Goal: Task Accomplishment & Management: Complete application form

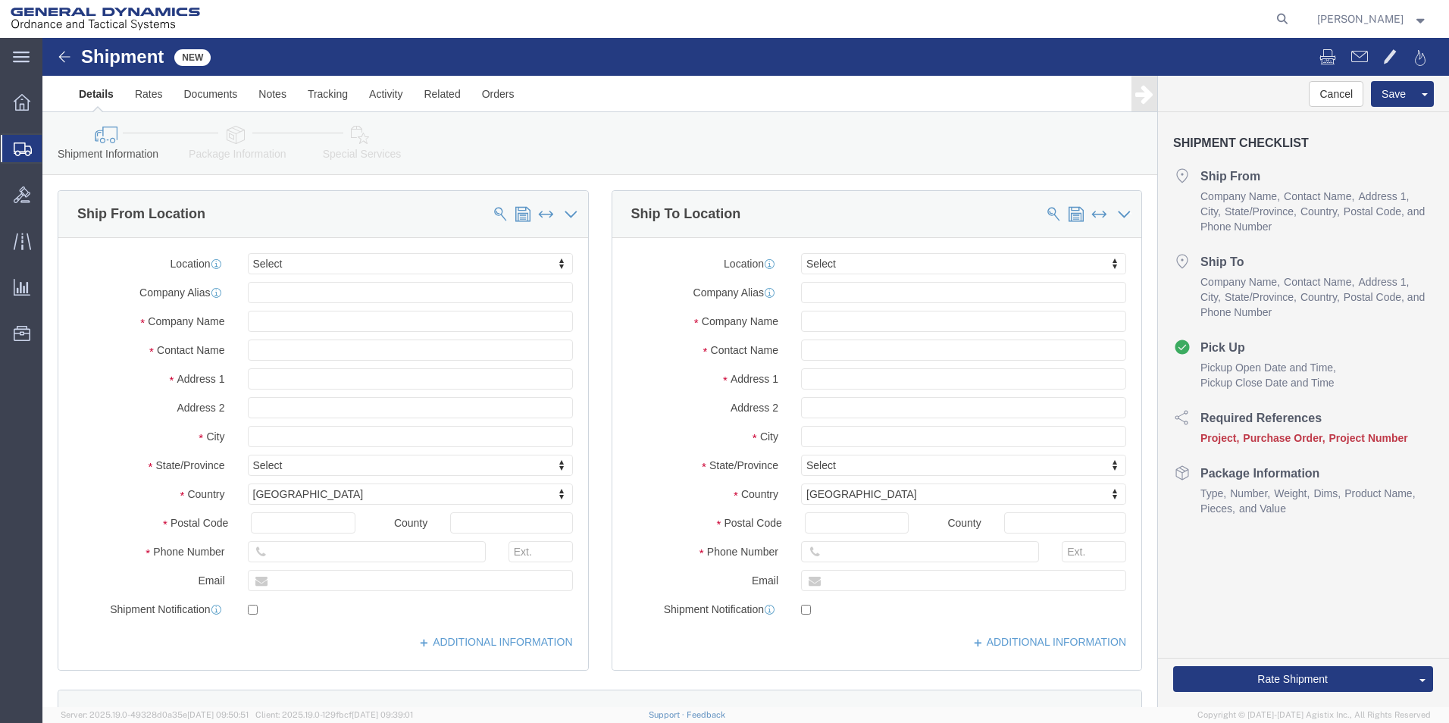
select select
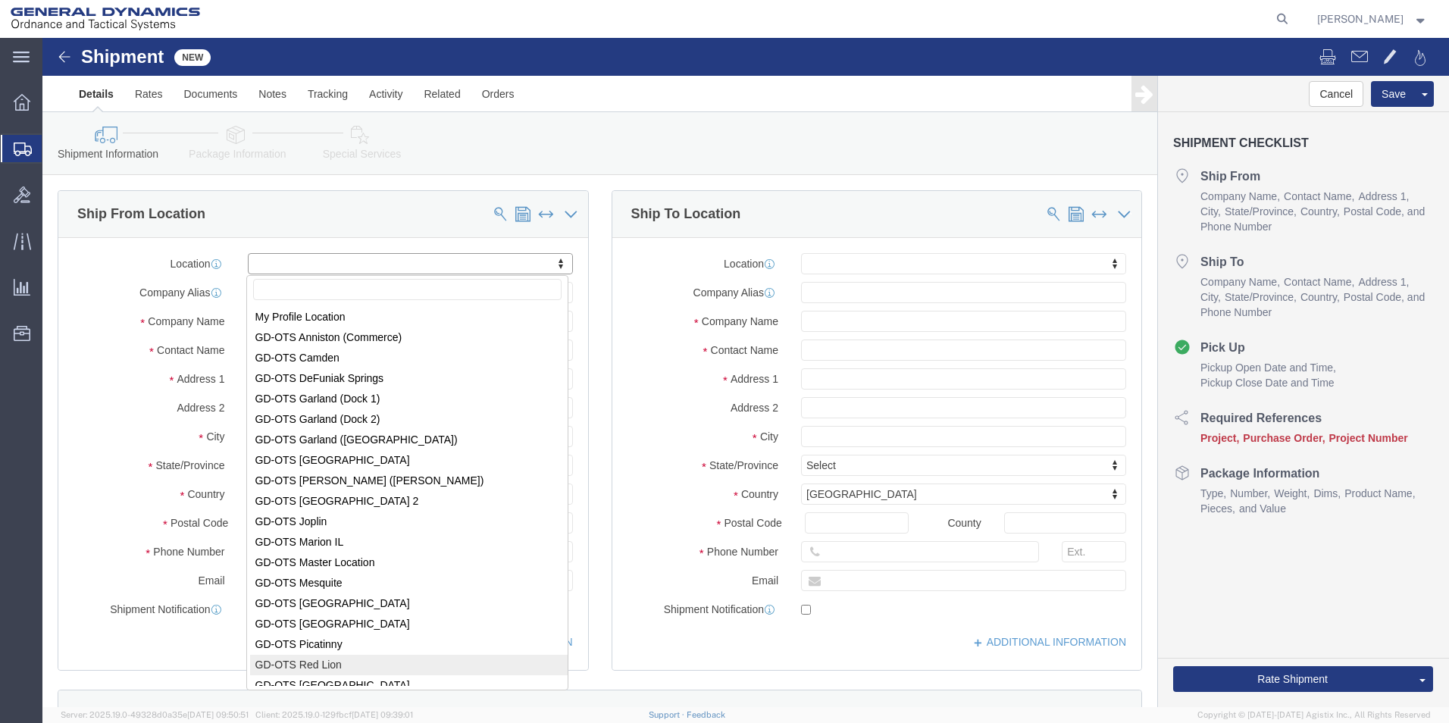
select select "310"
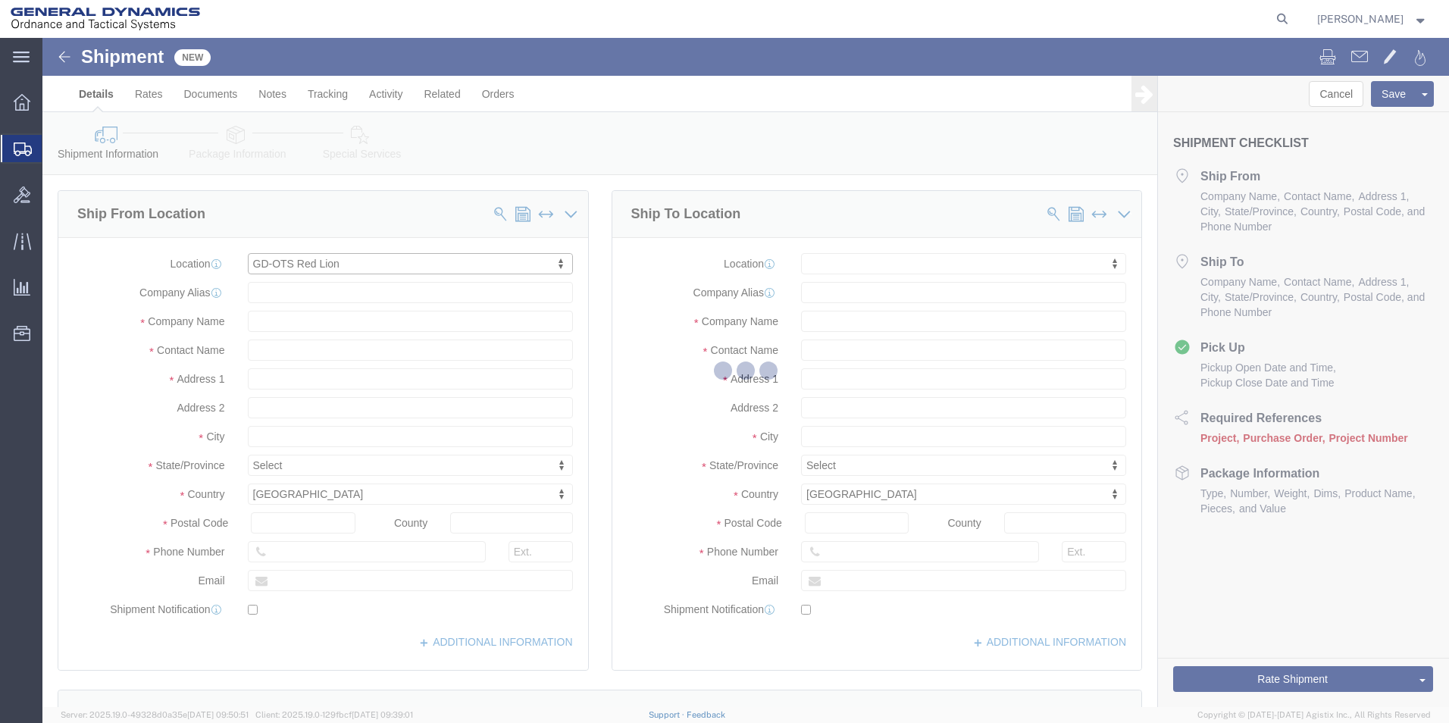
type input "[STREET_ADDRESS]"
type input "17356"
type input "[PHONE_NUMBER]"
type input "REDLPAHIG0"
type input "General Dynamics - OTS"
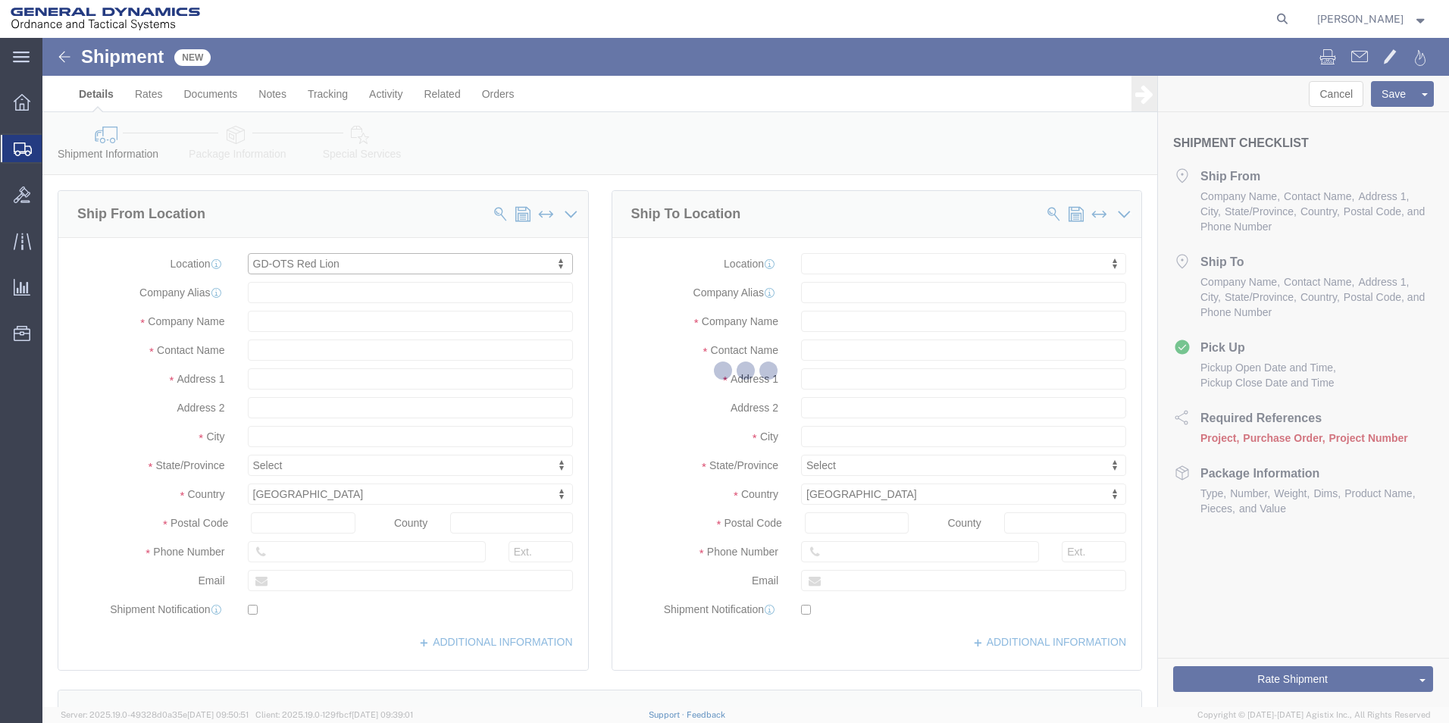
type input "Red Lion"
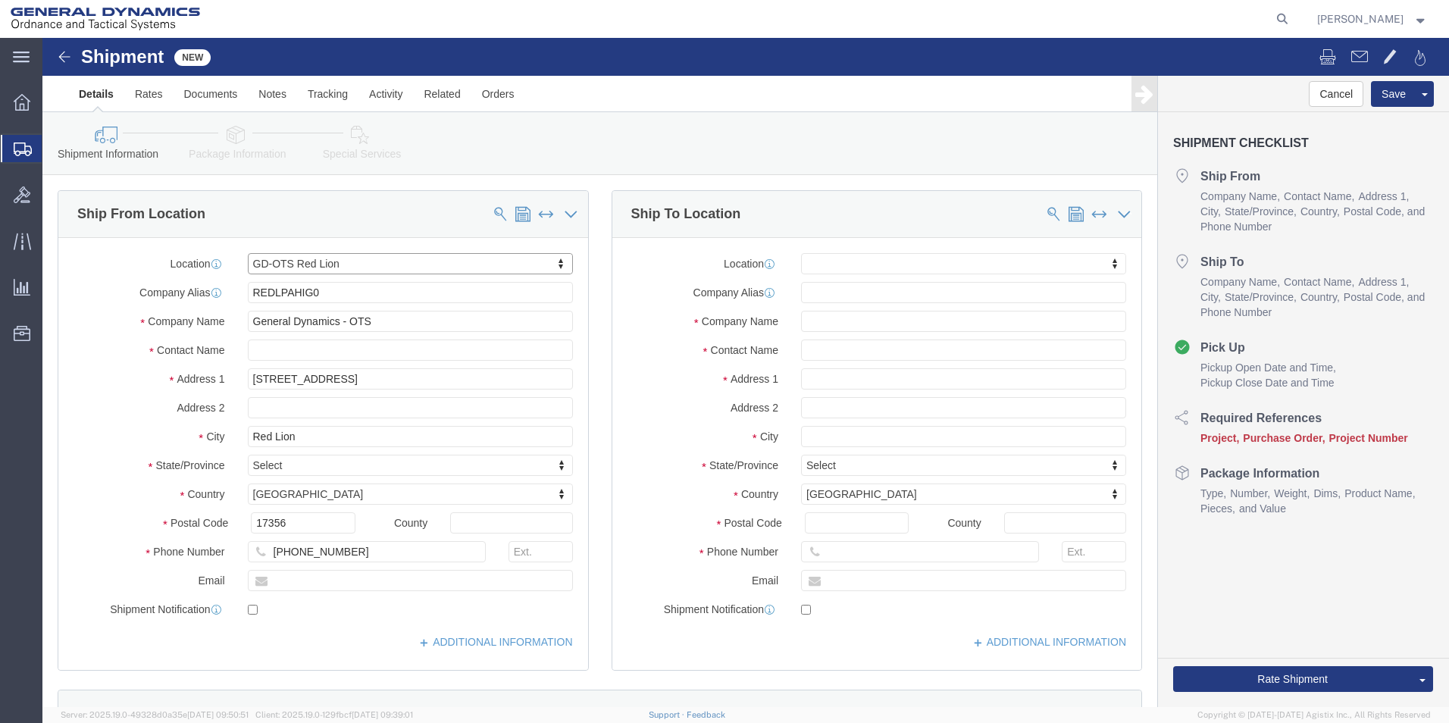
select select "PA"
drag, startPoint x: 308, startPoint y: 255, endPoint x: -45, endPoint y: 246, distance: 353.4
click html "Shipment New Details Rates Documents Notes Tracking Activity Related Orders Can…"
click input "text"
type input "[PERSON_NAME] [PERSON_NAME]"
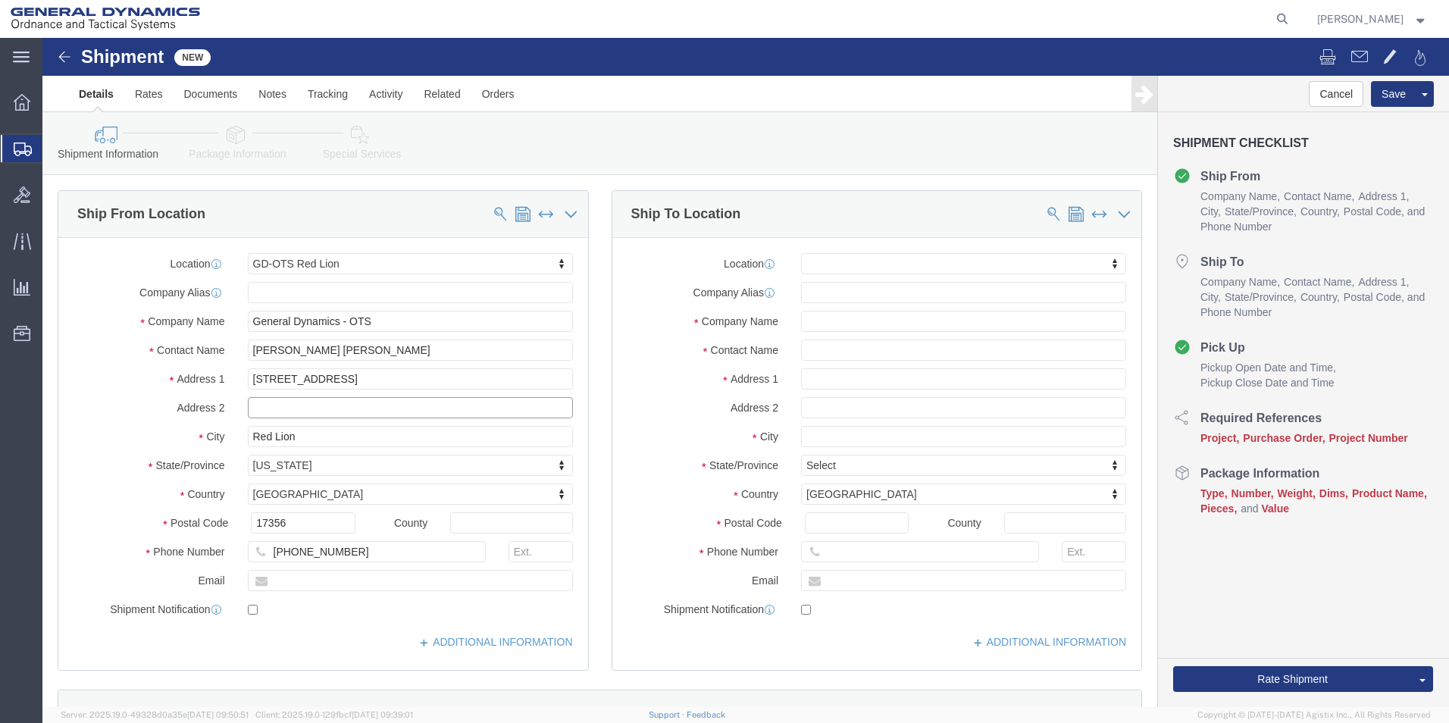
click input "text"
type input "BUILDING 1"
click input "text"
type input "[EMAIL_ADDRESS][DOMAIN_NAME]"
checkbox input "true"
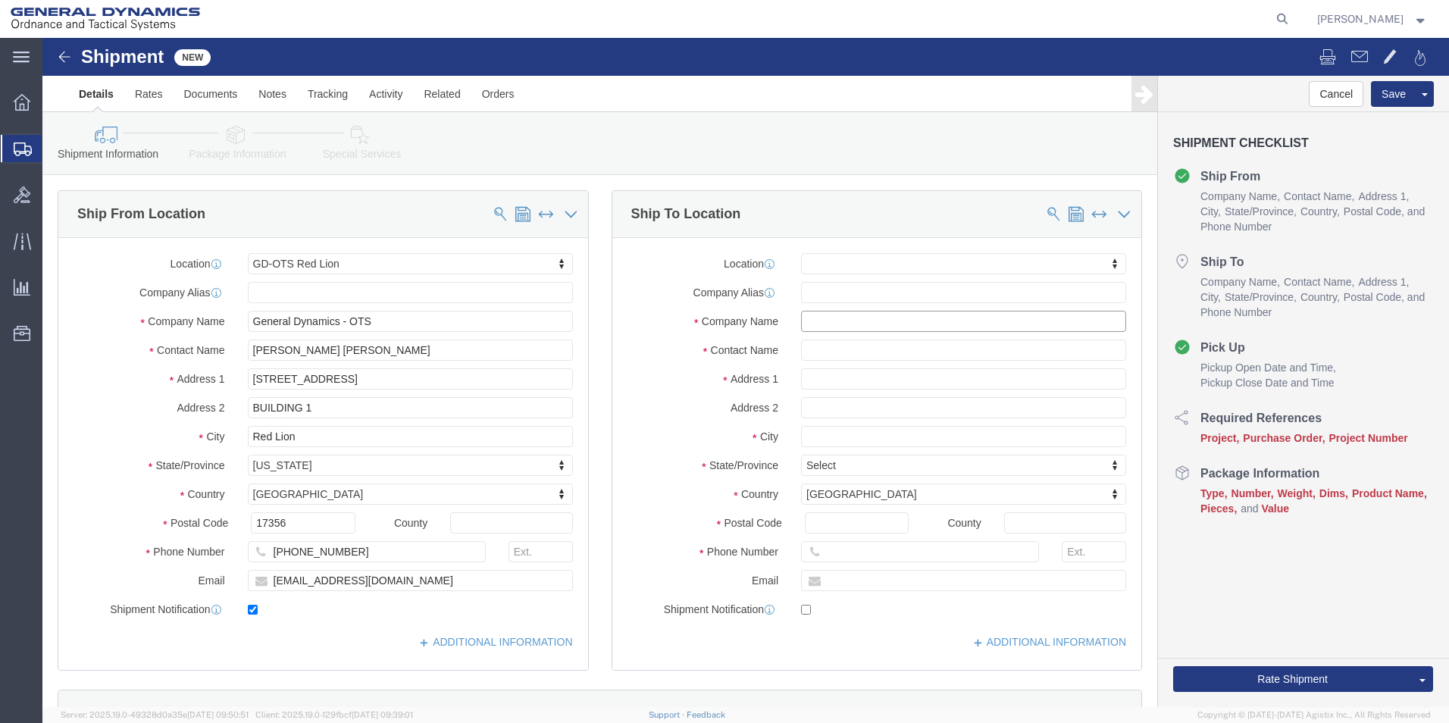
click input "text"
type input "SUBCOM"
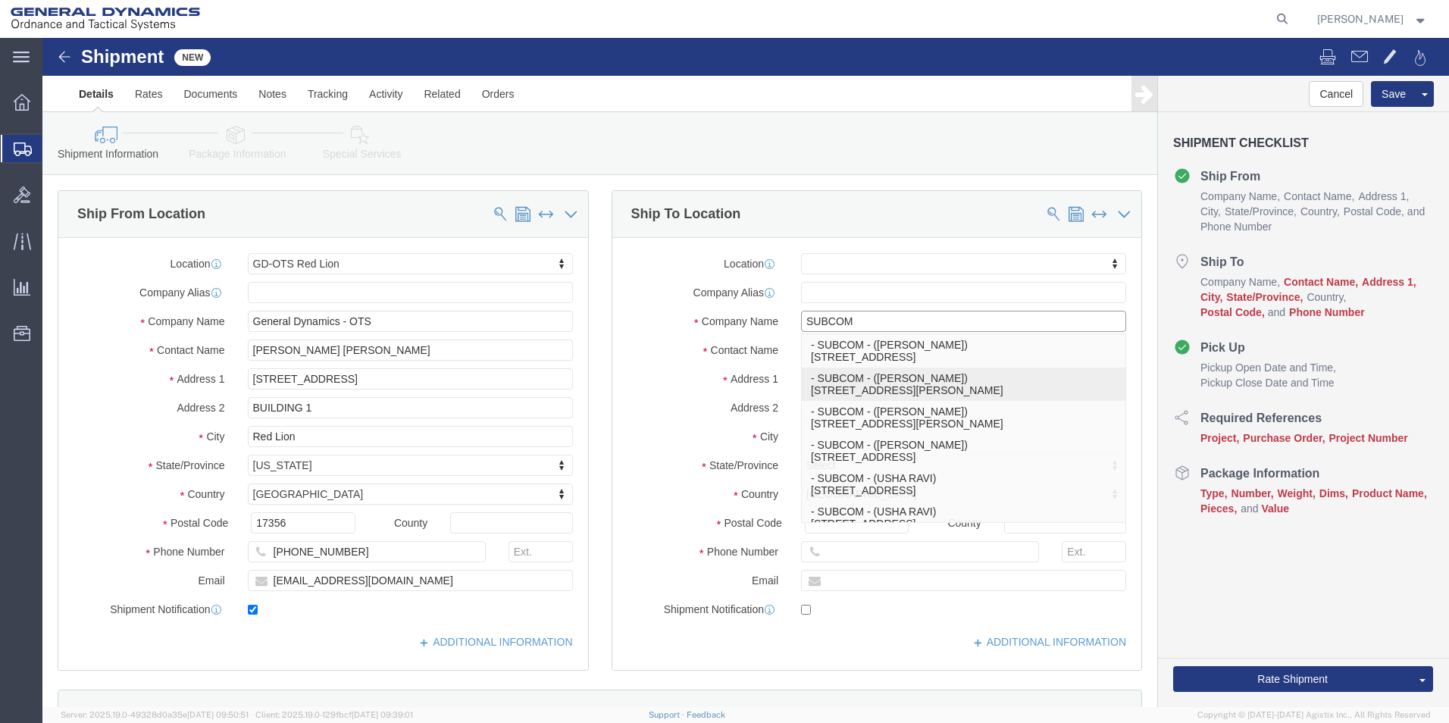
click div "- SUBCOM - ([PERSON_NAME]) [STREET_ADDRESS][PERSON_NAME]"
select select
type input "[STREET_ADDRESS][PERSON_NAME]"
type input "03801"
type input "[PHONE_NUMBER]"
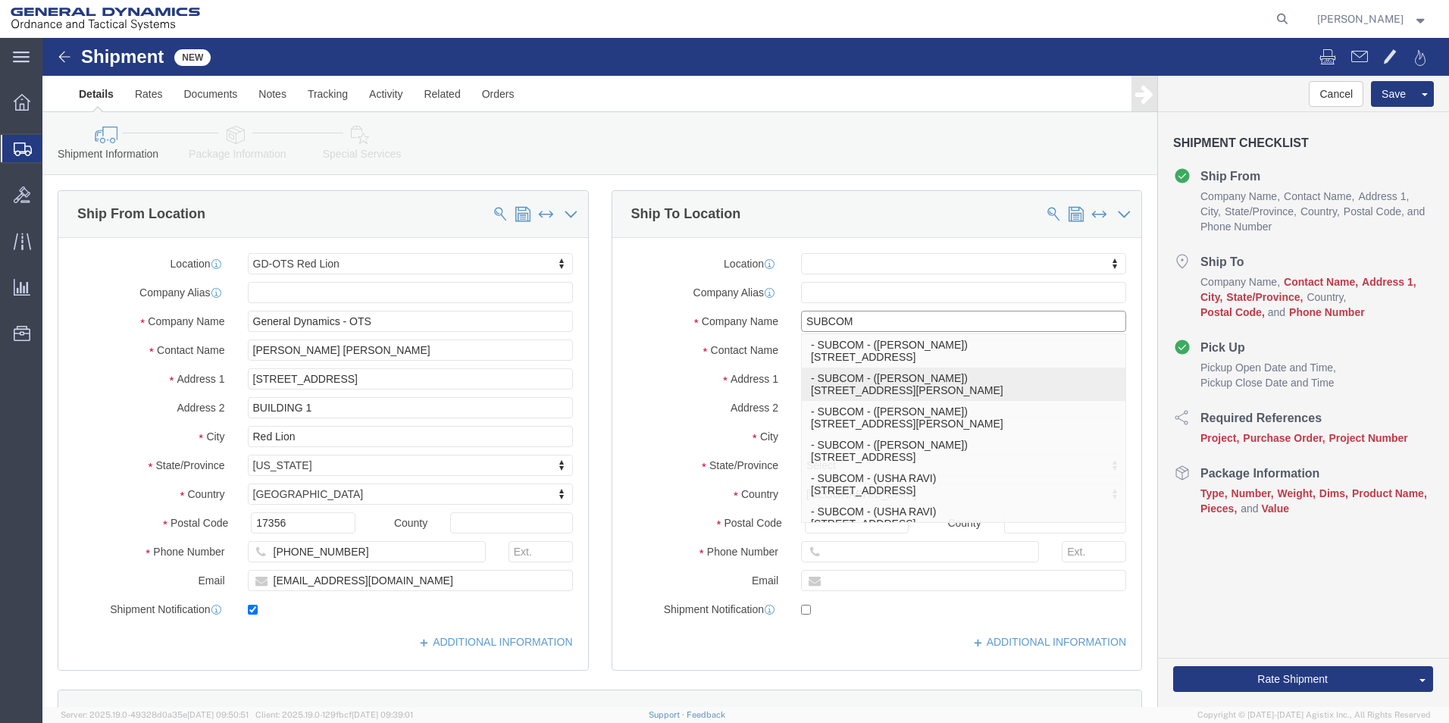
type input "[PERSON_NAME]"
type input "NEWINGTON"
select select "NH"
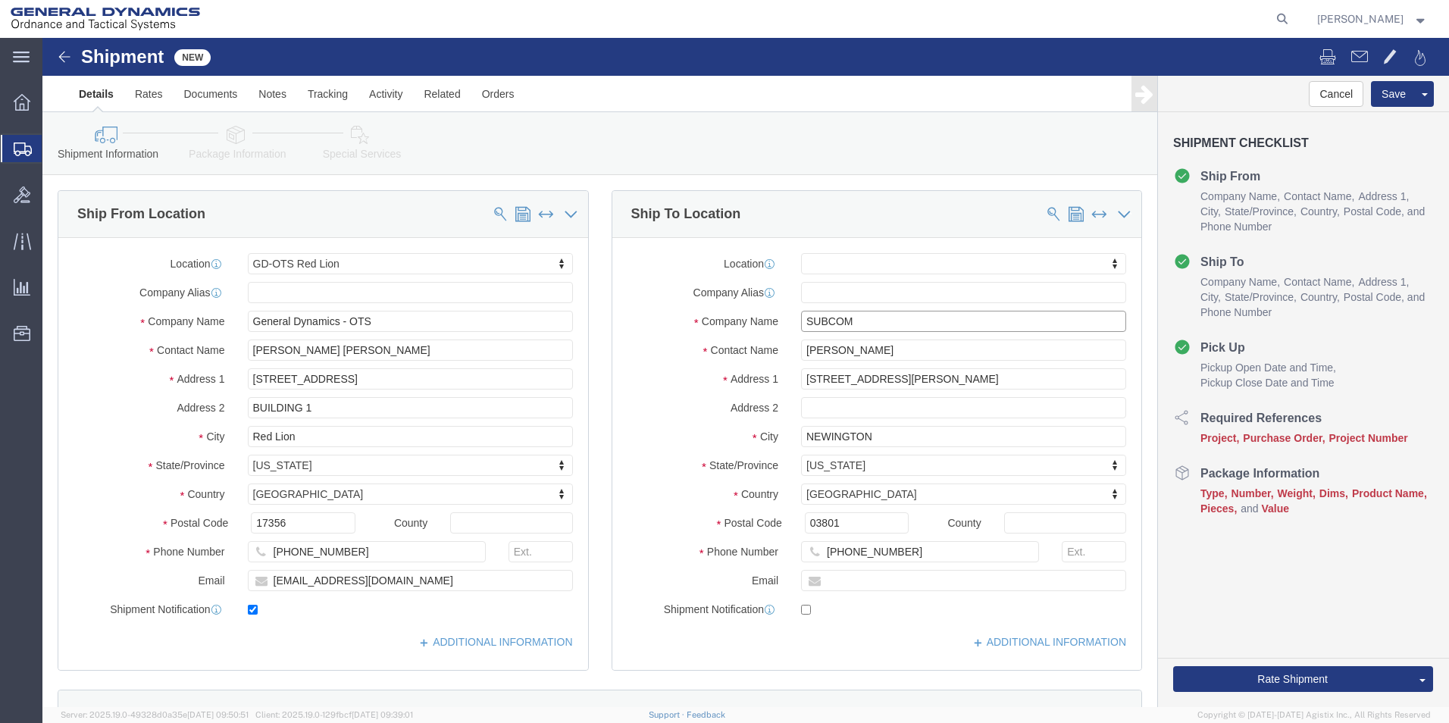
type input "SUBCOM"
drag, startPoint x: 653, startPoint y: 312, endPoint x: 489, endPoint y: 321, distance: 164.0
click div "Ship From Location Location GD-OTS Red Lion My Profile Location GD-OTS [GEOGRAP…"
type input "[PERSON_NAME]"
click label "Address 1"
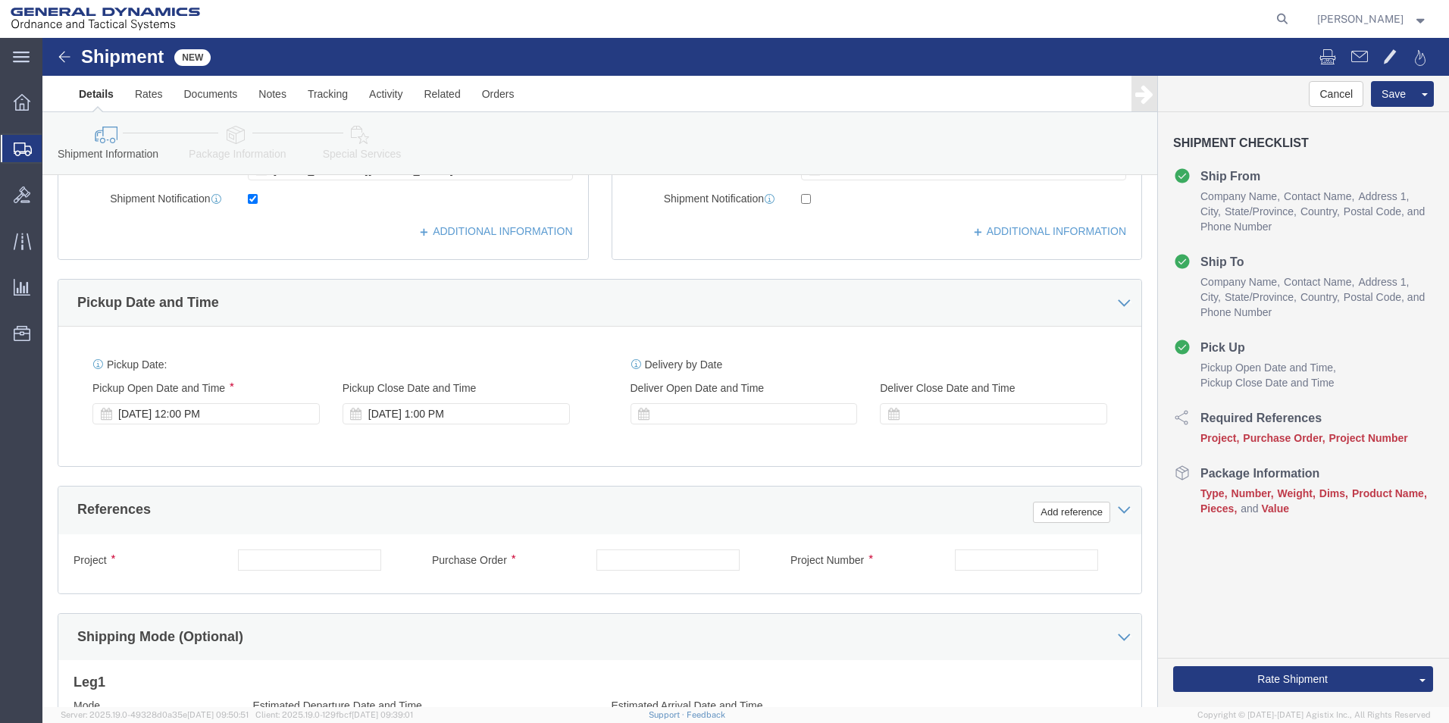
scroll to position [455, 0]
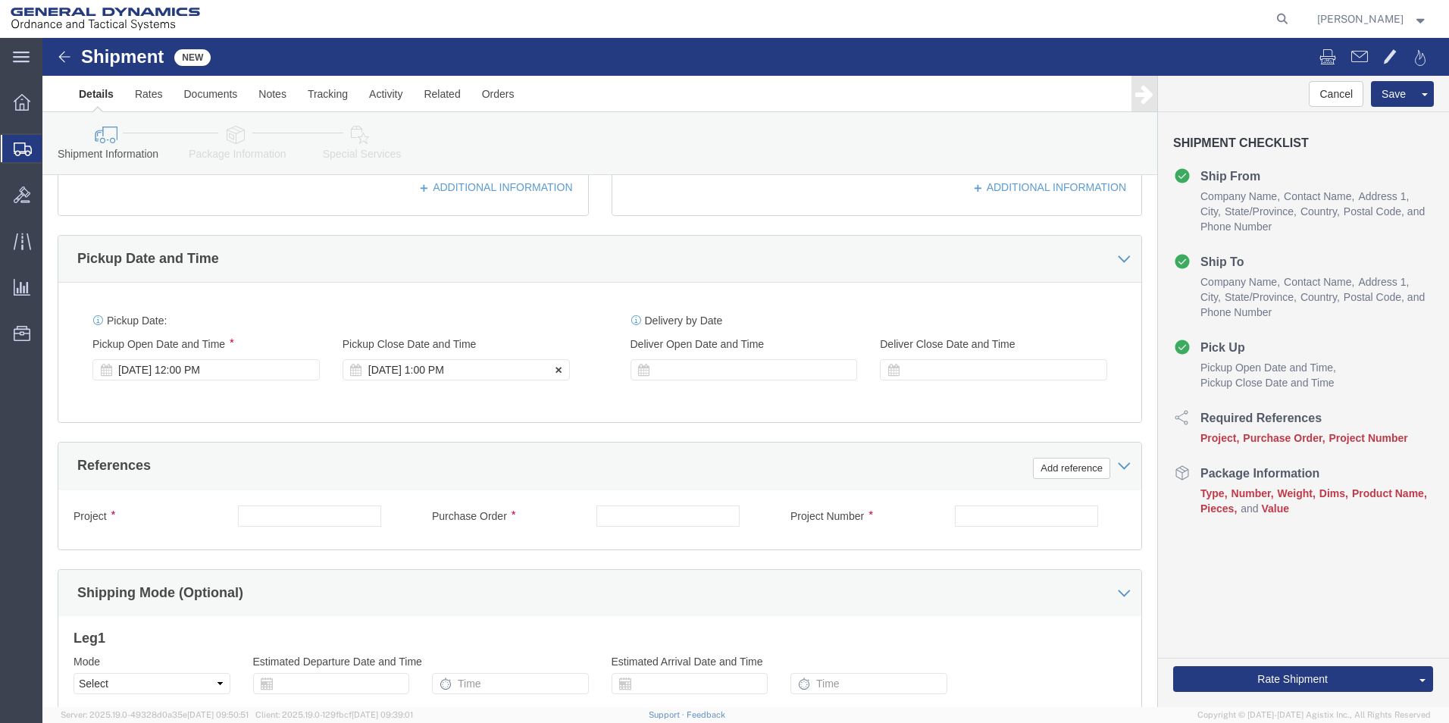
click div "[DATE] 1:00 PM"
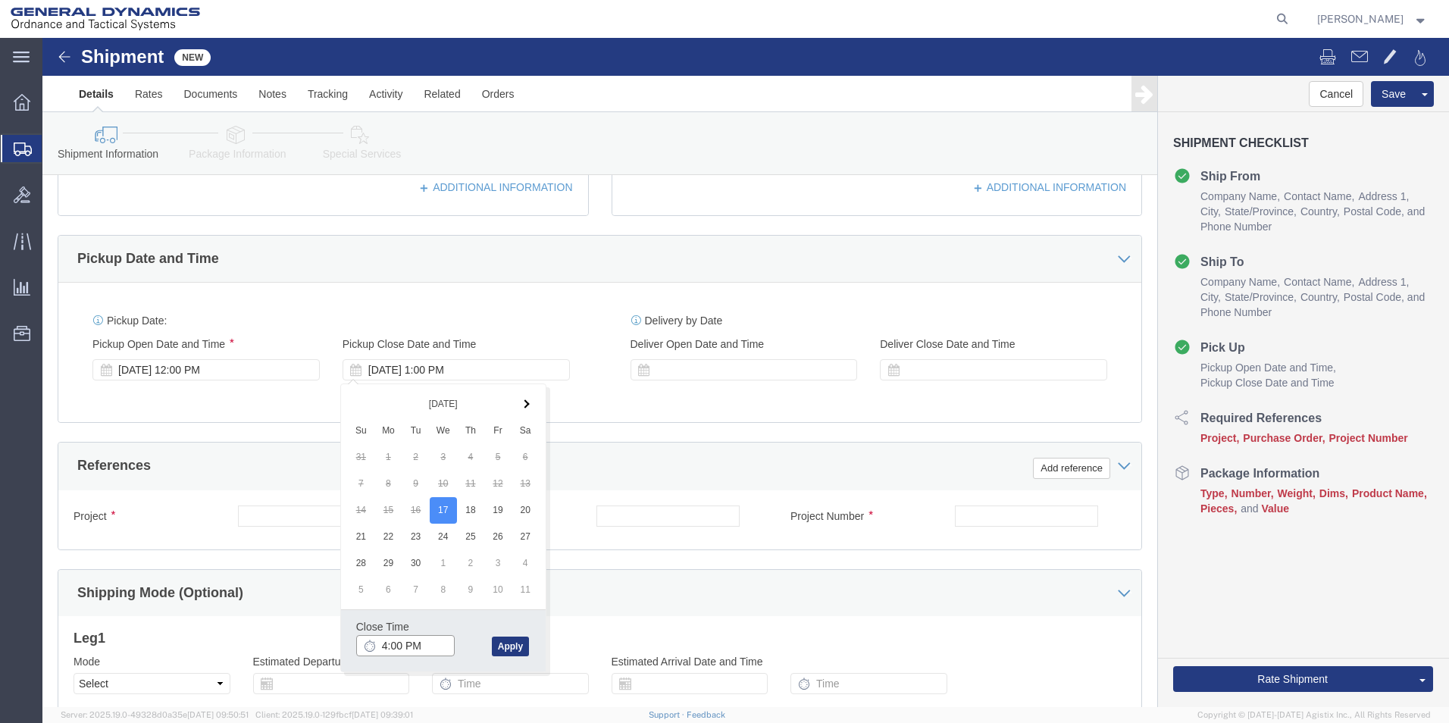
click input "4:00 PM"
type input "4:30 PM"
click button "Apply"
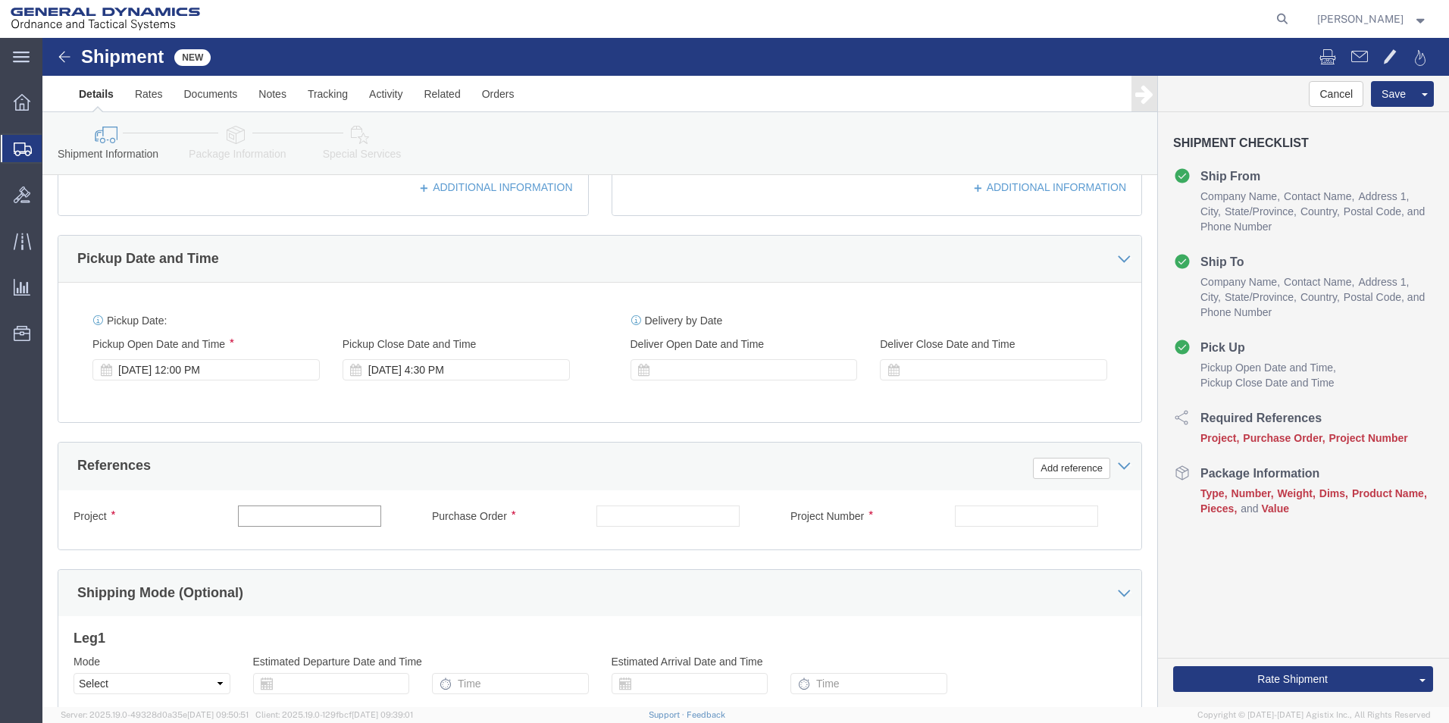
click input "text"
drag, startPoint x: 290, startPoint y: 481, endPoint x: -27, endPoint y: 490, distance: 317.7
click html "Shipment New Details Rates Documents Notes Tracking Activity Related Orders Can…"
type input "64208-902"
click input "text"
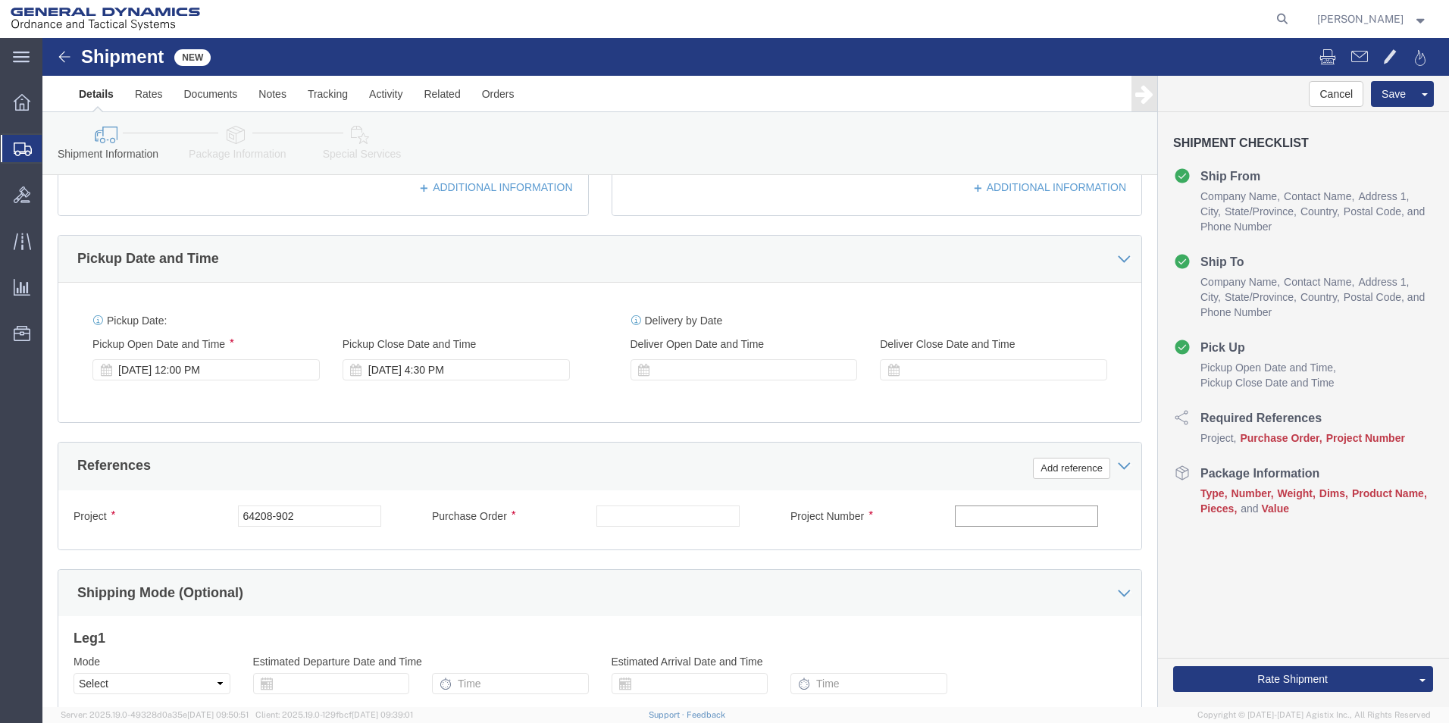
paste input "64208-902"
type input "64208-902"
click input "text"
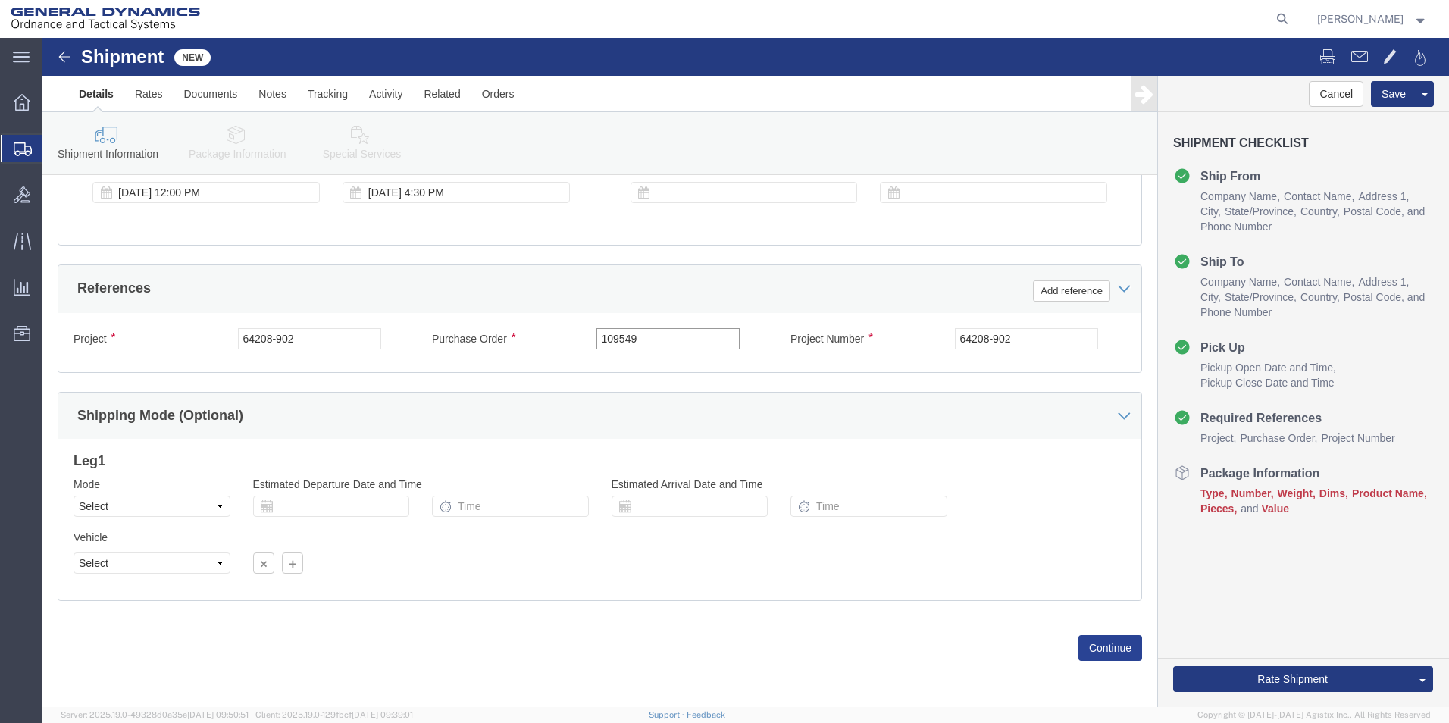
type input "109549"
click button "Continue"
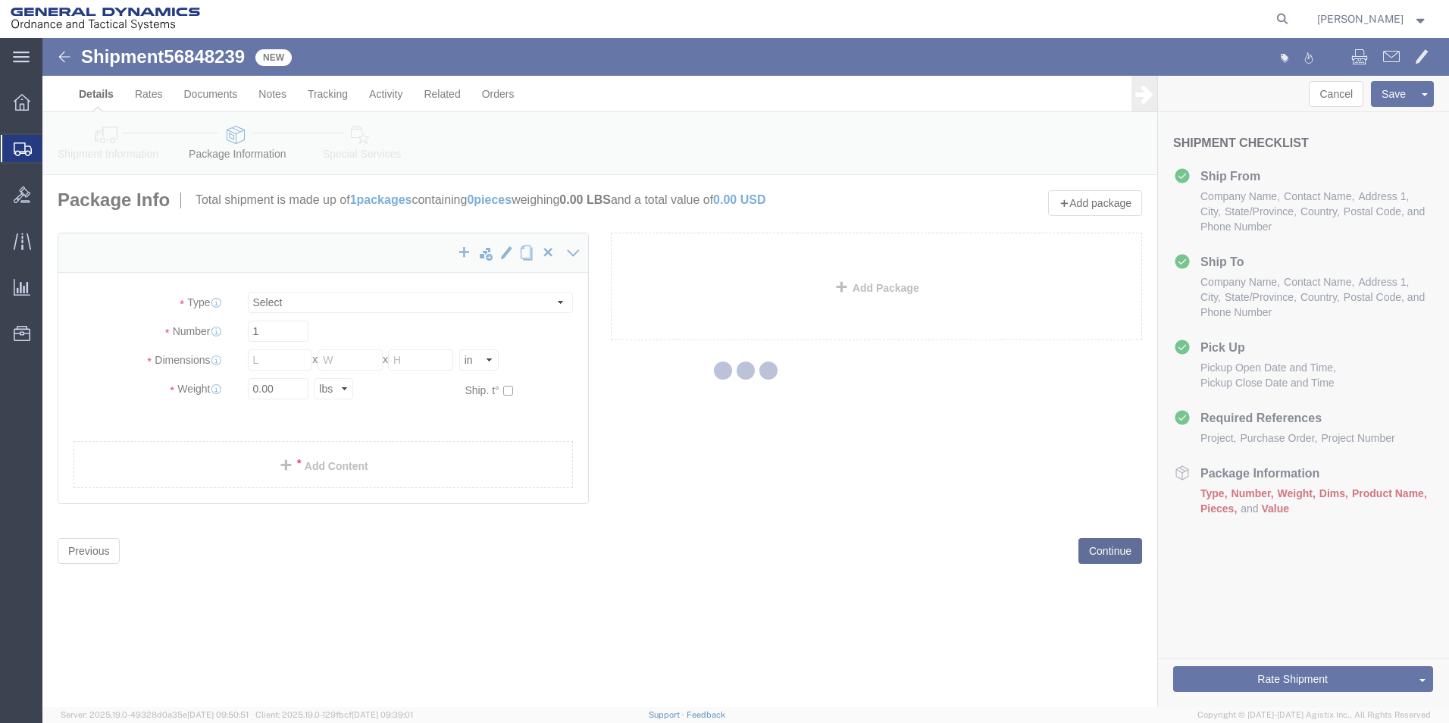
select select "CBOX"
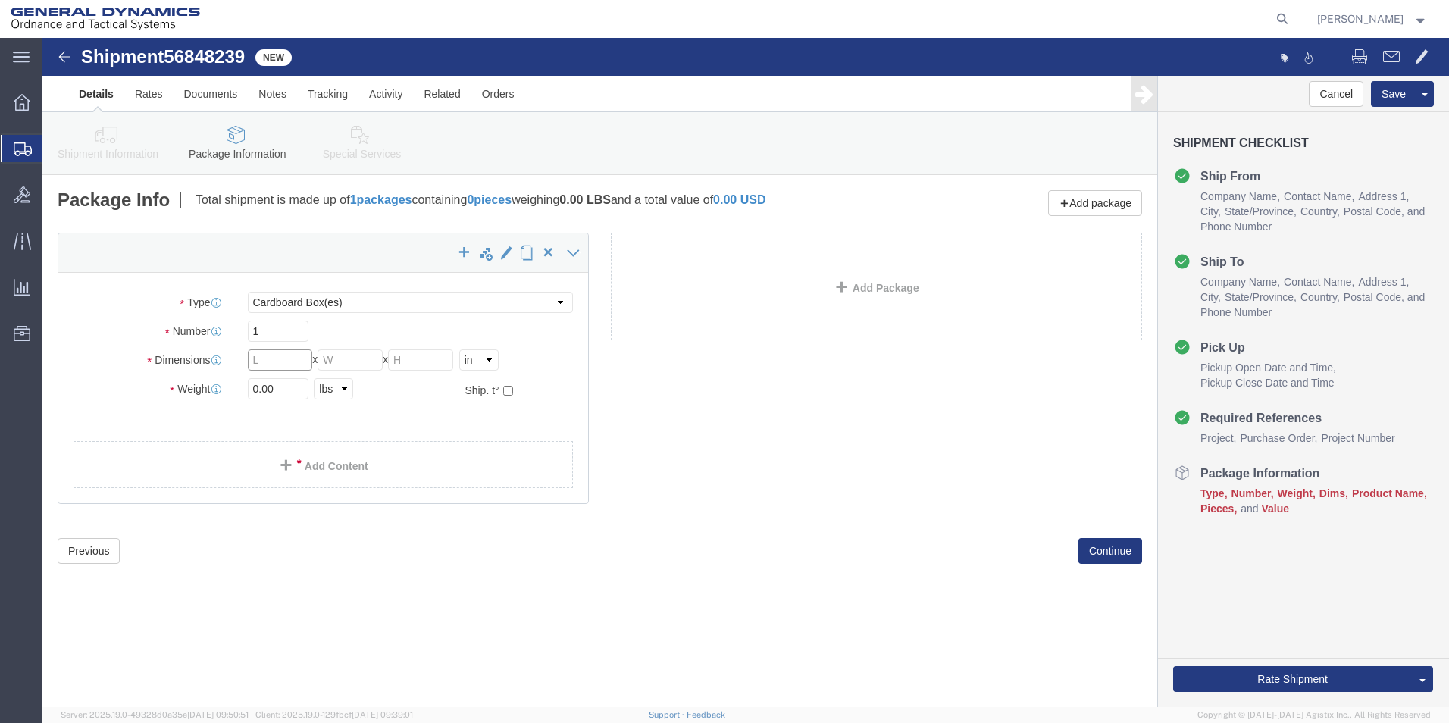
click input "text"
type input "12"
click input "text"
type input "12"
click input "text"
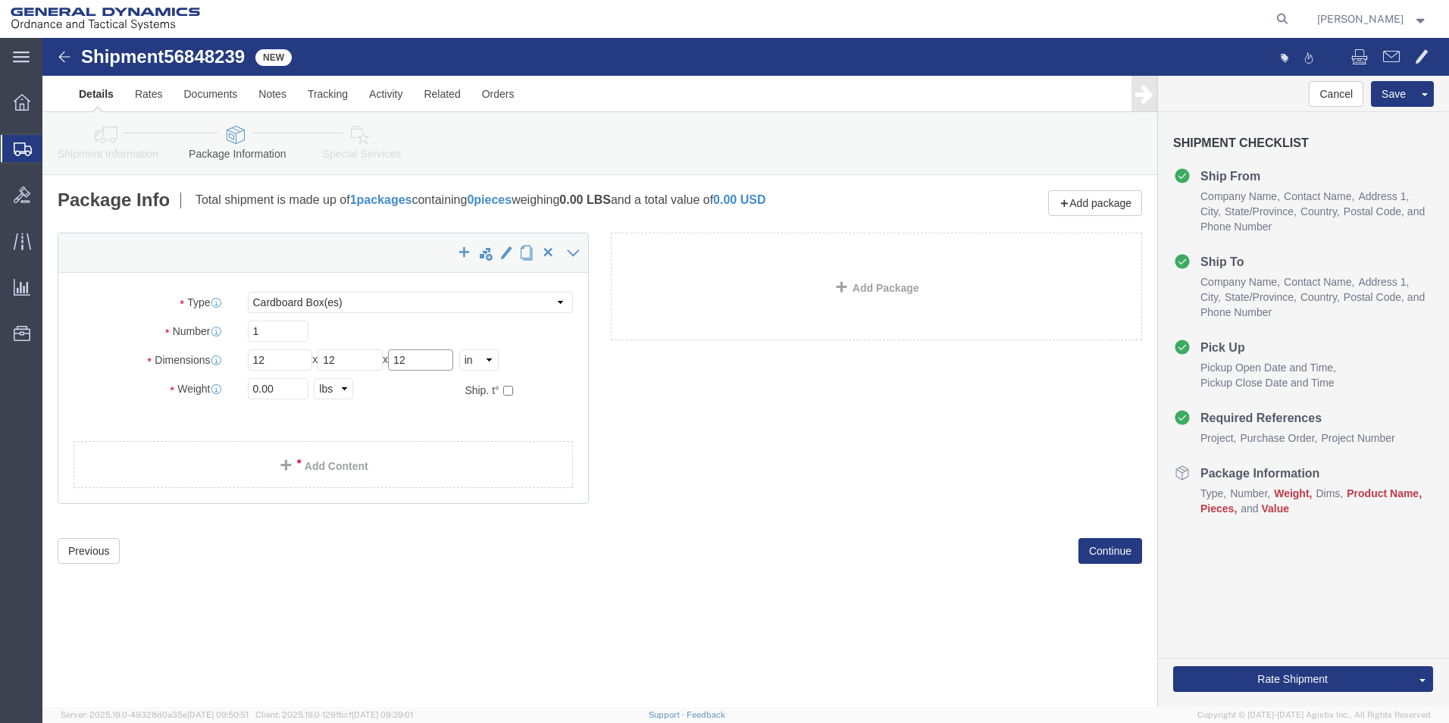
type input "12"
drag, startPoint x: 215, startPoint y: 346, endPoint x: 195, endPoint y: 355, distance: 21.4
click div "0.00 Select kgs lbs"
type input "8.00"
click link "Add Content"
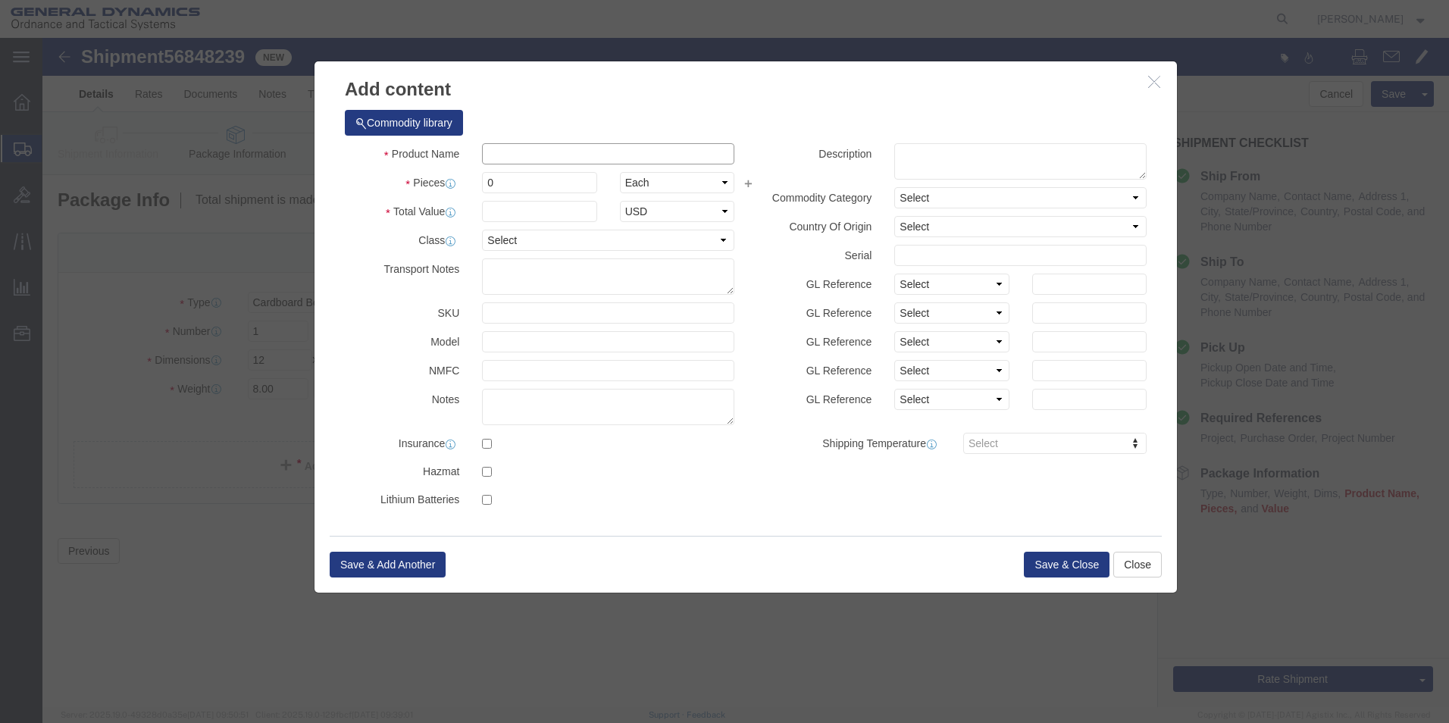
click input "text"
type input "O"
type input "PEDESTAL, LUMENTUM INTERCON"
drag, startPoint x: 474, startPoint y: 145, endPoint x: 368, endPoint y: 153, distance: 105.7
click div "Pieces 0 Select Bag Barrels 100Board Feet Bottle Box Blister Pack Carats Can Ca…"
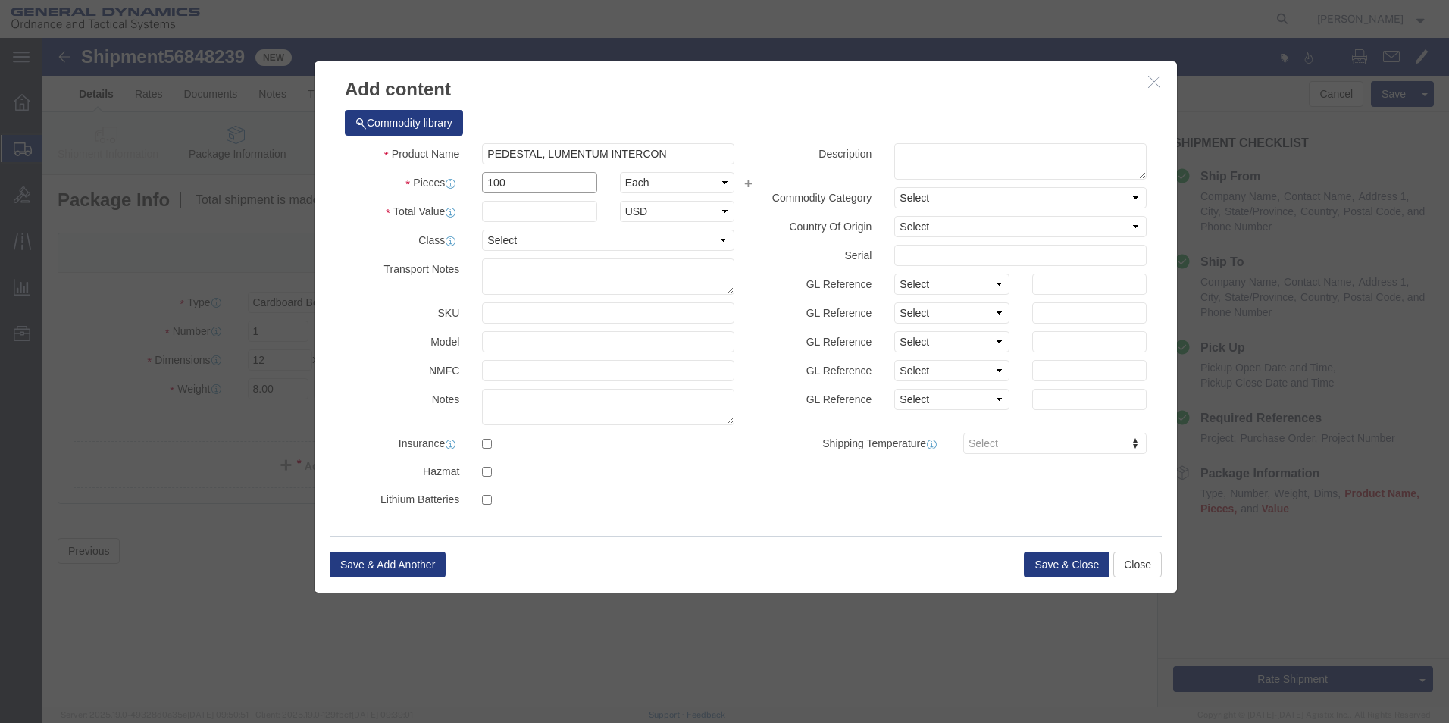
type input "100"
click input "text"
type input "100"
click button "Save & Close"
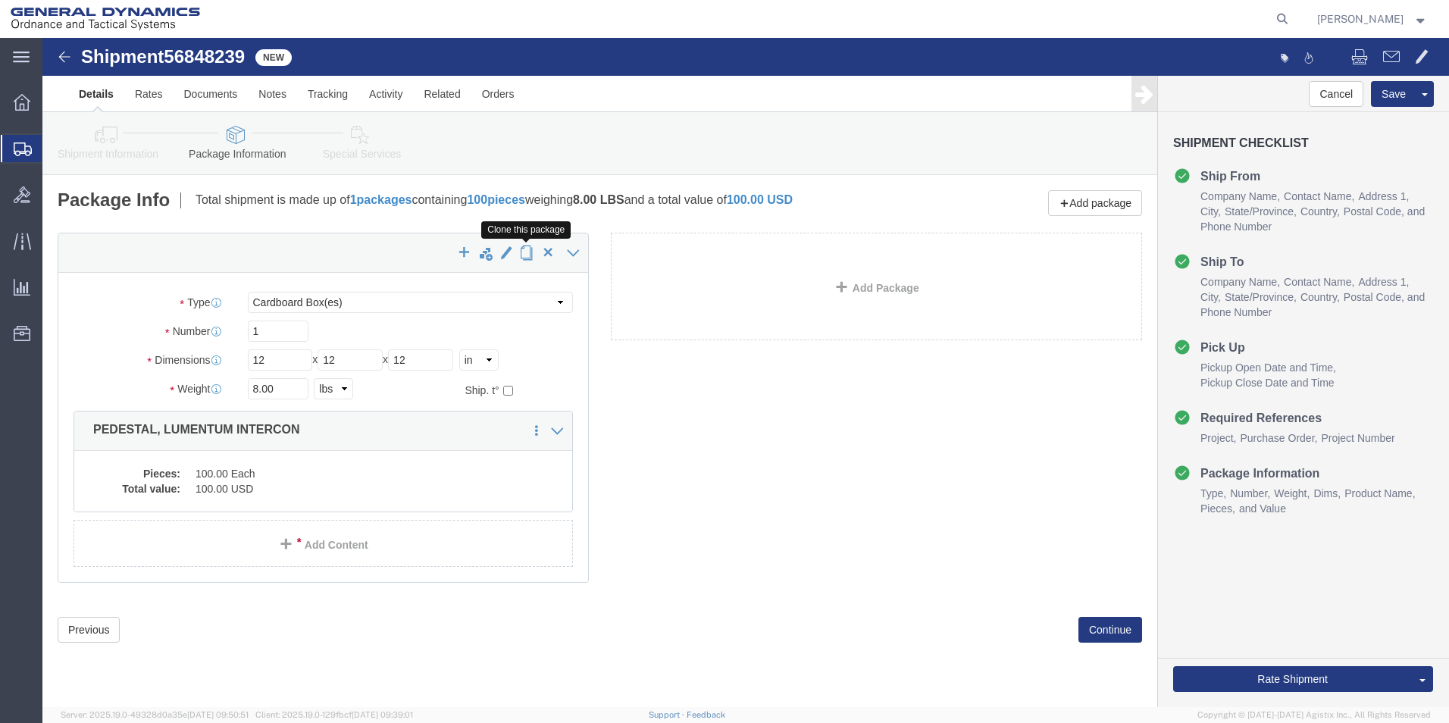
click span "button"
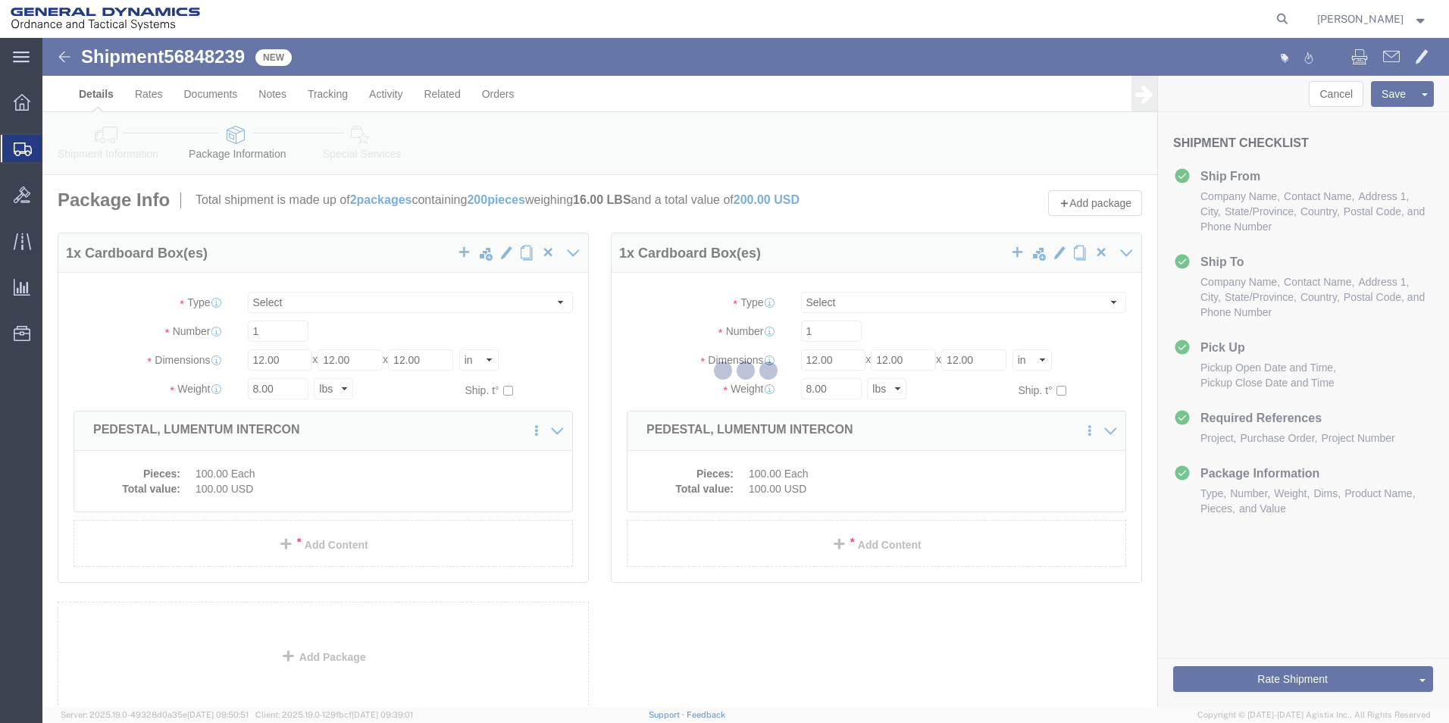
select select "CBOX"
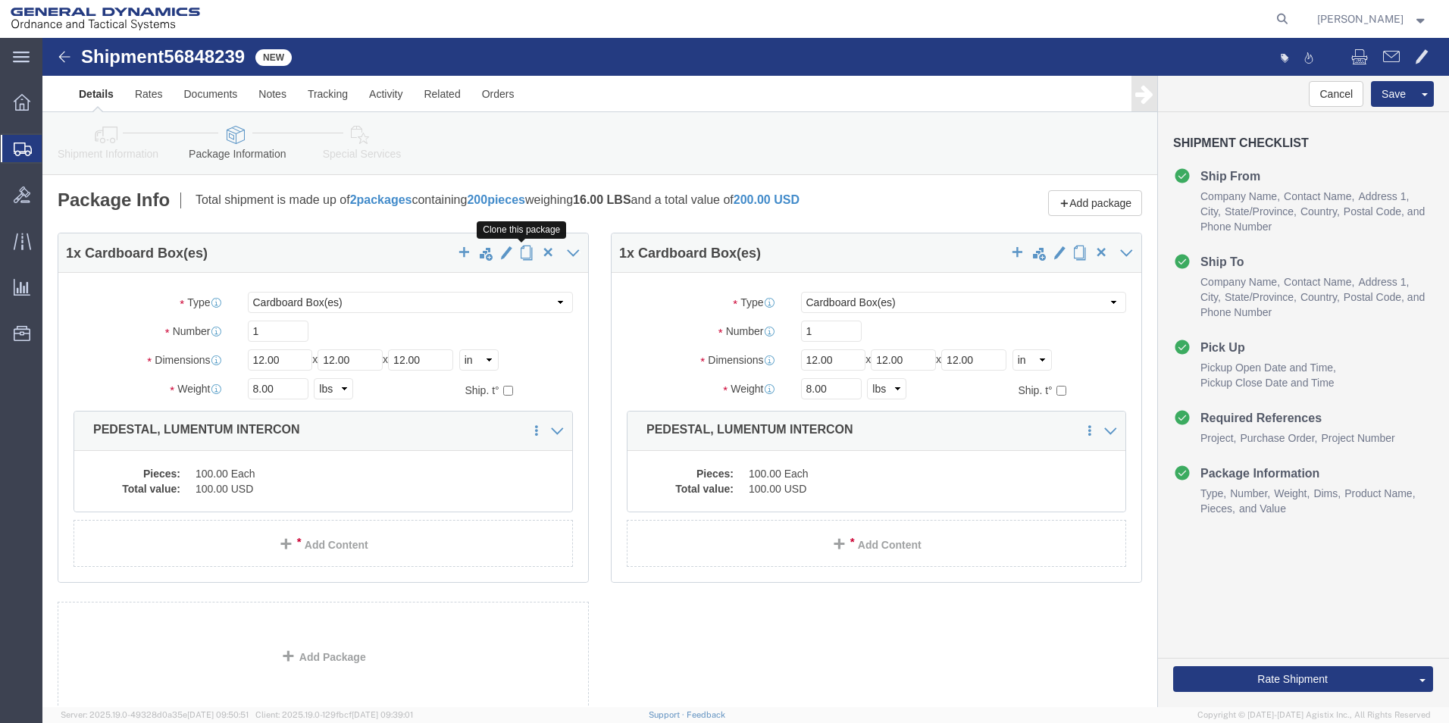
click span "button"
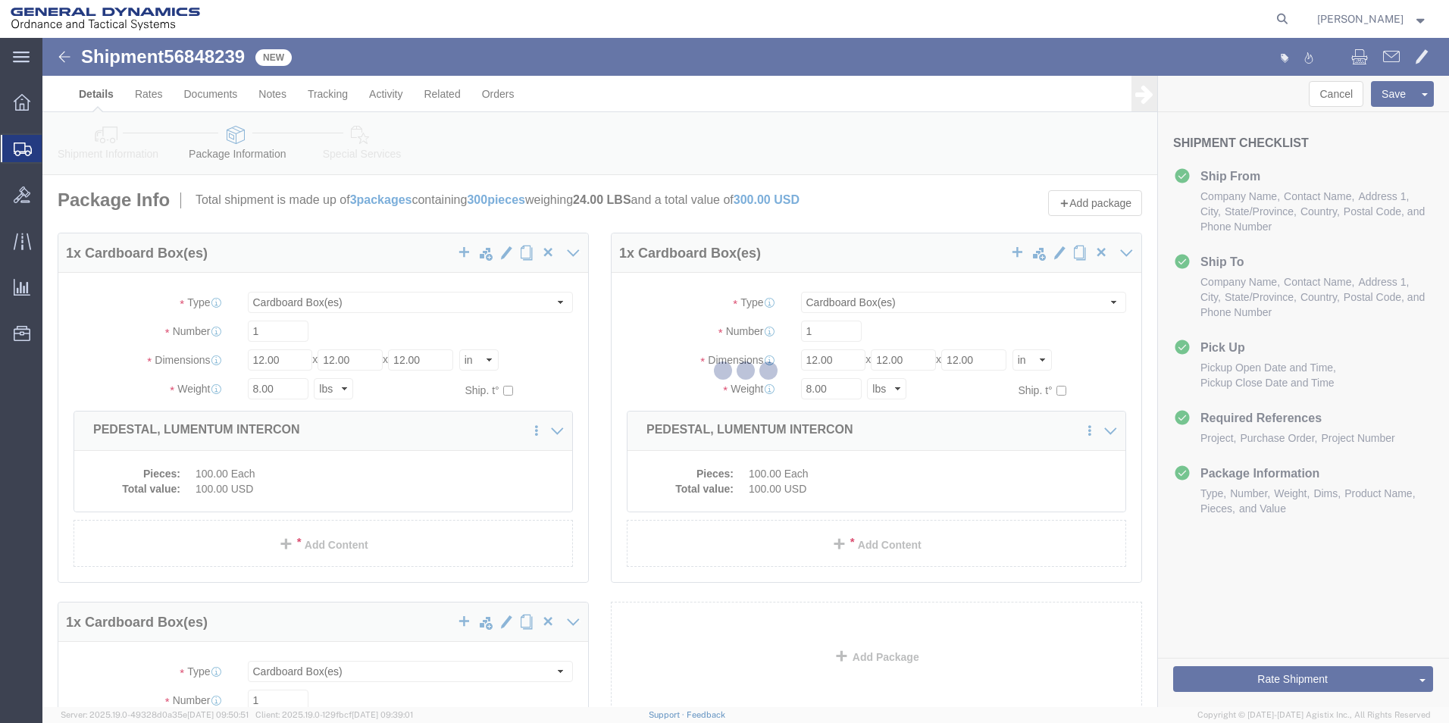
select select "CBOX"
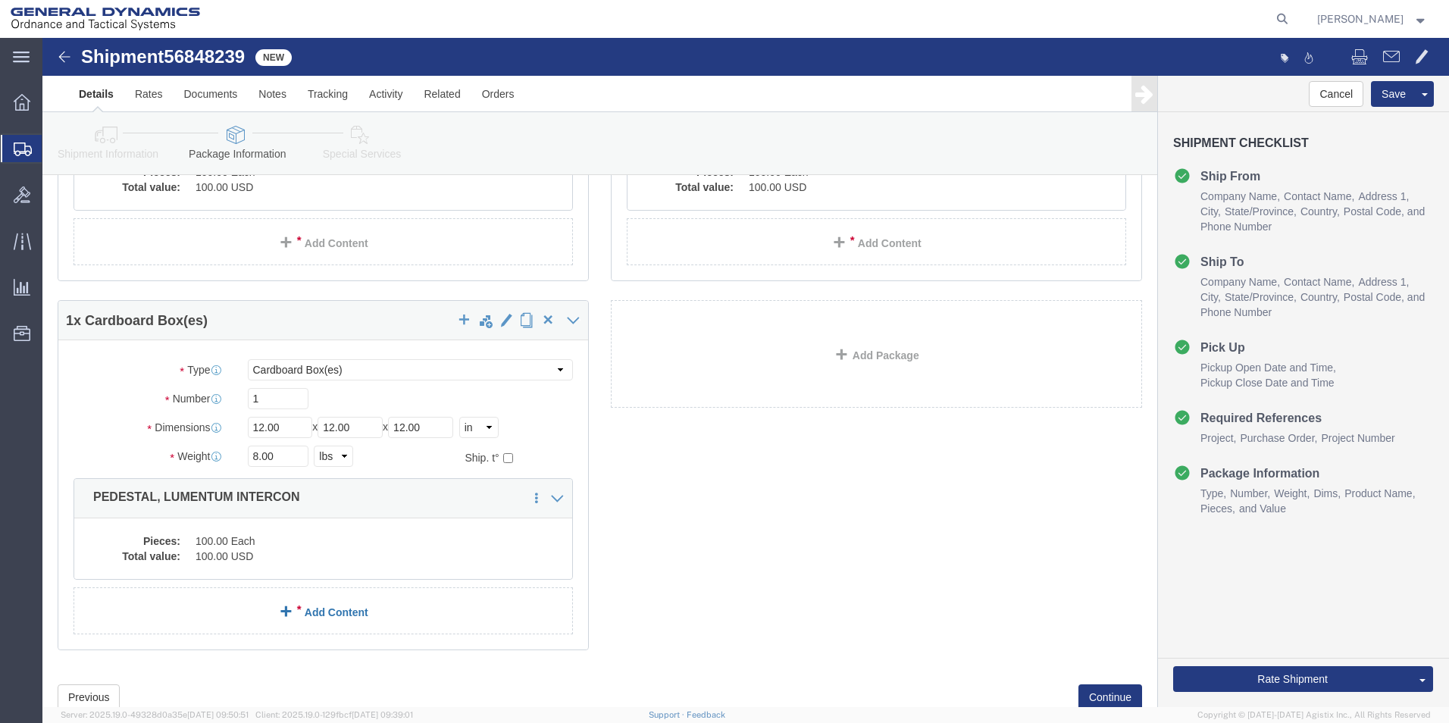
scroll to position [303, 0]
click dd "100.00 Each"
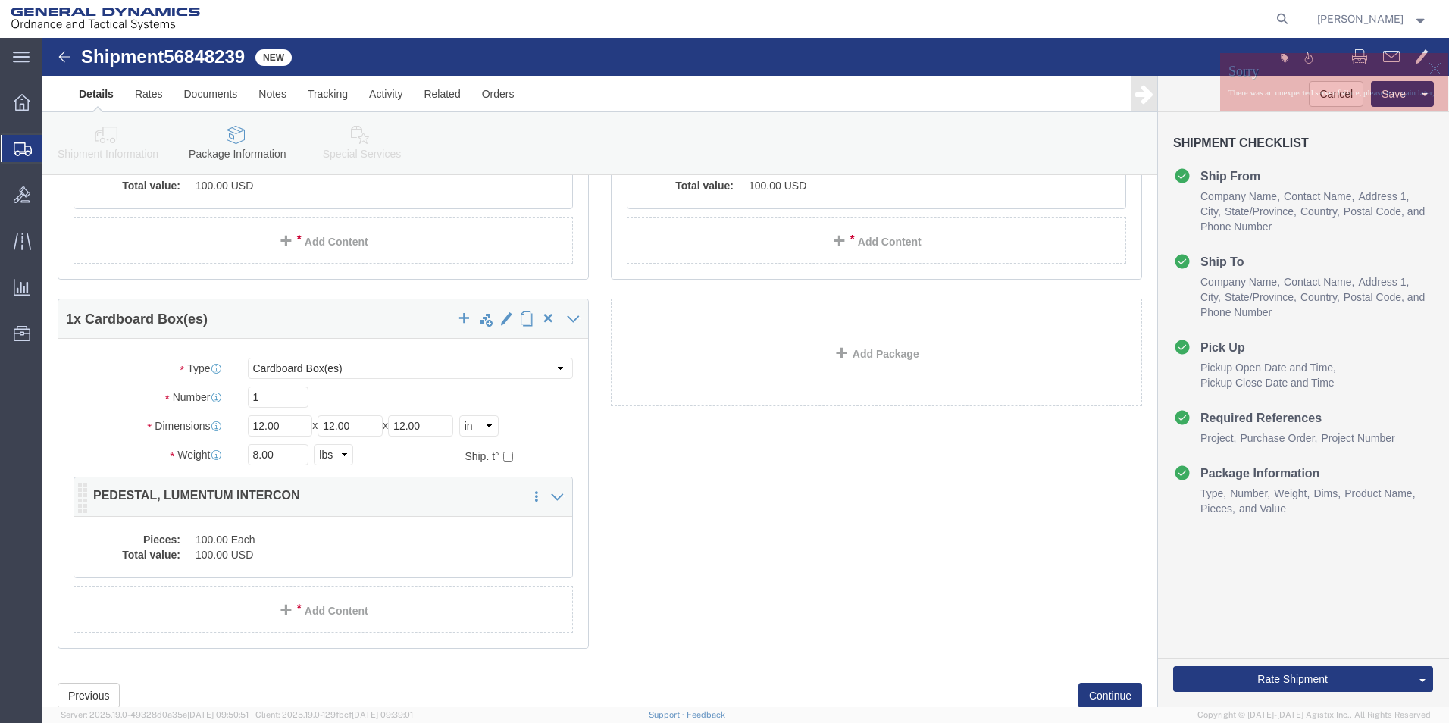
click dd "100.00 USD"
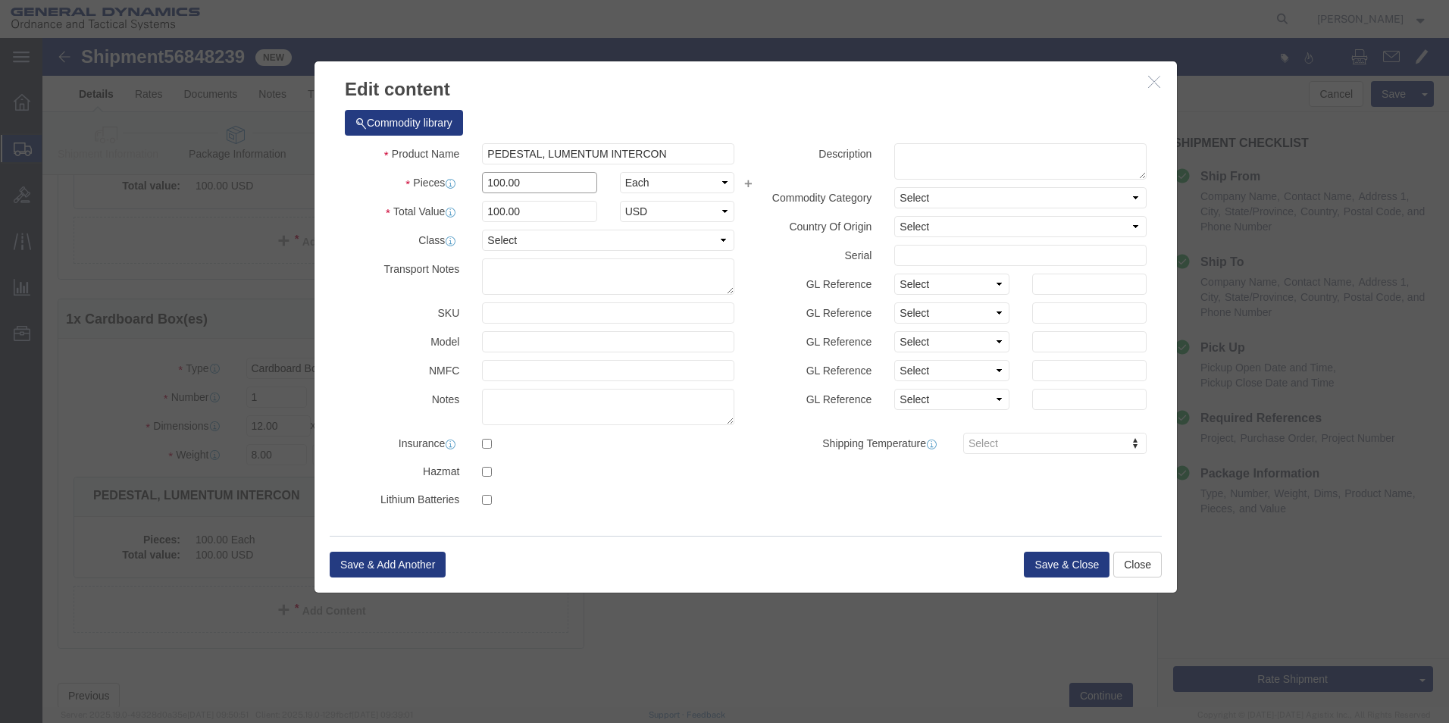
drag, startPoint x: 483, startPoint y: 147, endPoint x: 391, endPoint y: 155, distance: 92.0
click div "Pieces 100.00 Select Bag Barrels 100Board Feet Bottle Box Blister Pack Carats C…"
type input "118"
drag, startPoint x: 494, startPoint y: 174, endPoint x: 186, endPoint y: 183, distance: 308.7
click div "Edit content Commodity library Product Name PEDESTAL, LUMENTUM INTERCON Pieces …"
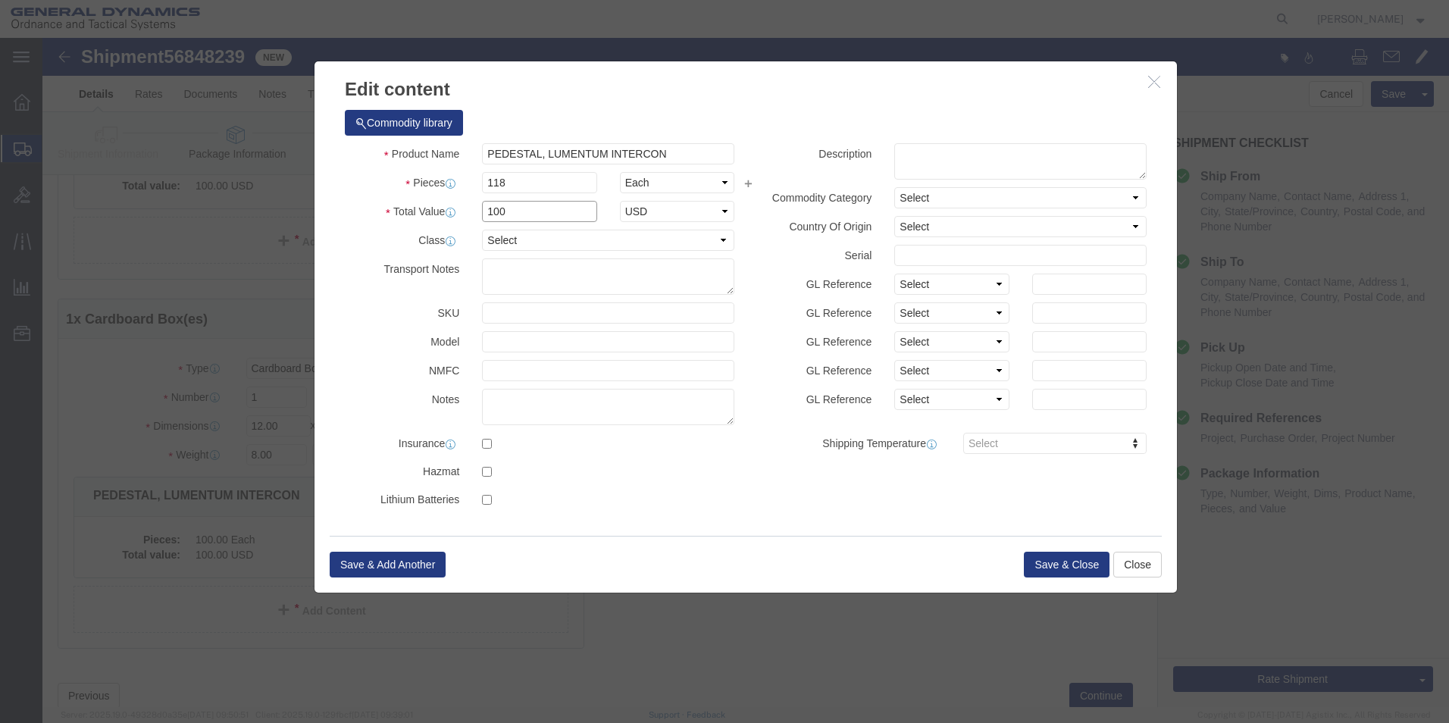
type input "100"
drag, startPoint x: 732, startPoint y: 102, endPoint x: 836, endPoint y: 208, distance: 149.0
click div "Commodity library"
click button "Save & Close"
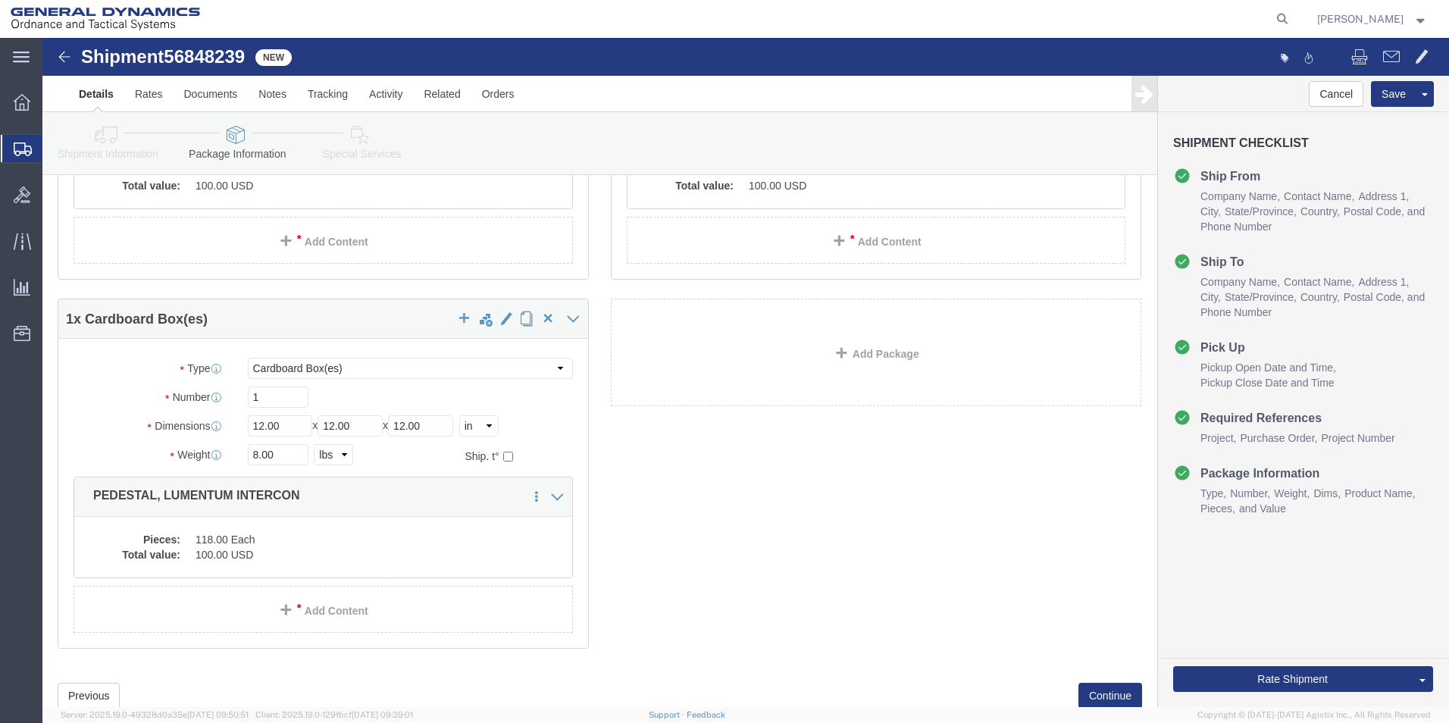
scroll to position [351, 0]
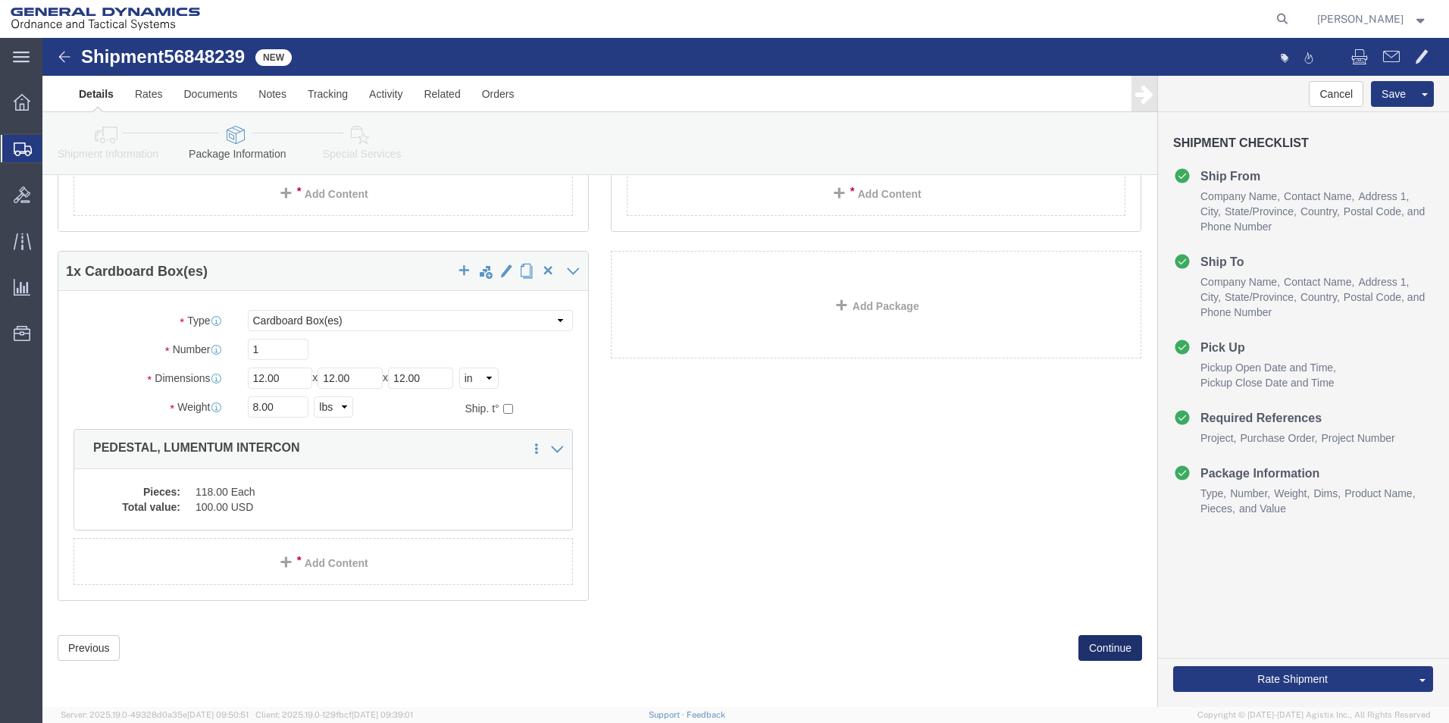
click button "Continue"
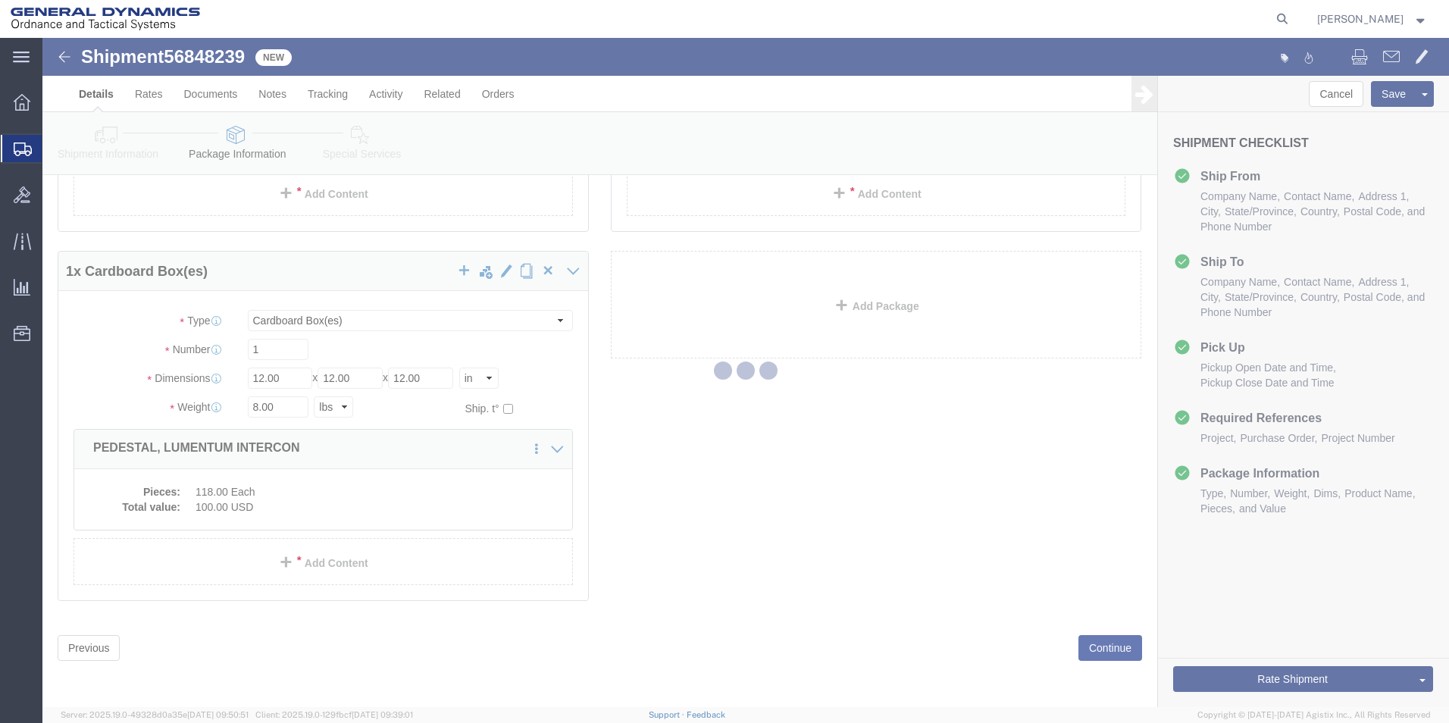
select select
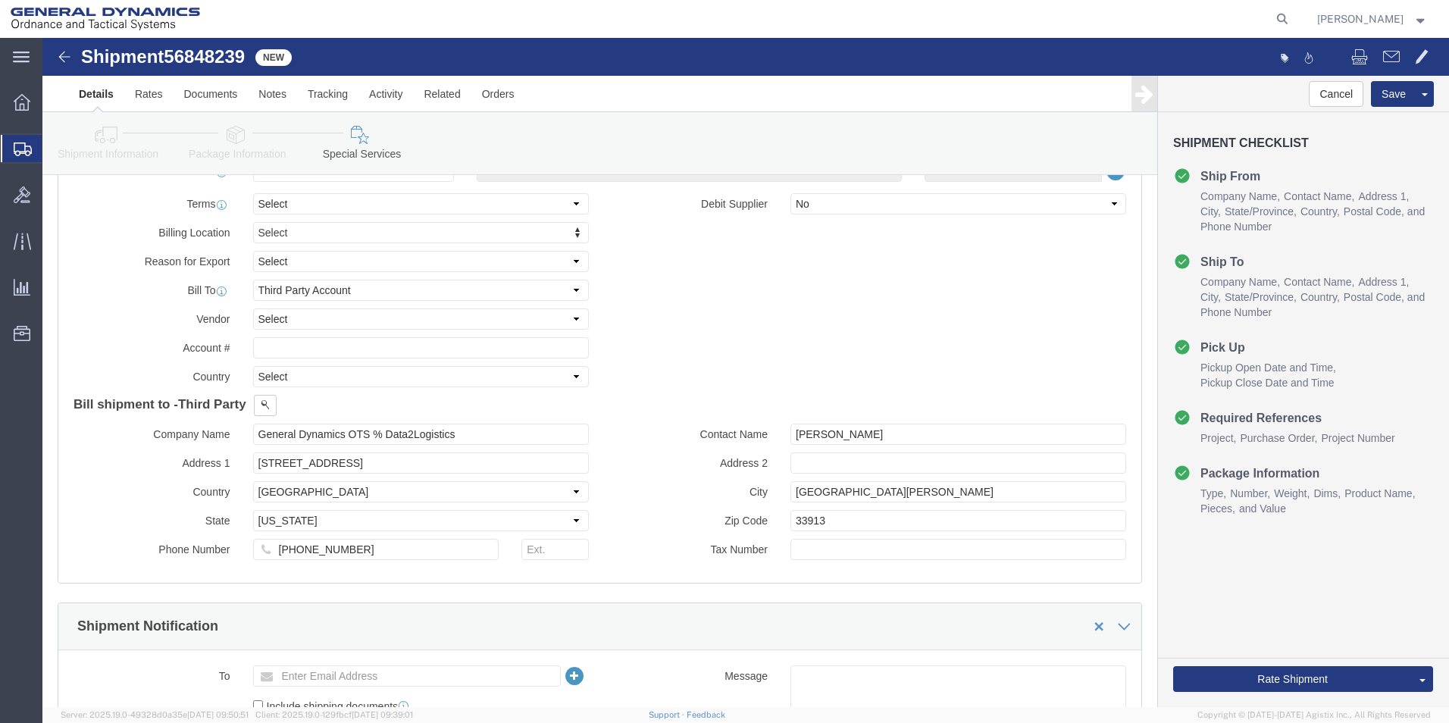
scroll to position [714, 0]
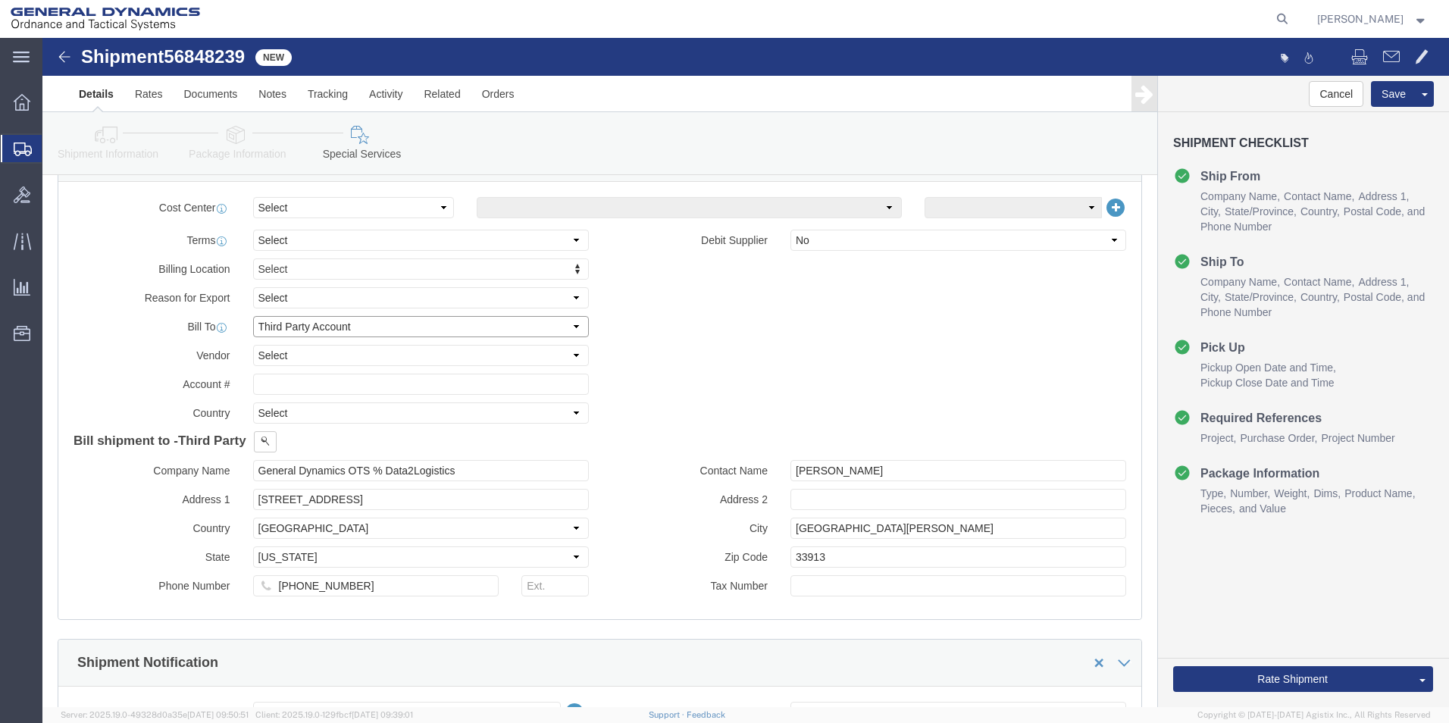
click select "Select Recipient Account Sender/Shipper Third Party Account"
select select "RCPN"
click select "Select Recipient Account Sender/Shipper Third Party Account"
type input "SUBCOM"
type input "[STREET_ADDRESS][PERSON_NAME]"
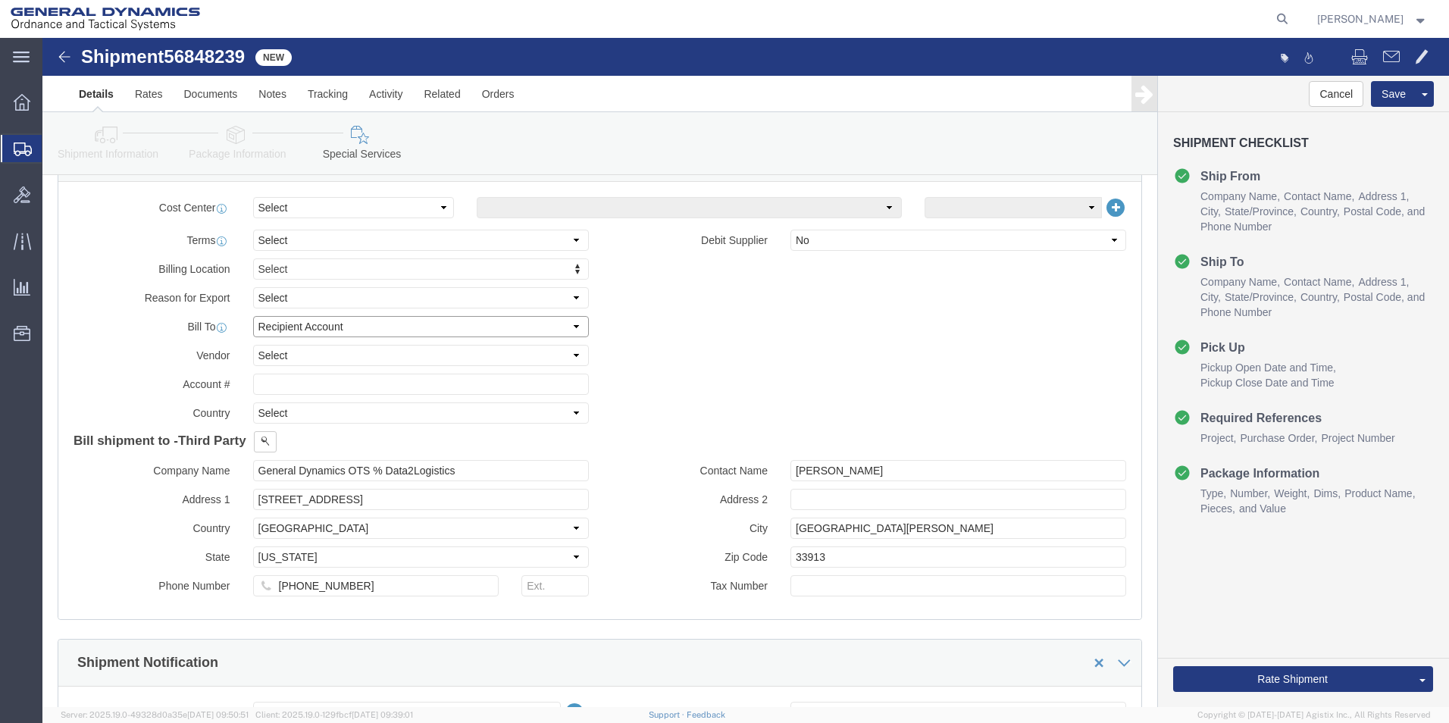
select select "US"
select select "NH"
type input "[PHONE_NUMBER]"
type input "[PERSON_NAME]"
type input "NEWINGTON"
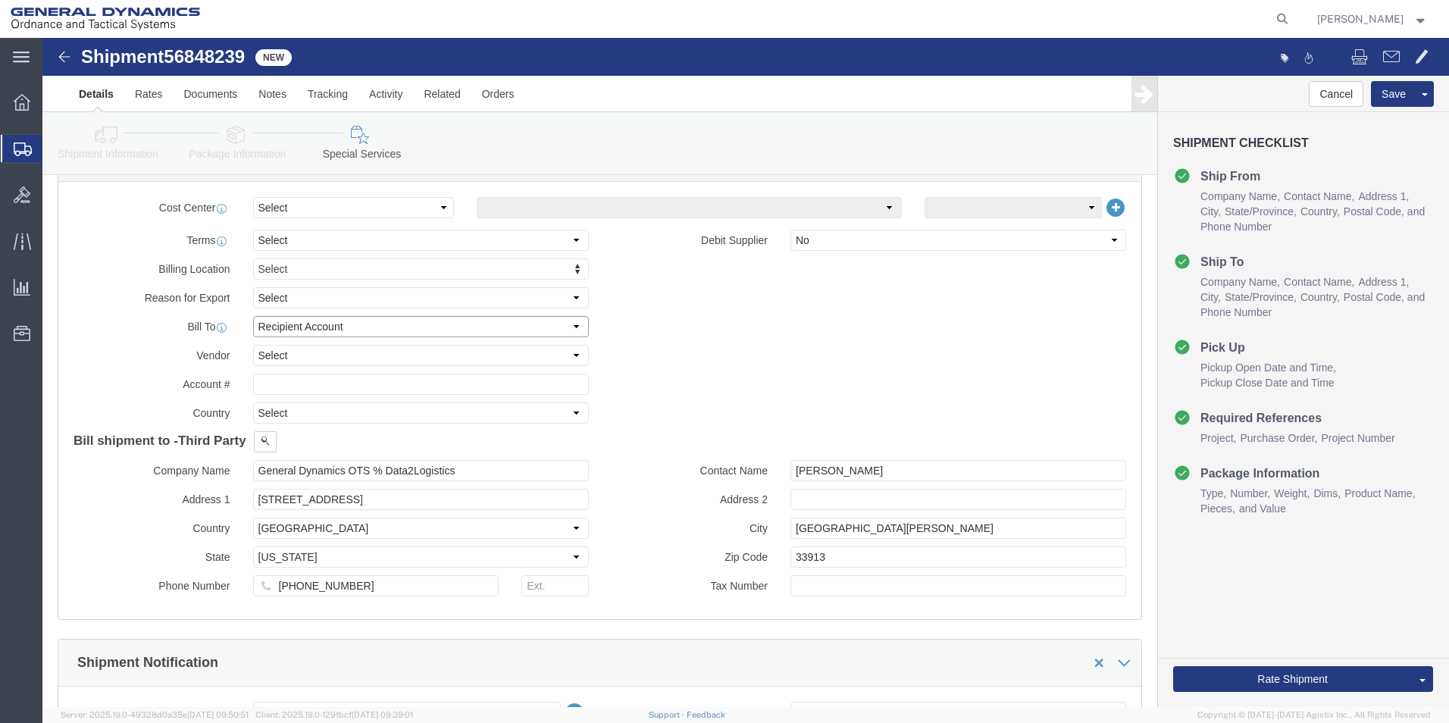
type input "03801"
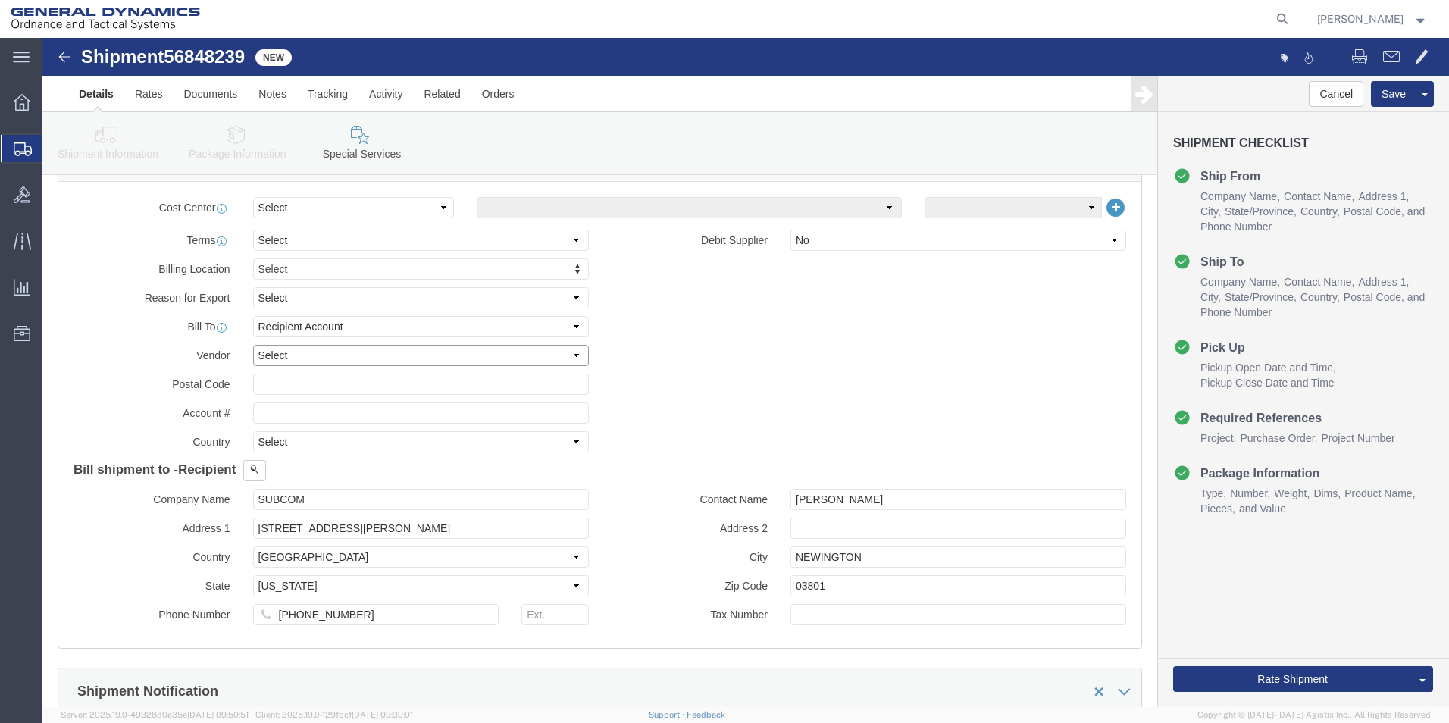
click select "Select DHL FedEx Express UPS"
select select "FedEx Express"
click select "Select DHL FedEx Express UPS"
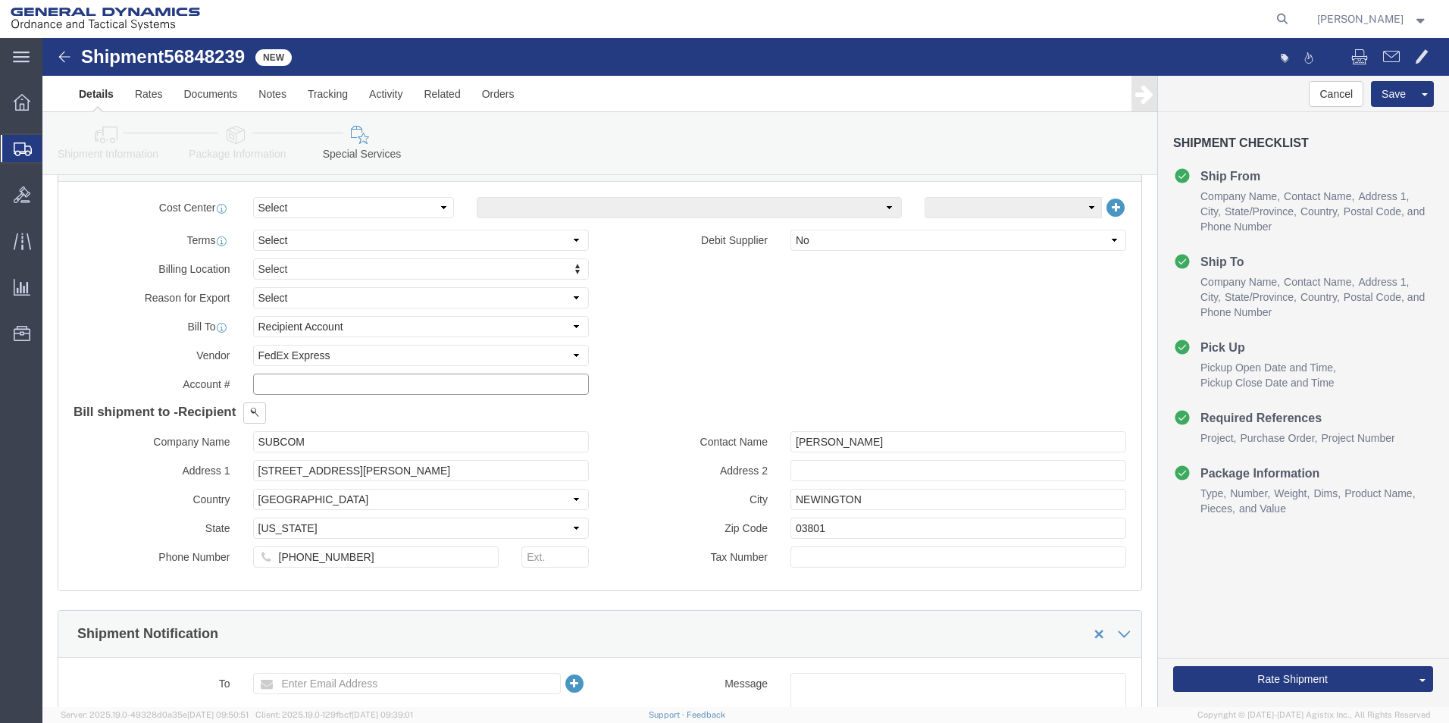
click input "text"
type input "003105903"
click button "Rate Shipment"
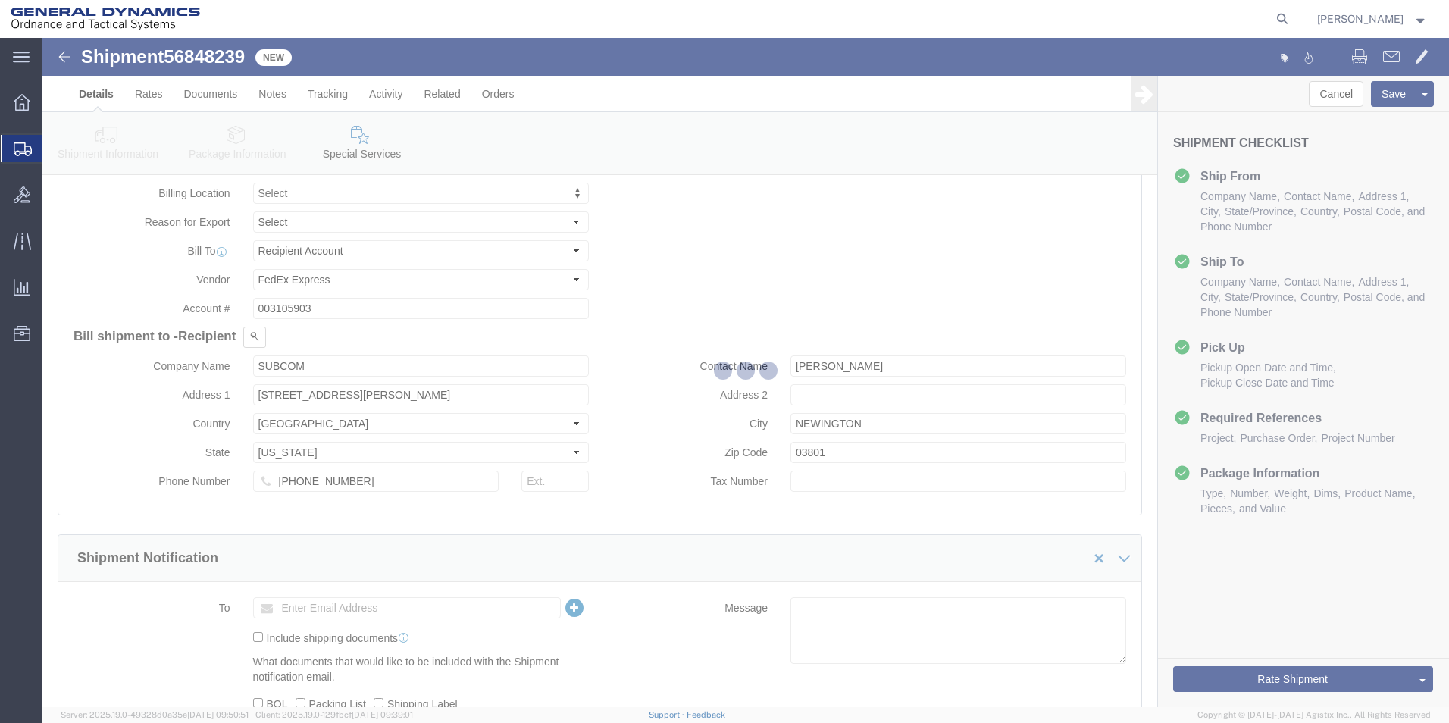
scroll to position [0, 0]
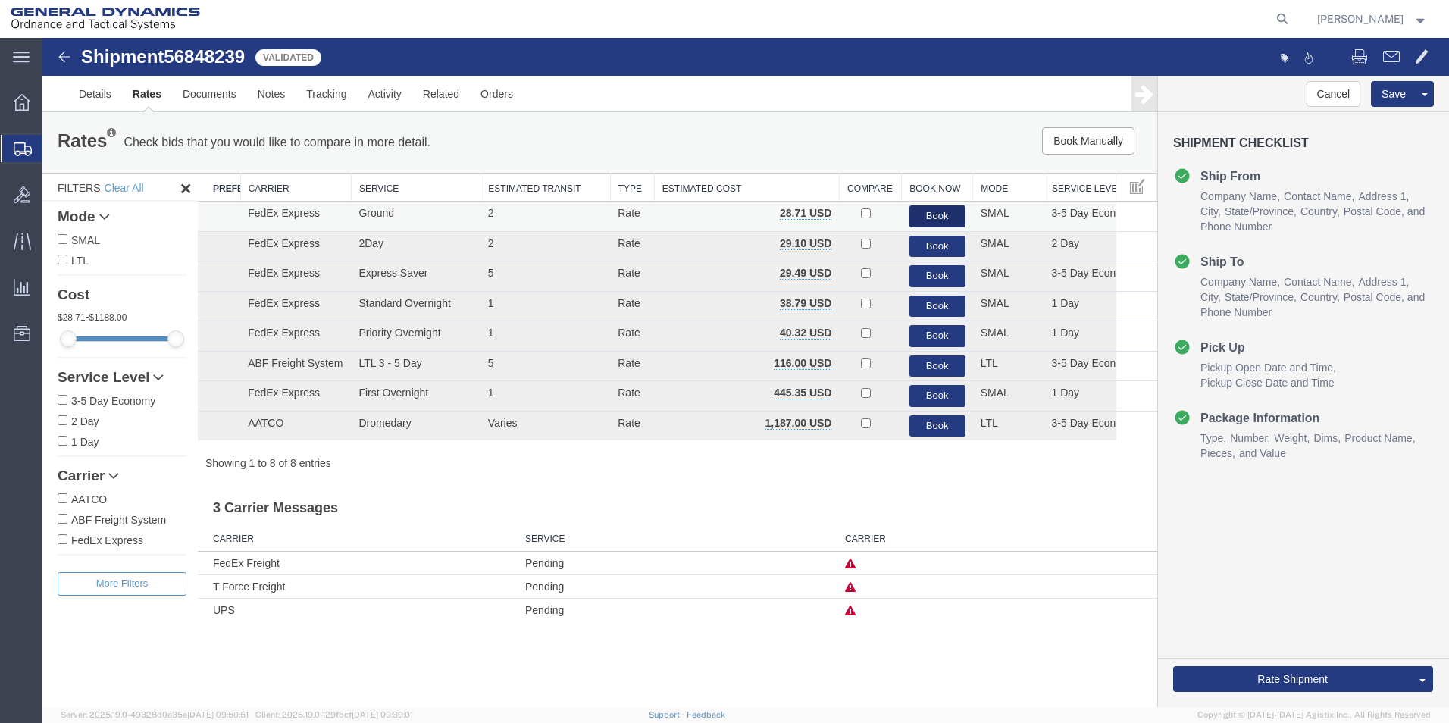
click at [926, 211] on button "Book" at bounding box center [938, 216] width 56 height 22
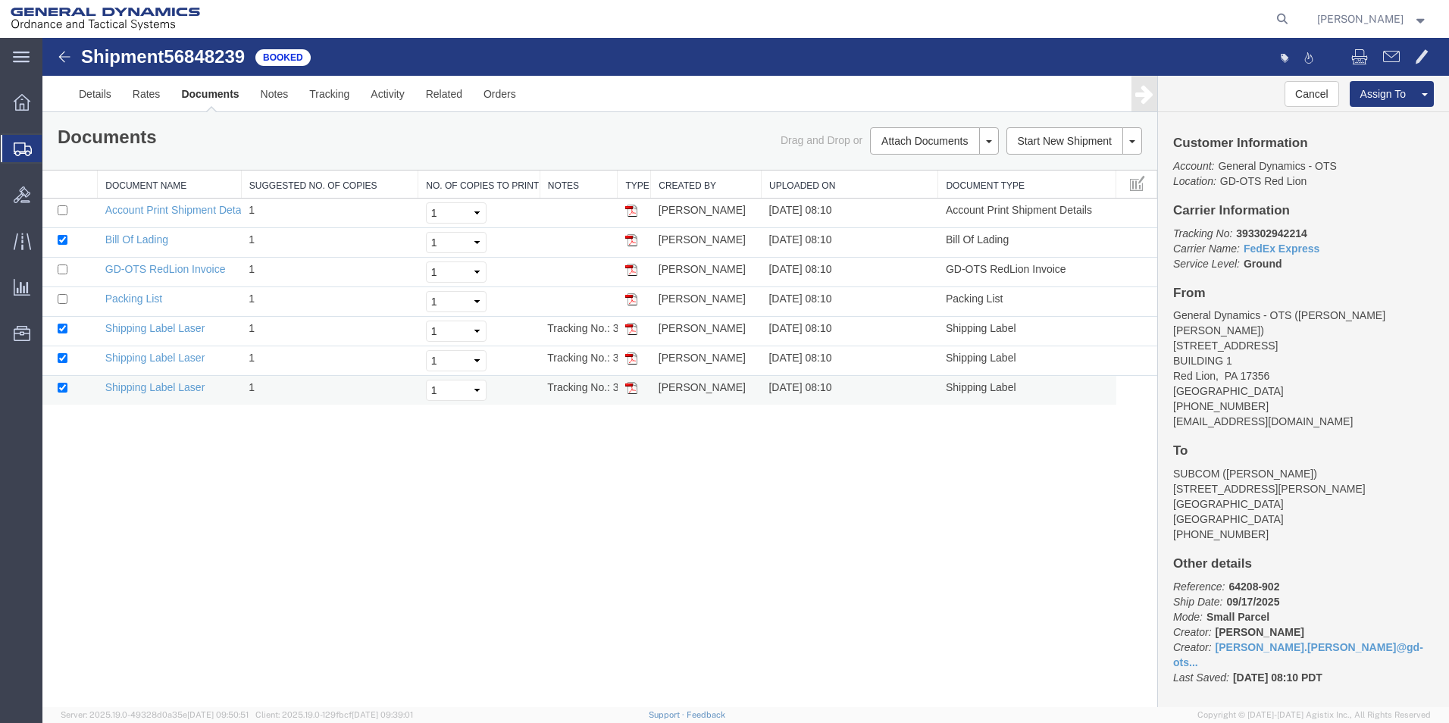
click at [632, 389] on img at bounding box center [631, 388] width 12 height 12
click at [628, 358] on img at bounding box center [631, 358] width 12 height 12
click at [632, 326] on img at bounding box center [631, 329] width 12 height 12
click at [0, 0] on span "Create Shipment" at bounding box center [0, 0] width 0 height 0
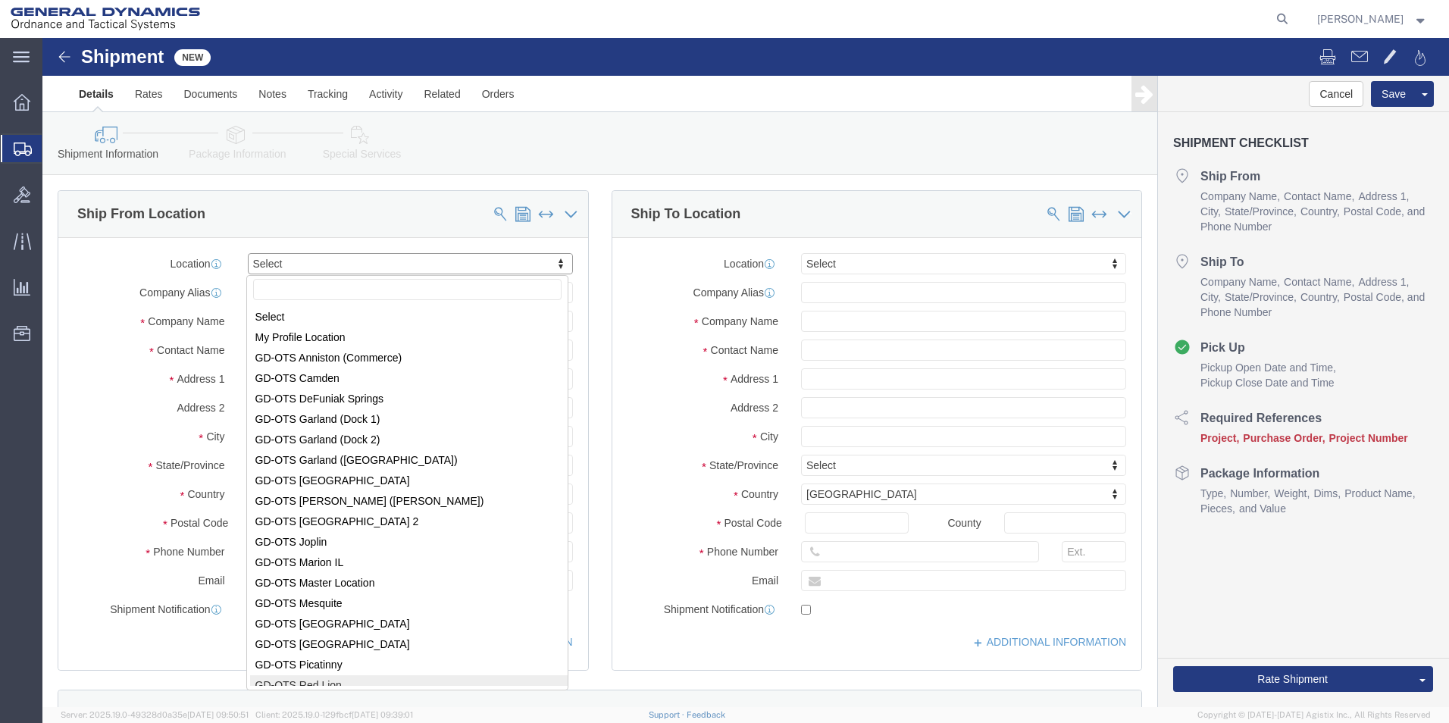
scroll to position [2, 0]
select select "310"
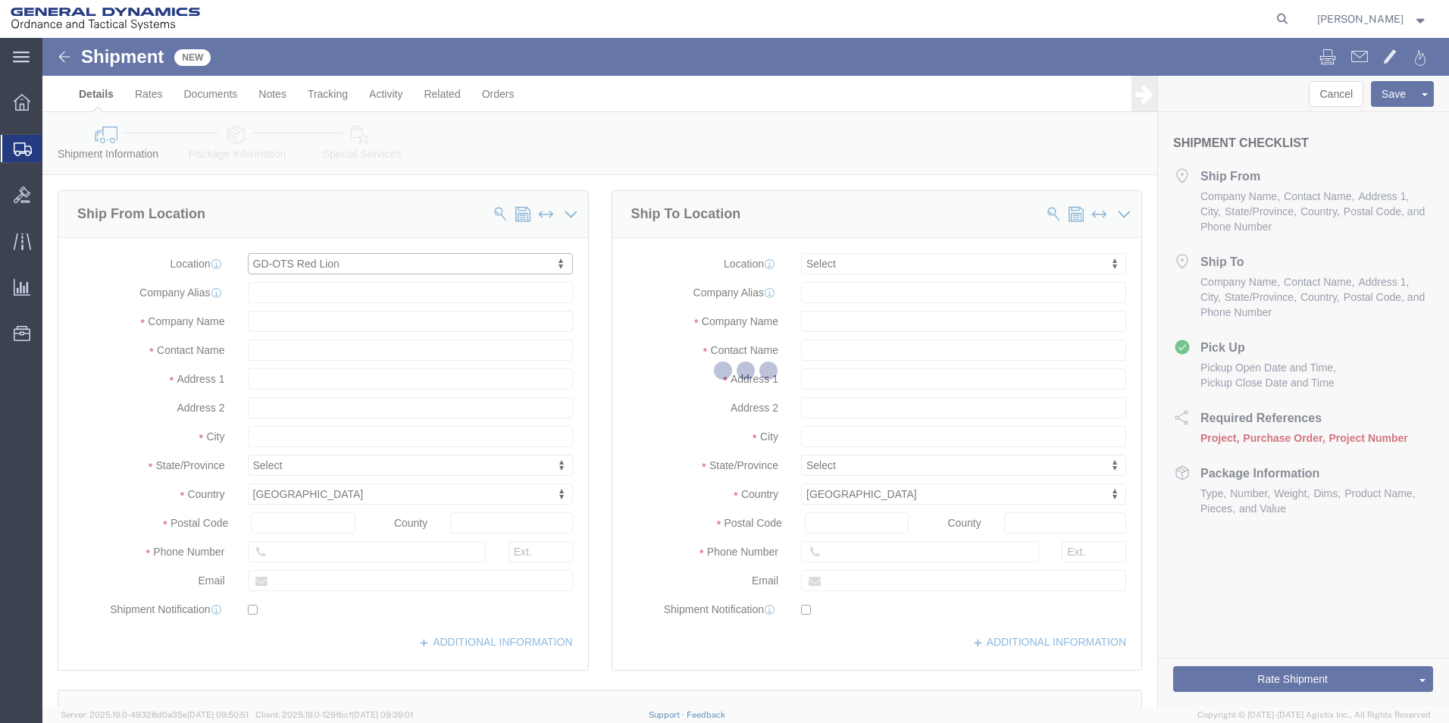
type input "[STREET_ADDRESS]"
type input "17356"
type input "[PHONE_NUMBER]"
type input "REDLPAHIG0"
type input "General Dynamics - OTS"
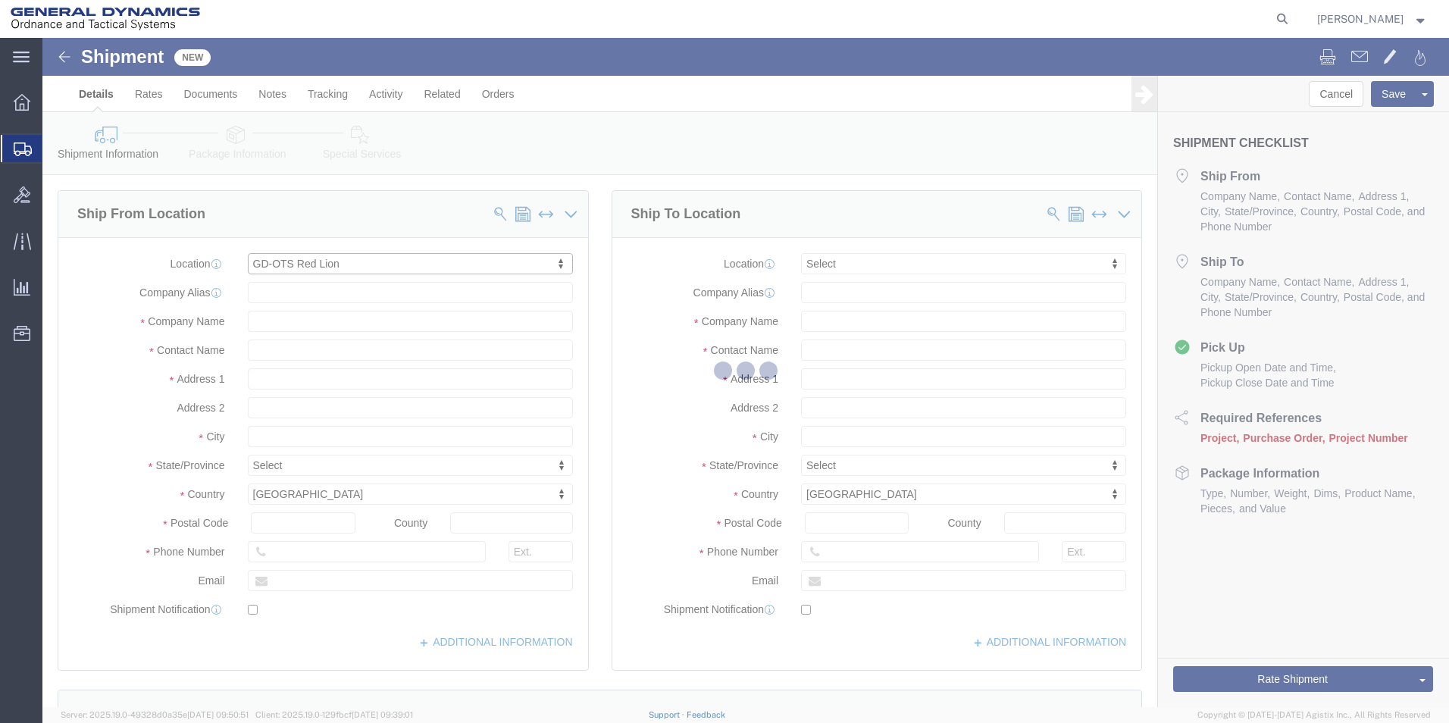
type input "Red Lion"
select select "PA"
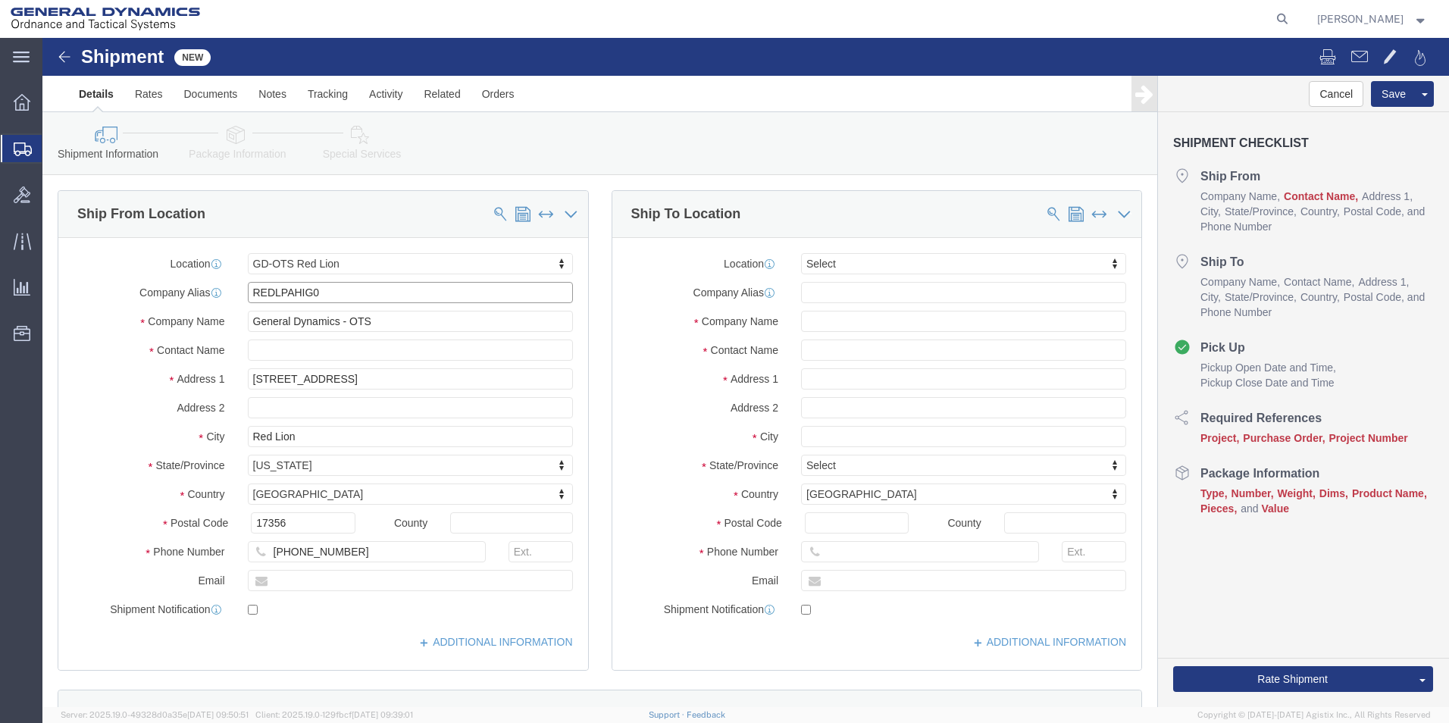
drag, startPoint x: 298, startPoint y: 256, endPoint x: 47, endPoint y: 265, distance: 251.1
click div "Location GD-OTS Red Lion Select My Profile Location GD-OTS [GEOGRAPHIC_DATA] (C…"
click input "text"
type input "[PERSON_NAME] [PERSON_NAME]"
click label "Company Alias"
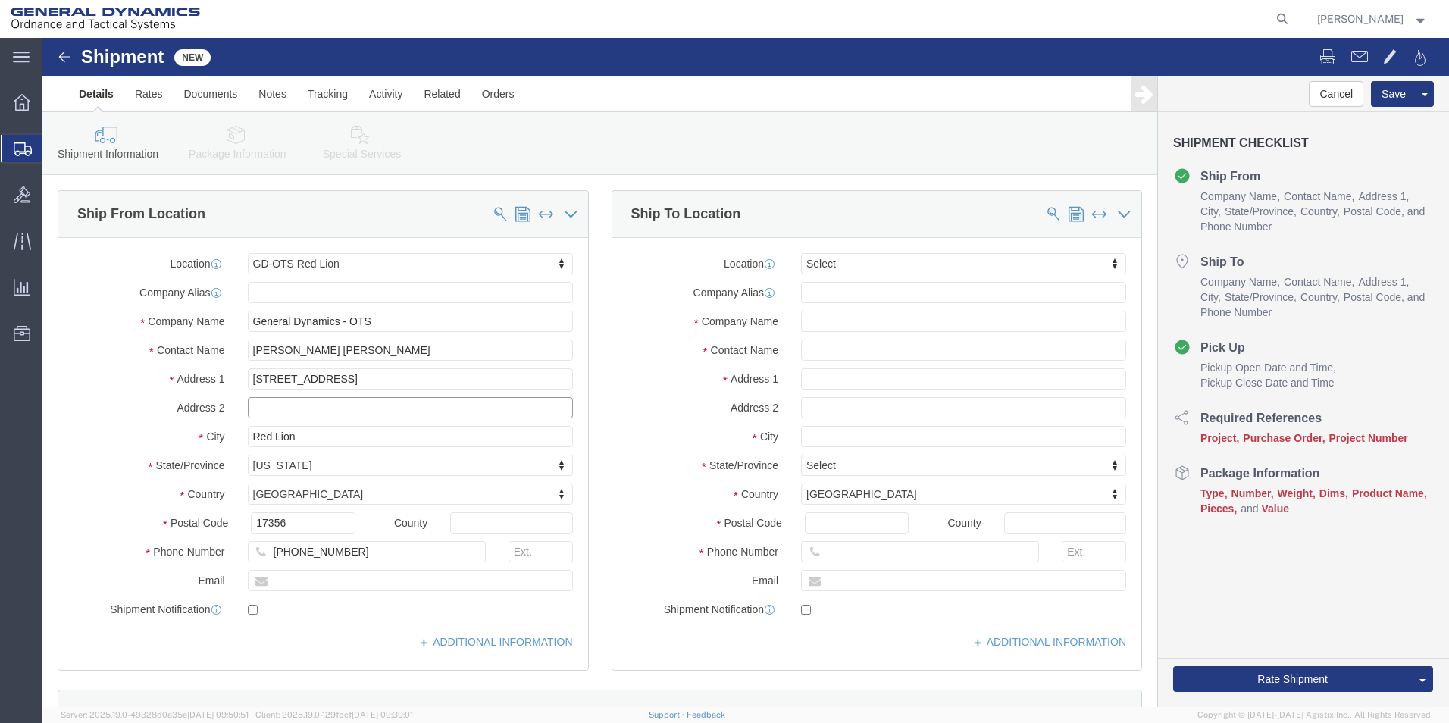
click input "text"
type input "BUILDING 1"
click input "text"
type input "[EMAIL_ADDRESS][DOMAIN_NAME]"
checkbox input "true"
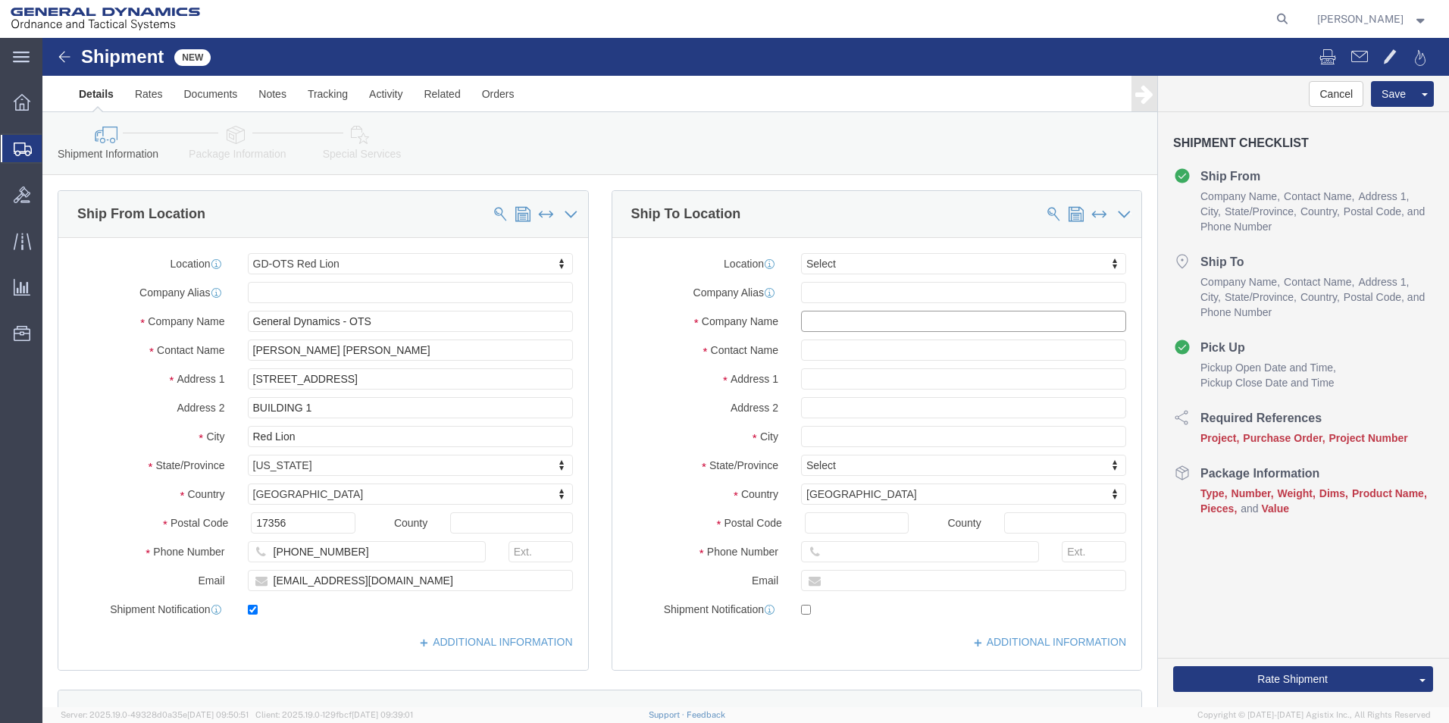
click input "text"
type input "SUBCOM"
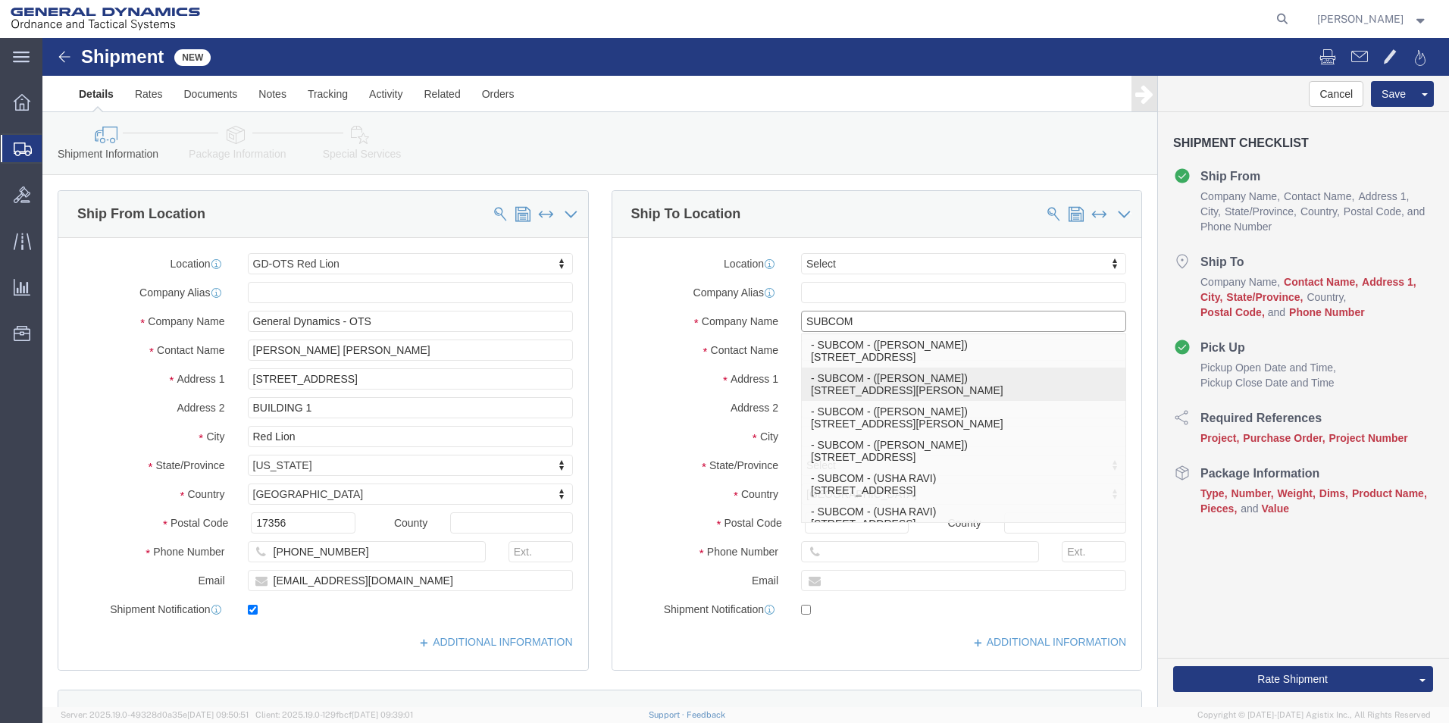
click p "- SUBCOM - ([PERSON_NAME]) [STREET_ADDRESS][PERSON_NAME]"
type input "[STREET_ADDRESS][PERSON_NAME]"
type input "03801"
type input "[PHONE_NUMBER]"
type input "[PERSON_NAME]"
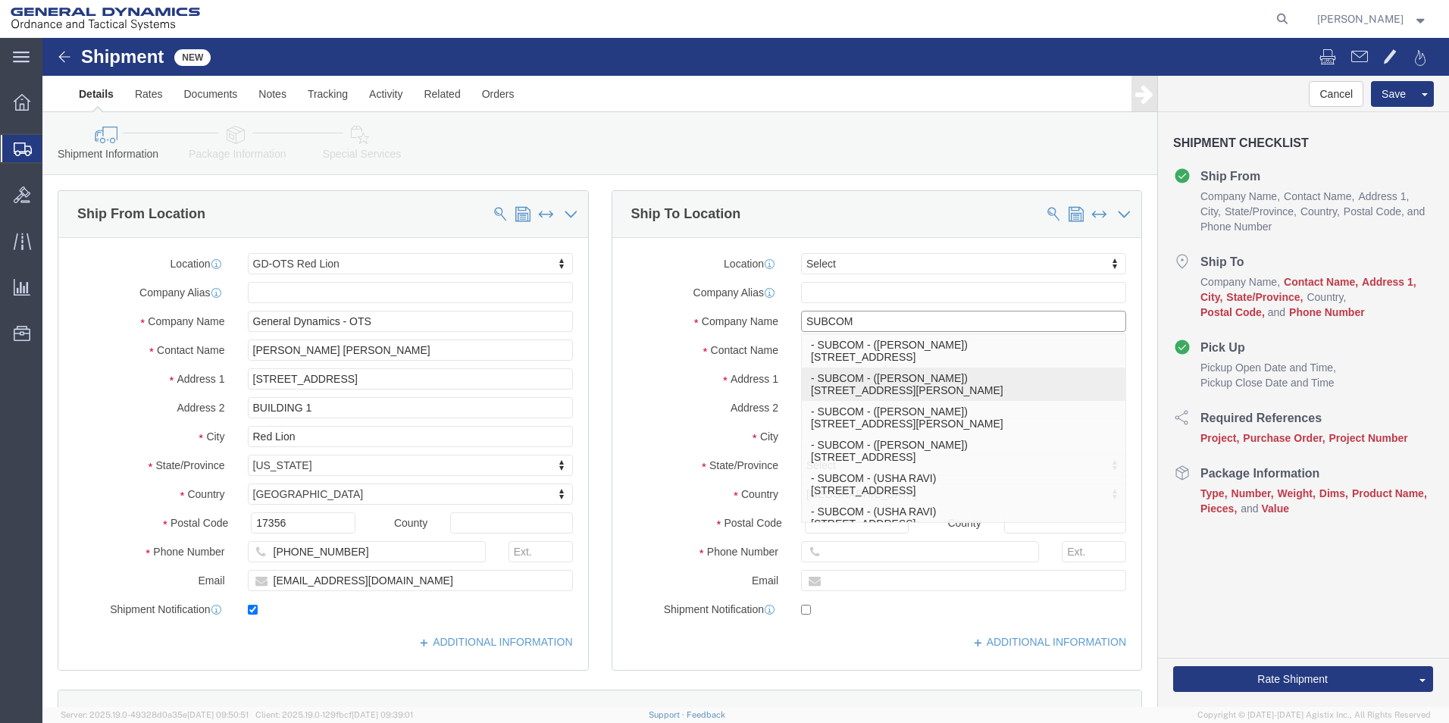
type input "NEWINGTON"
select select "NH"
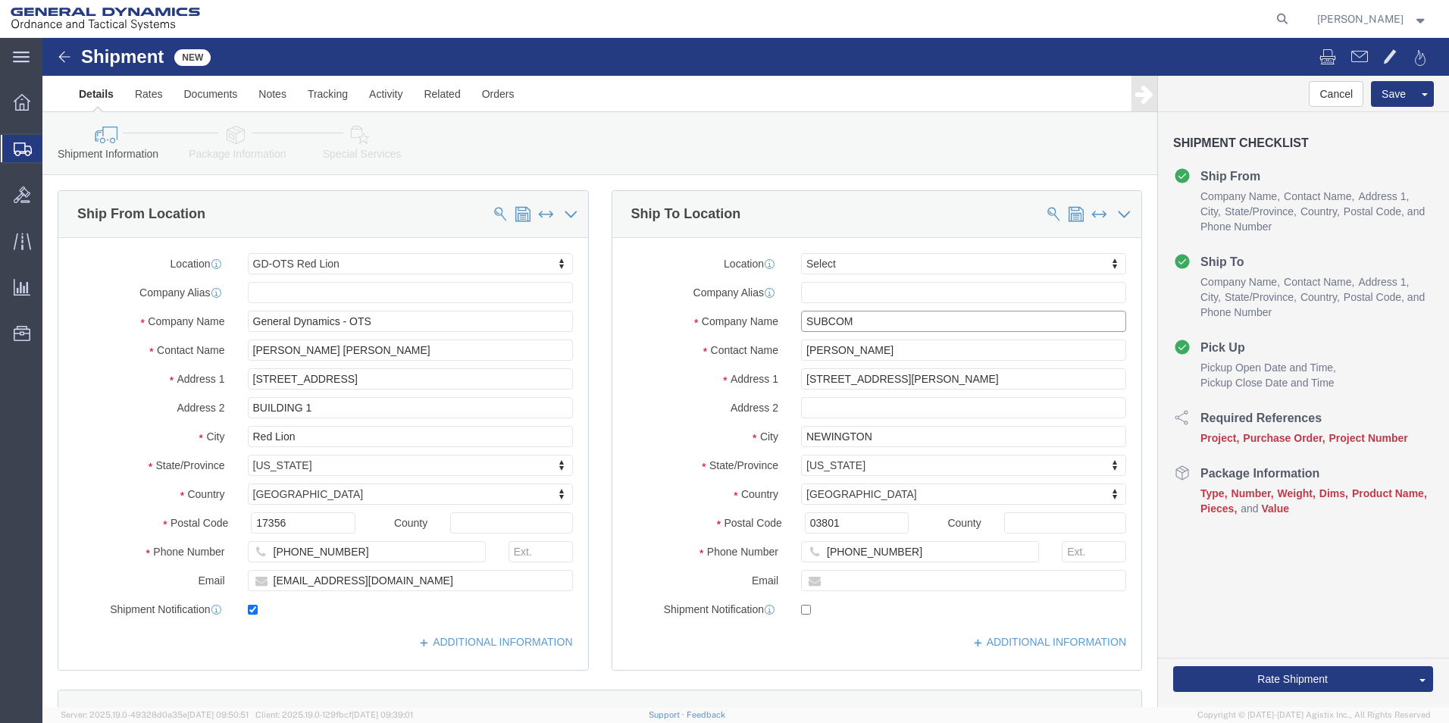
type input "SUBCOM"
drag, startPoint x: 750, startPoint y: 315, endPoint x: 621, endPoint y: 320, distance: 128.9
click div "Contact Name [PERSON_NAME]"
type input "[PERSON_NAME]"
click label "Address 2"
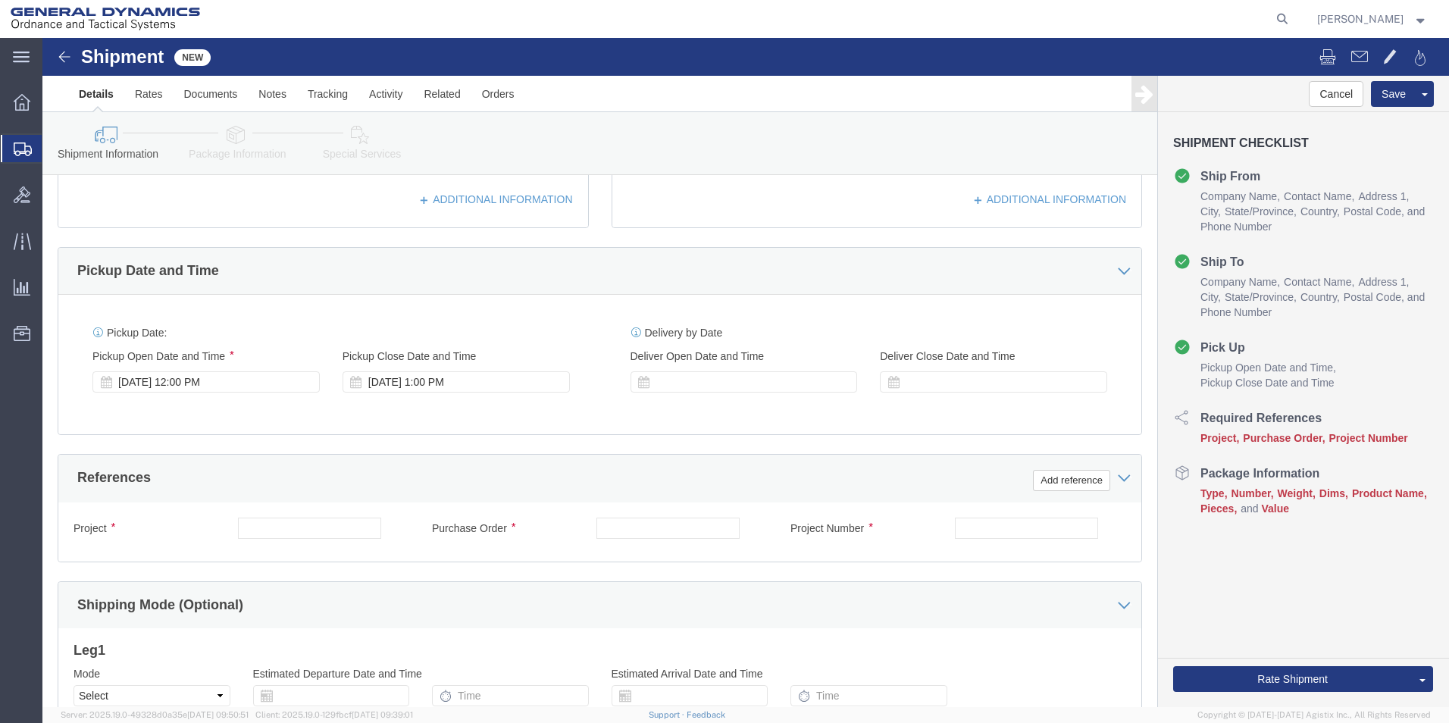
scroll to position [455, 0]
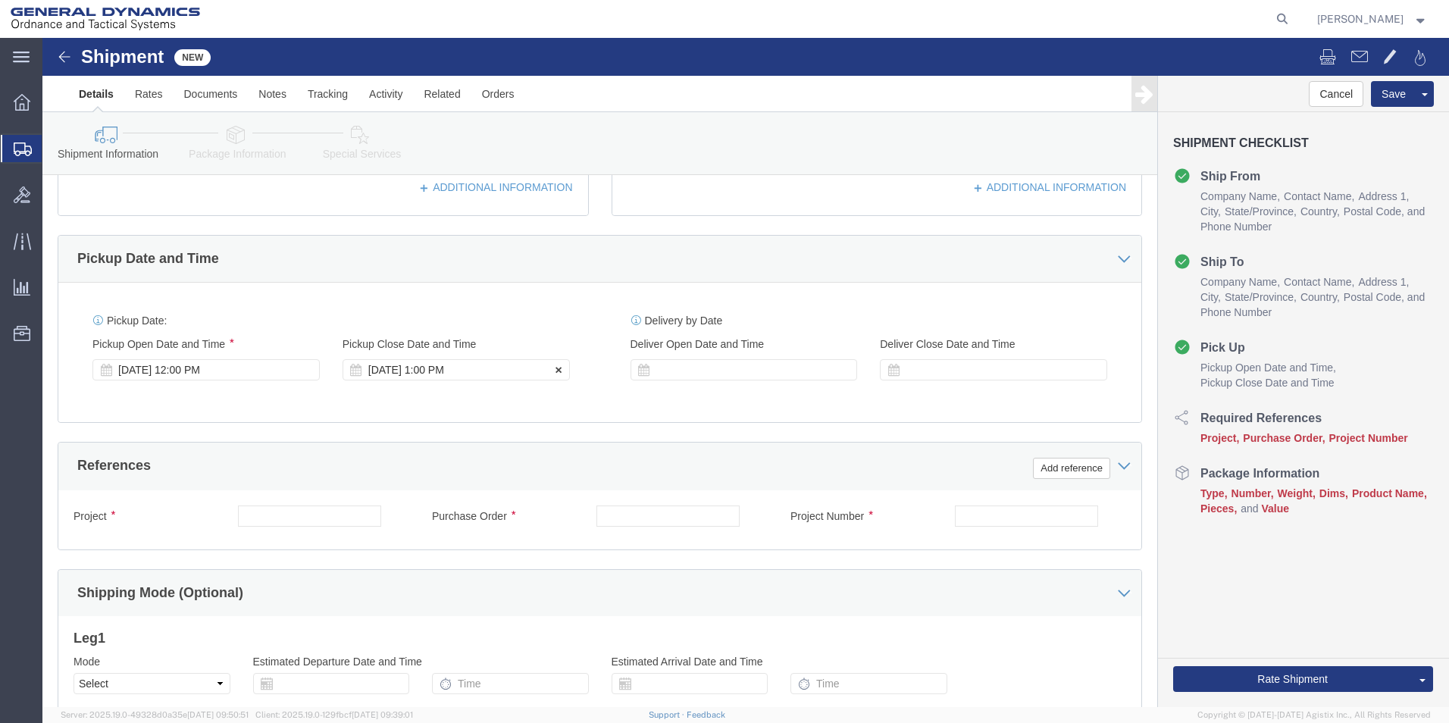
click div "[DATE] 1:00 PM"
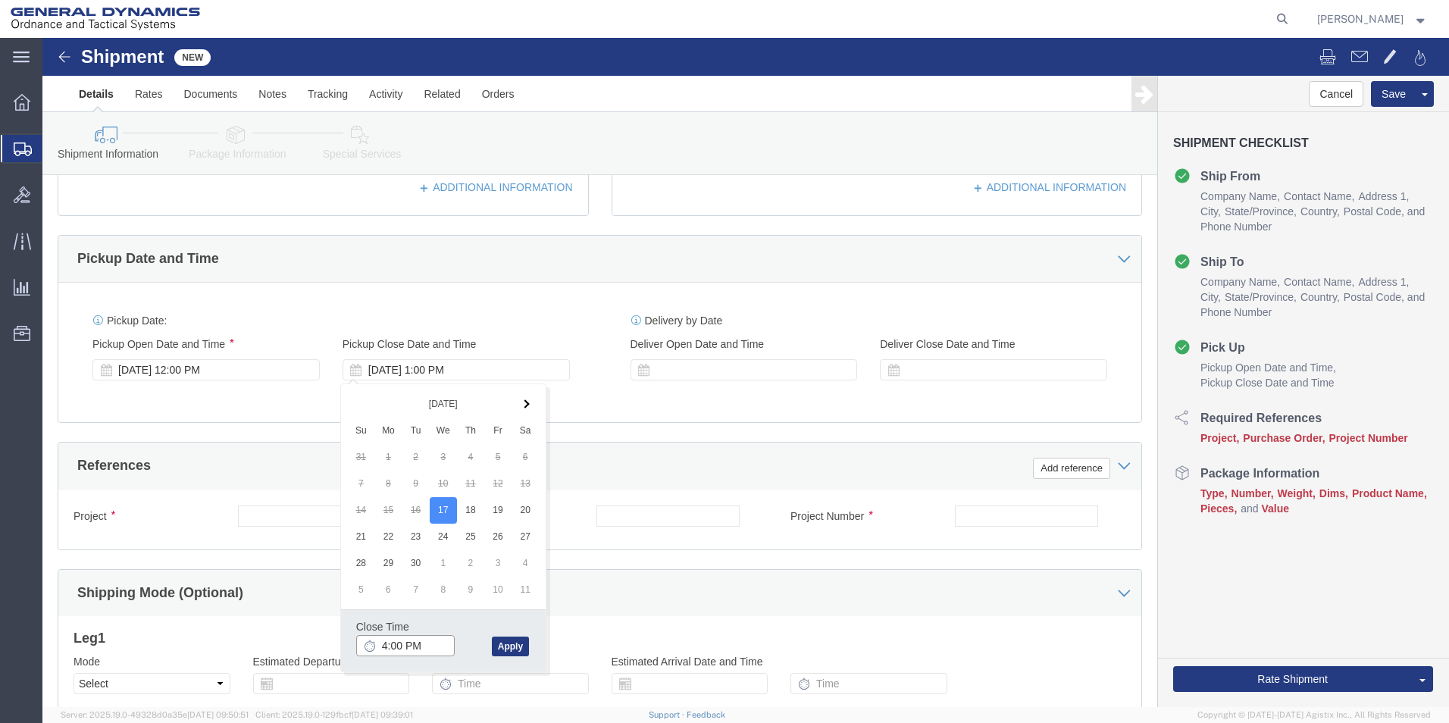
click input "4:00 PM"
type input "4:30 PM"
click button "Apply"
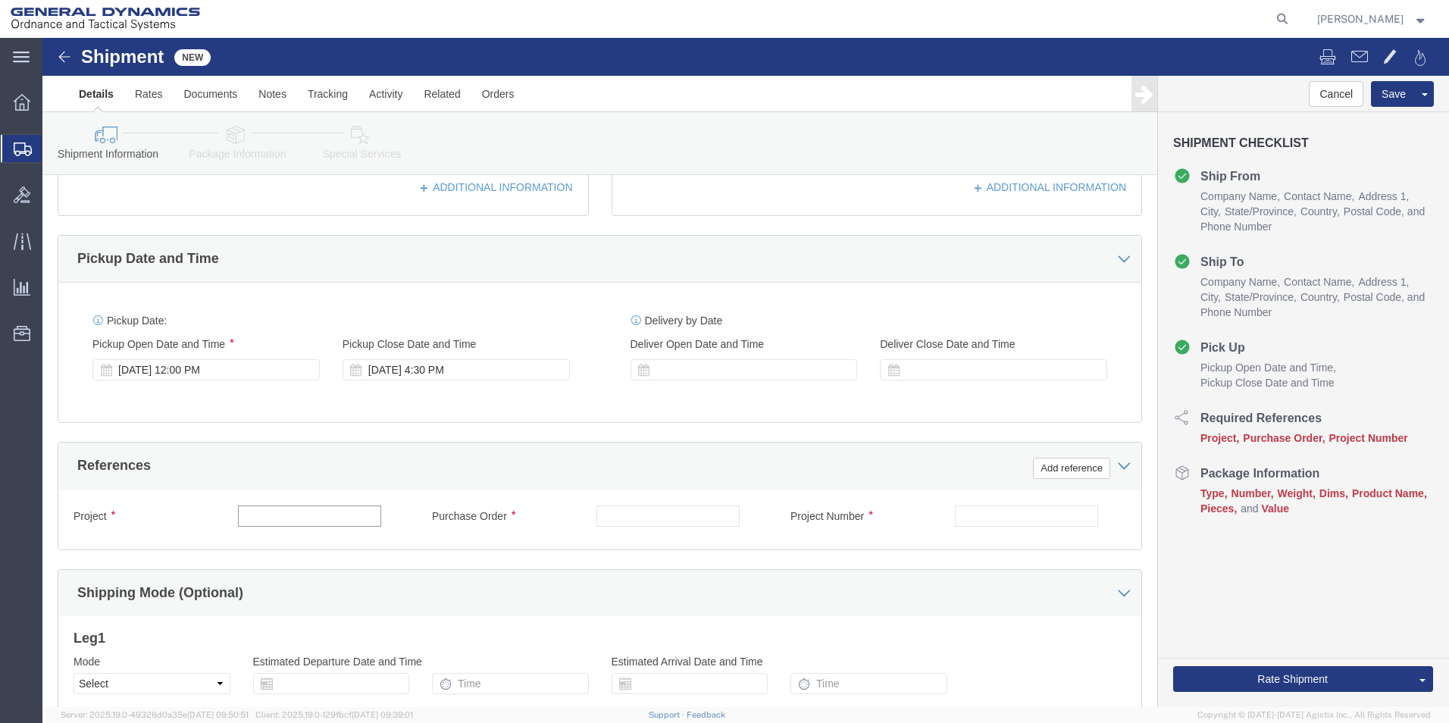
click input "text"
type input "64656"
click input "text"
type input "109546"
click input "text"
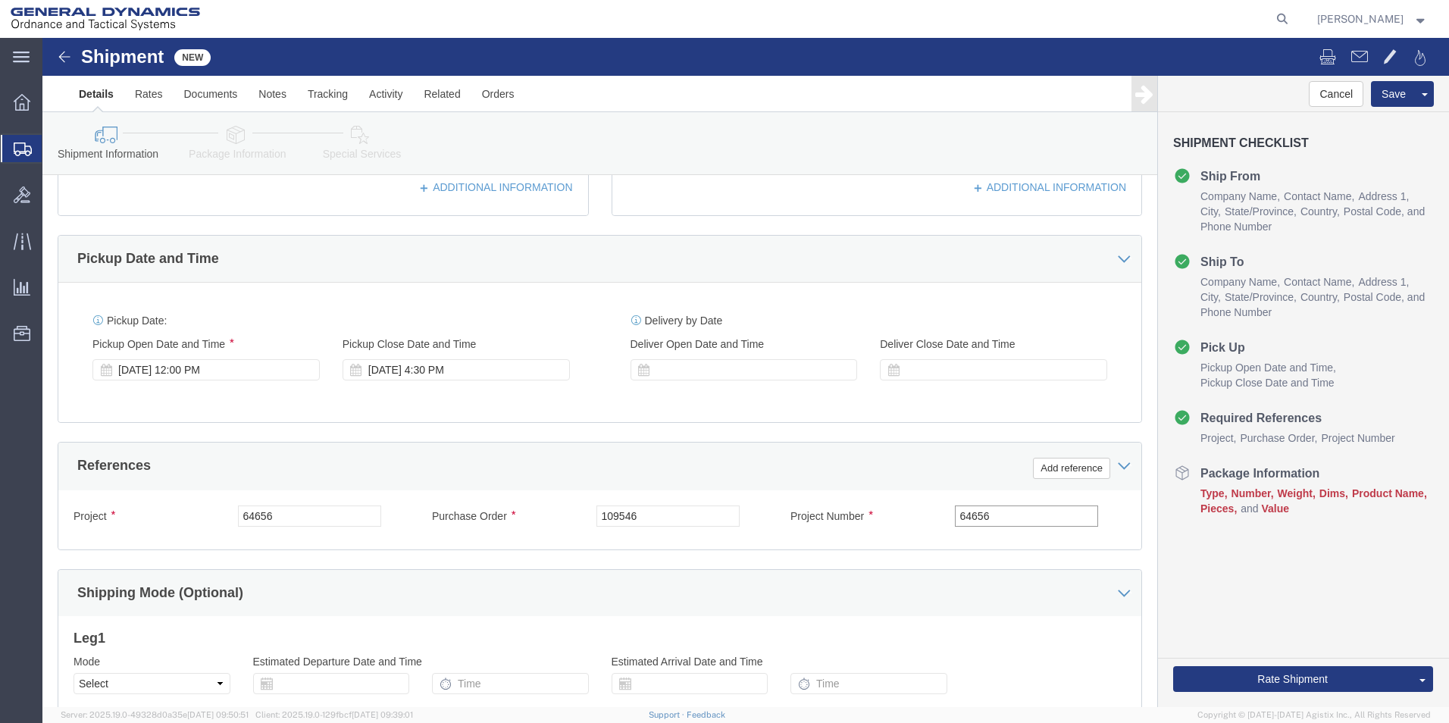
scroll to position [632, 0]
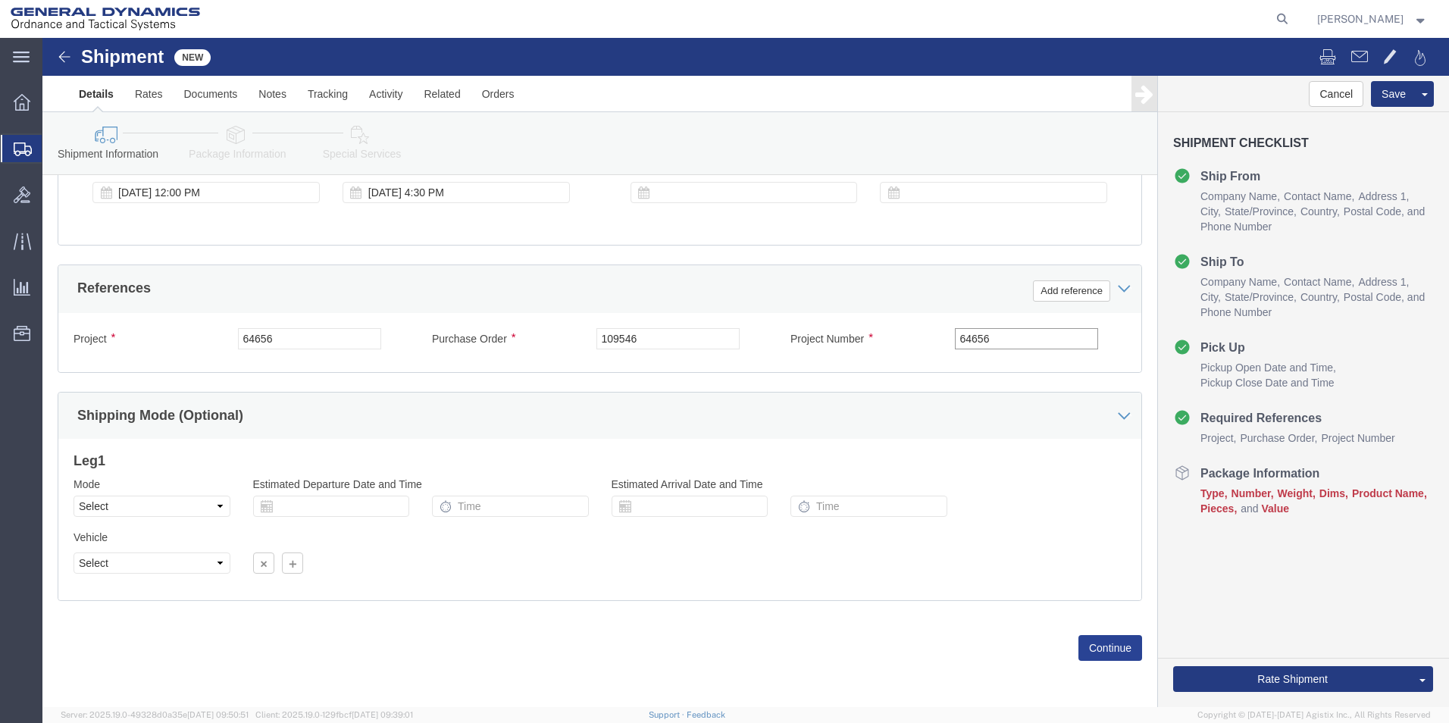
type input "64656"
click button "Continue"
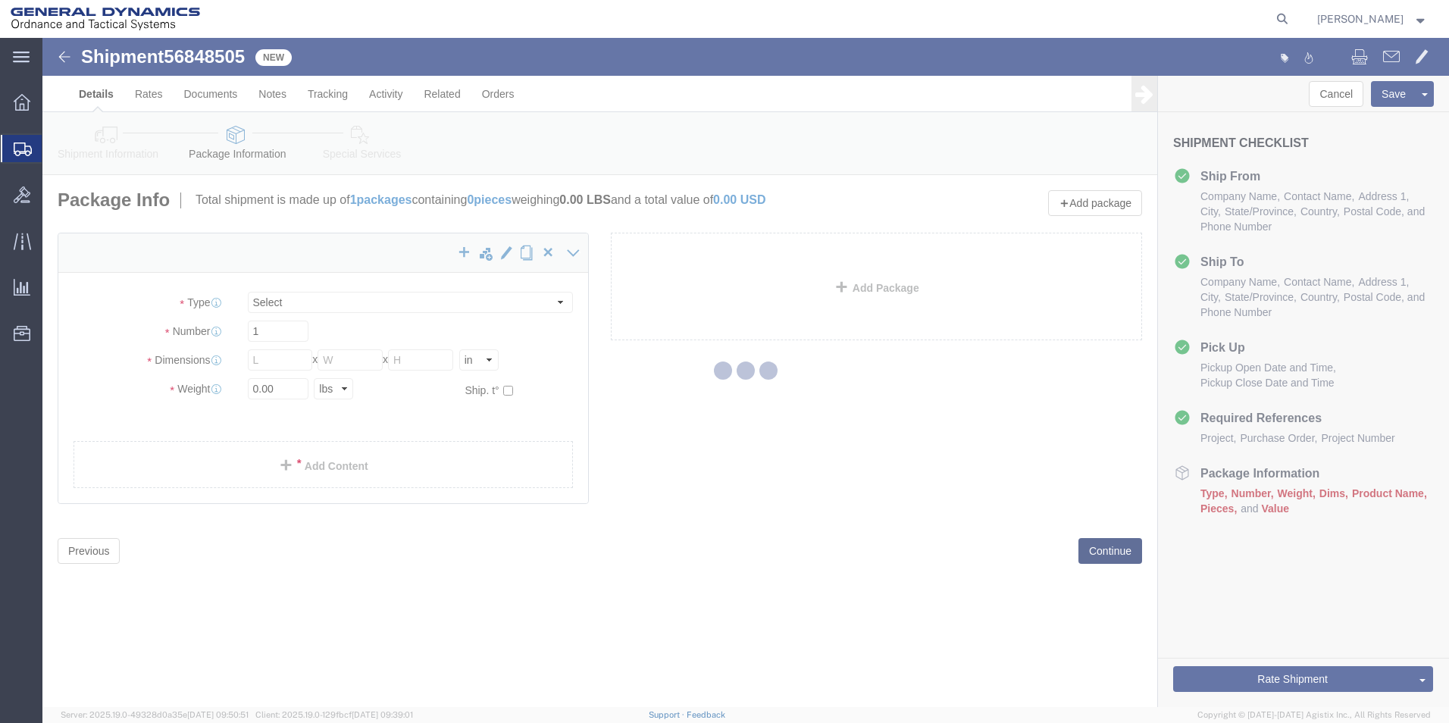
select select "CBOX"
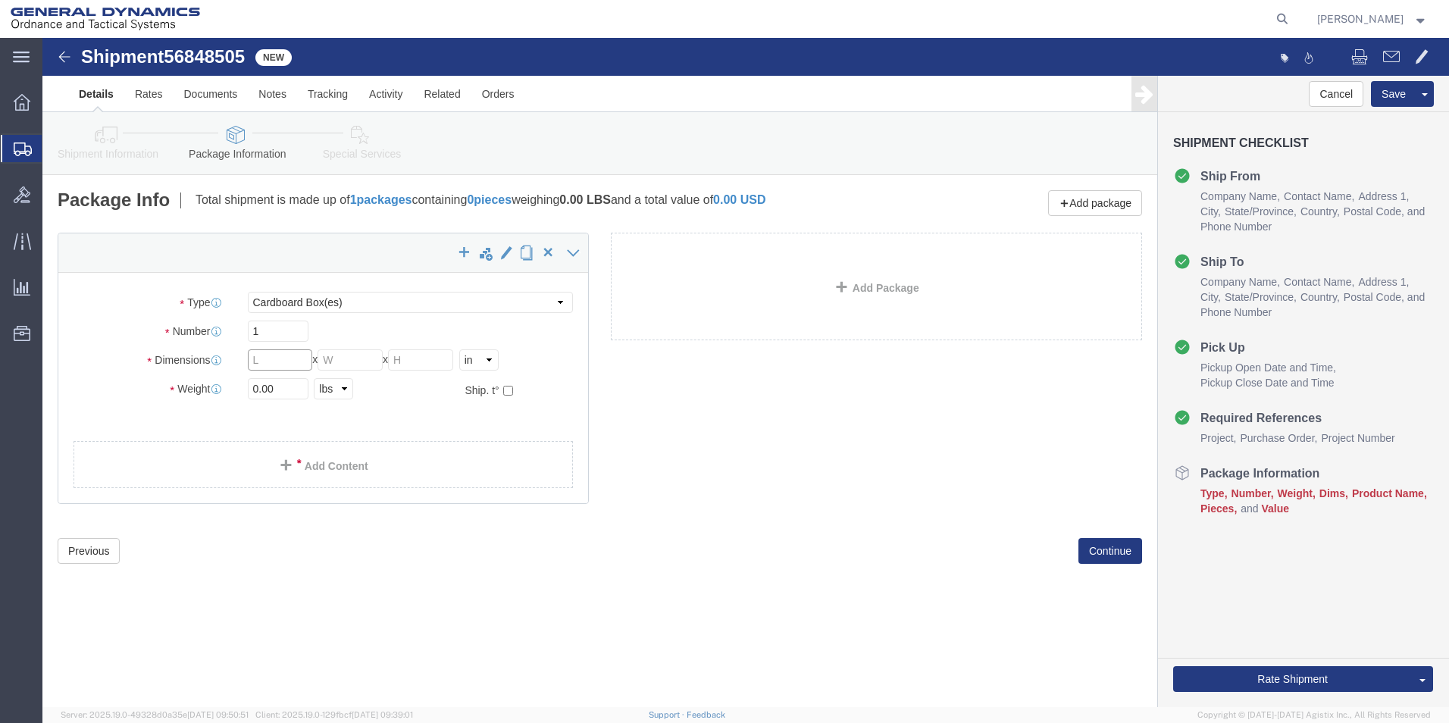
click input "text"
type input "12"
click input "text"
type input "12"
click input "text"
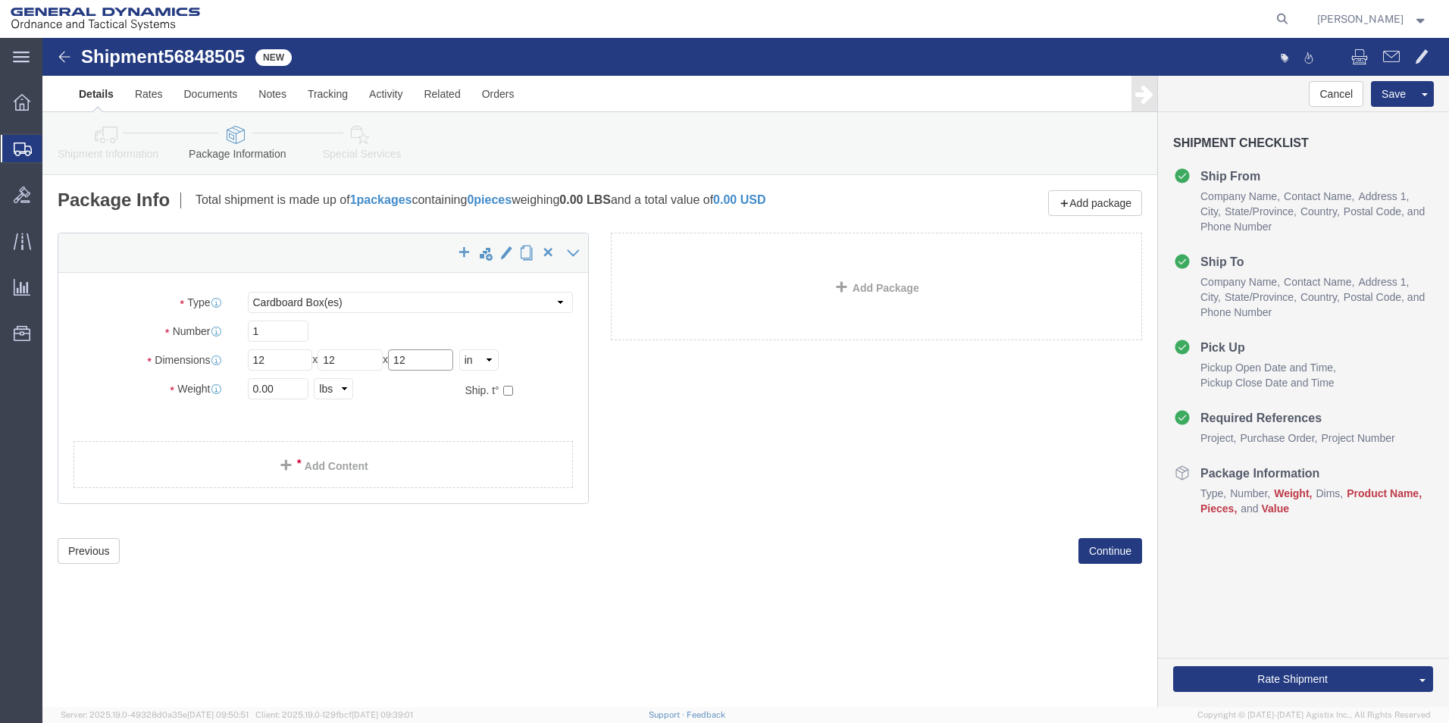
type input "12"
click input "0.00"
type input "20.00"
click link "Add Content"
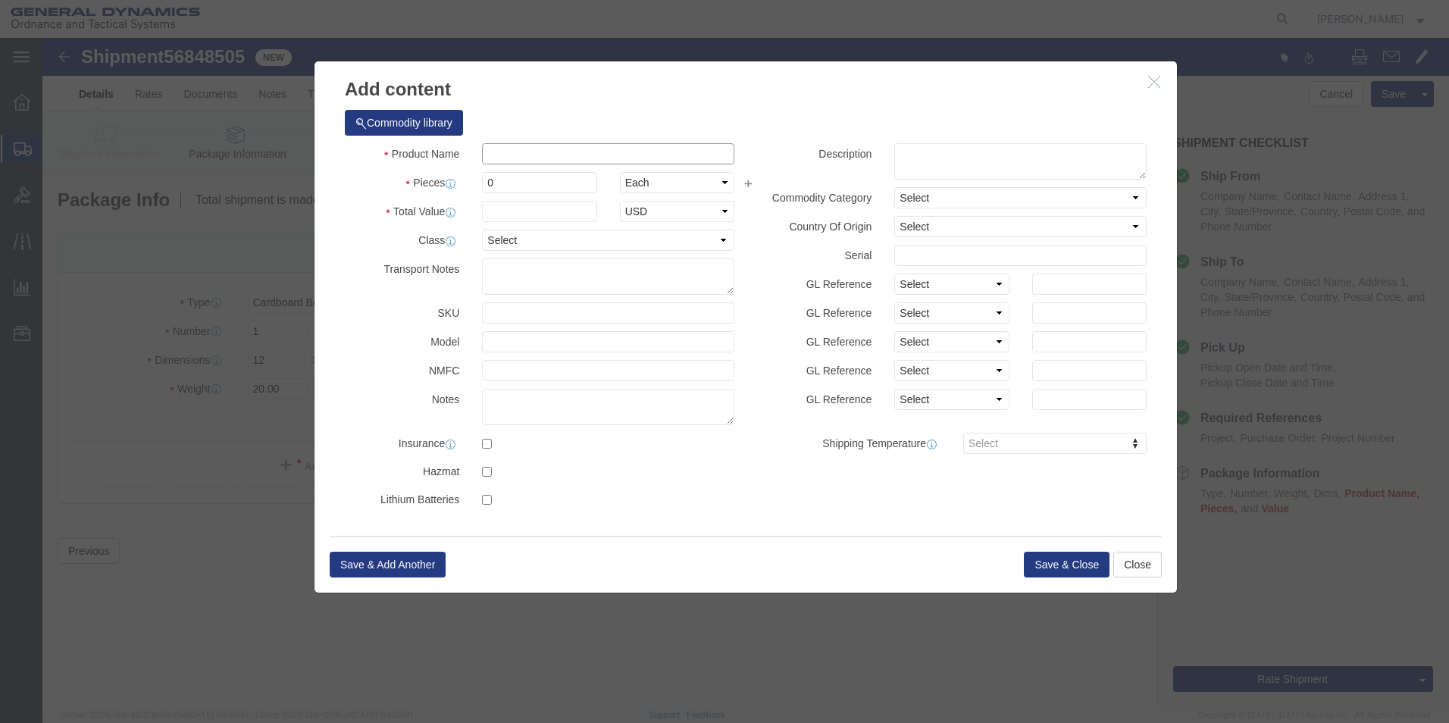
click input "text"
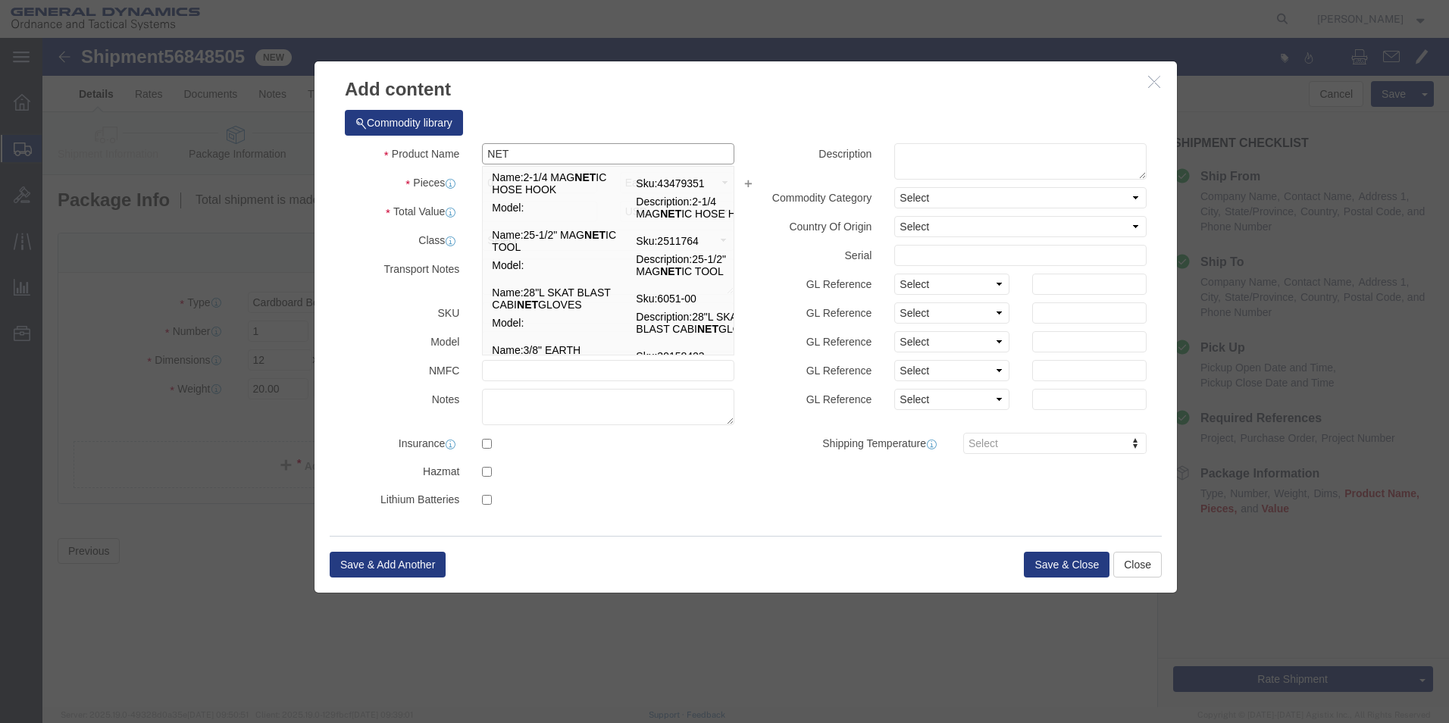
type input "NETWORK POWER SUPPLY TRAY, HD"
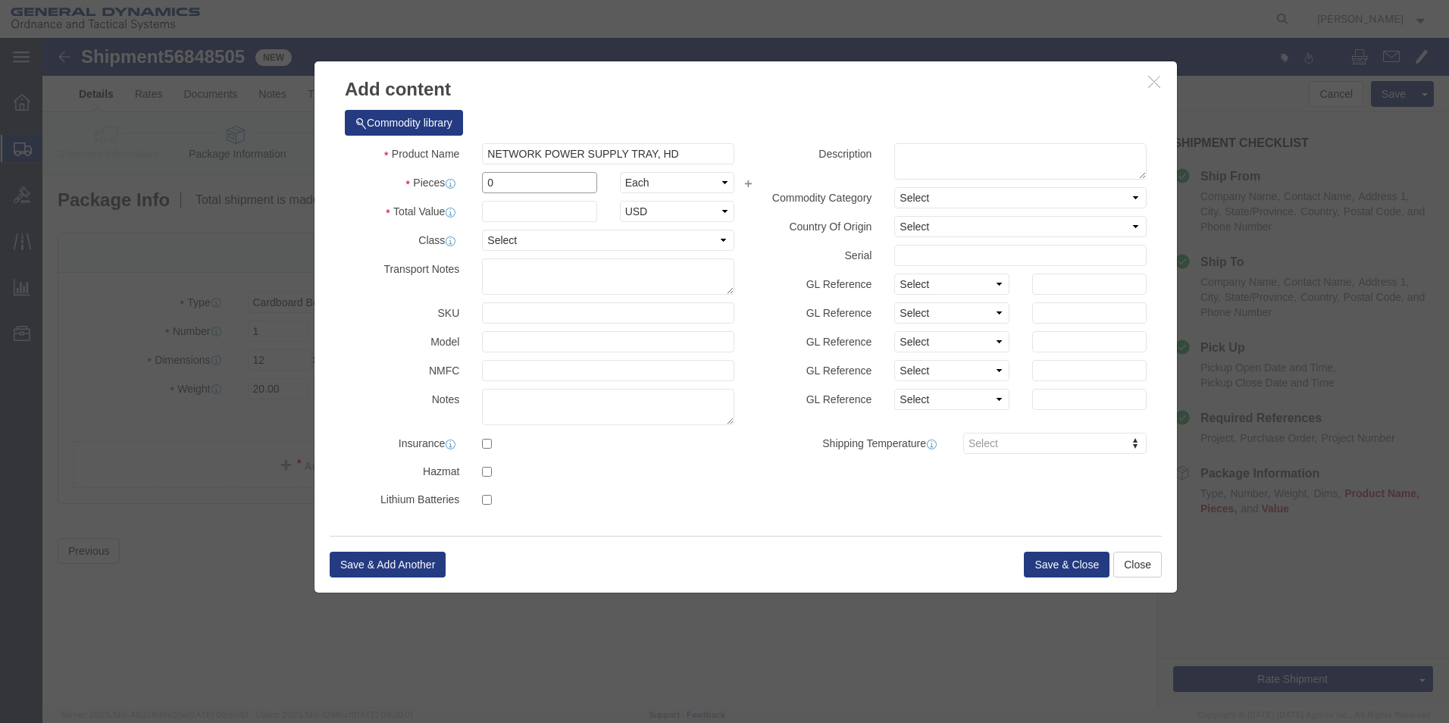
drag, startPoint x: 486, startPoint y: 146, endPoint x: 299, endPoint y: 161, distance: 187.9
click div "Product Name NETWORK POWER SUPPLY TRAY, HD NET Pieces 0 Select Bag Barrels 100B…"
type input "9"
click input "text"
type input "100"
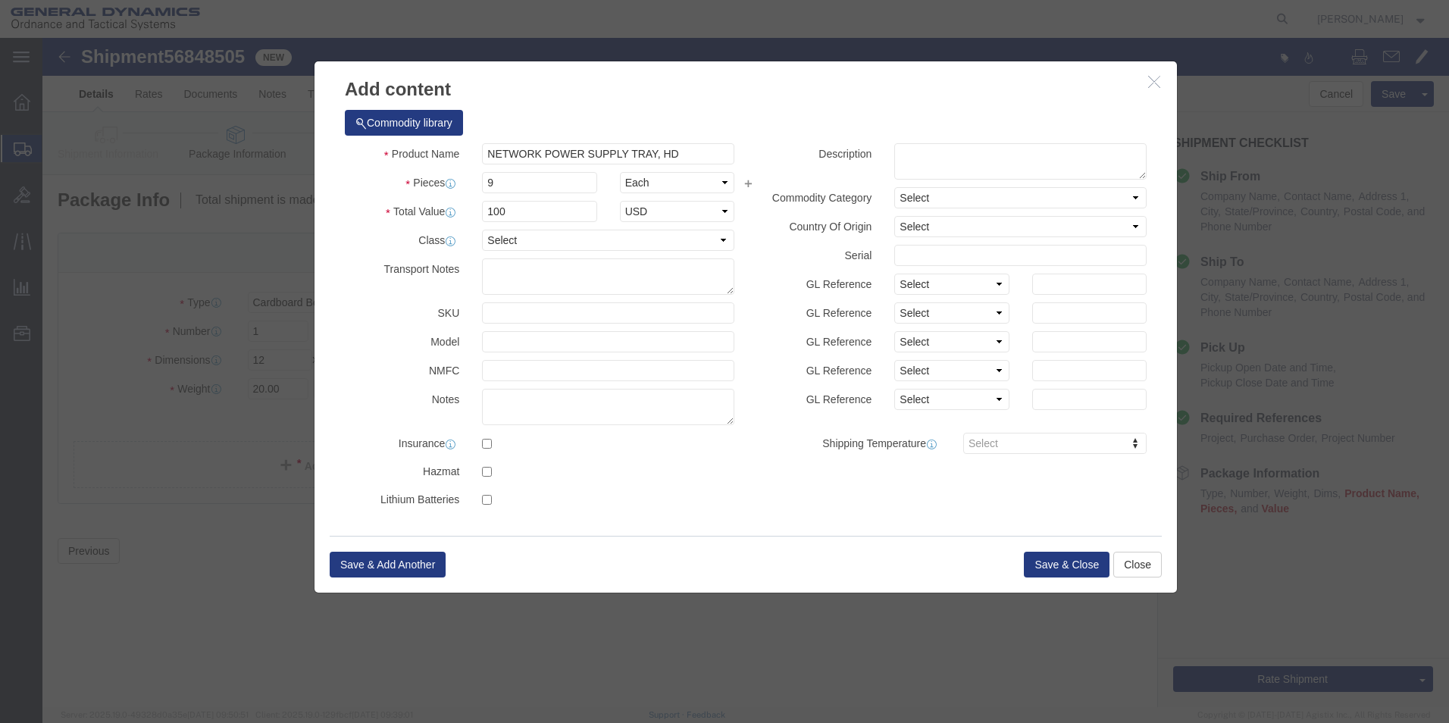
drag, startPoint x: 638, startPoint y: 74, endPoint x: 1030, endPoint y: 406, distance: 513.6
click div "Commodity library"
click button "Save & Close"
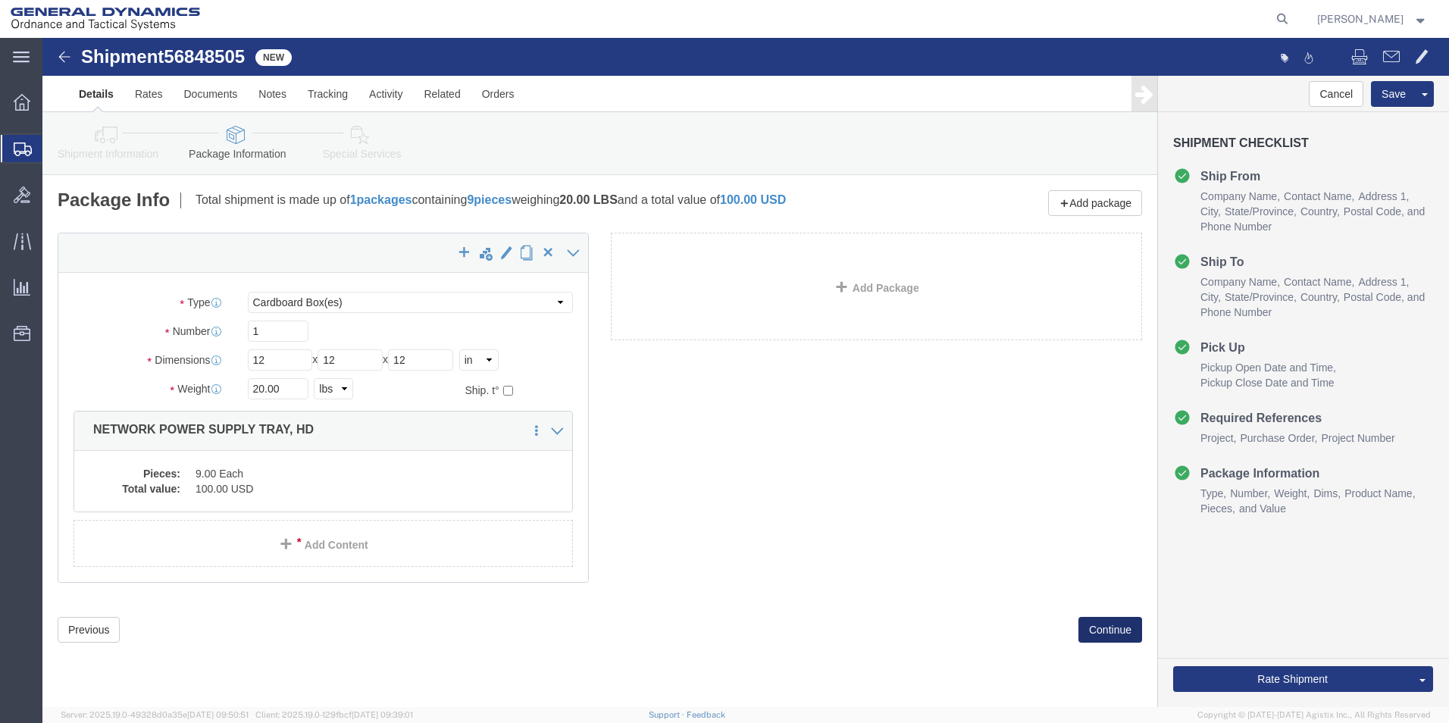
click button "Continue"
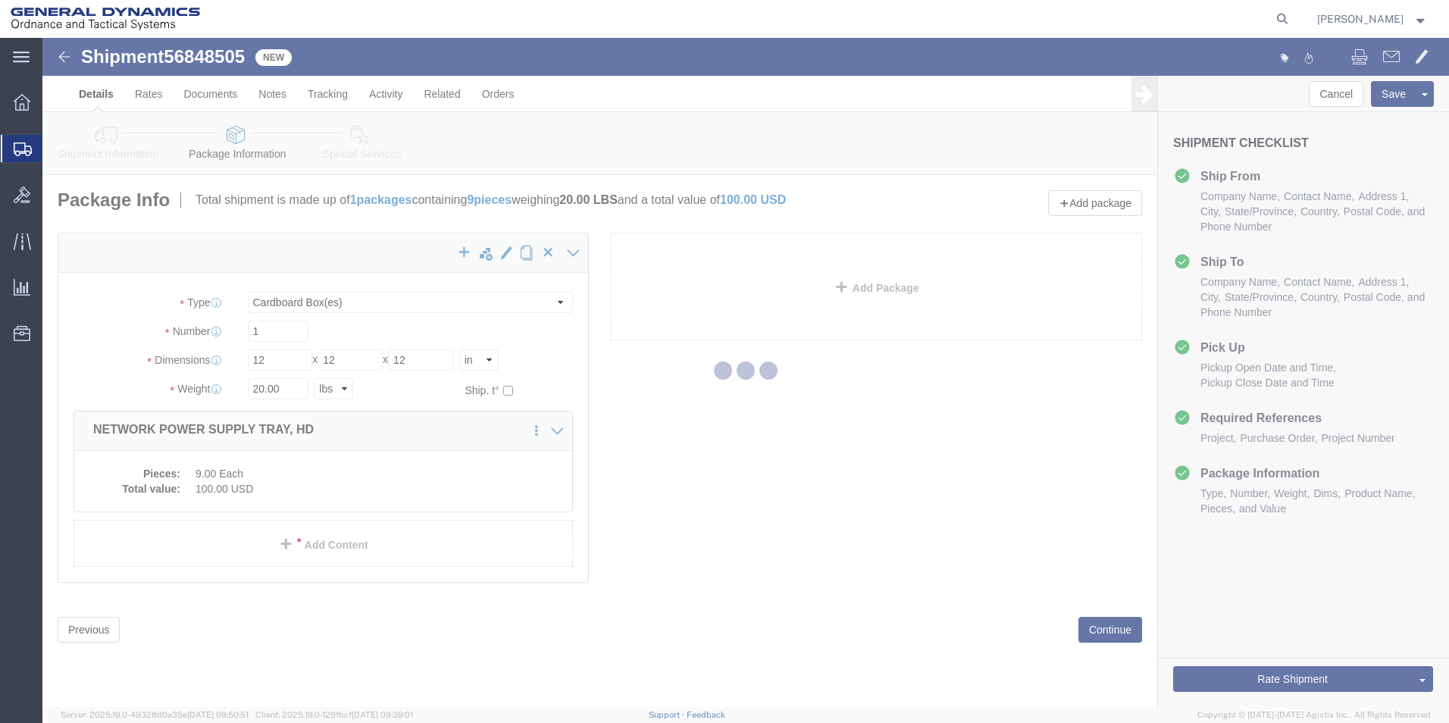
select select
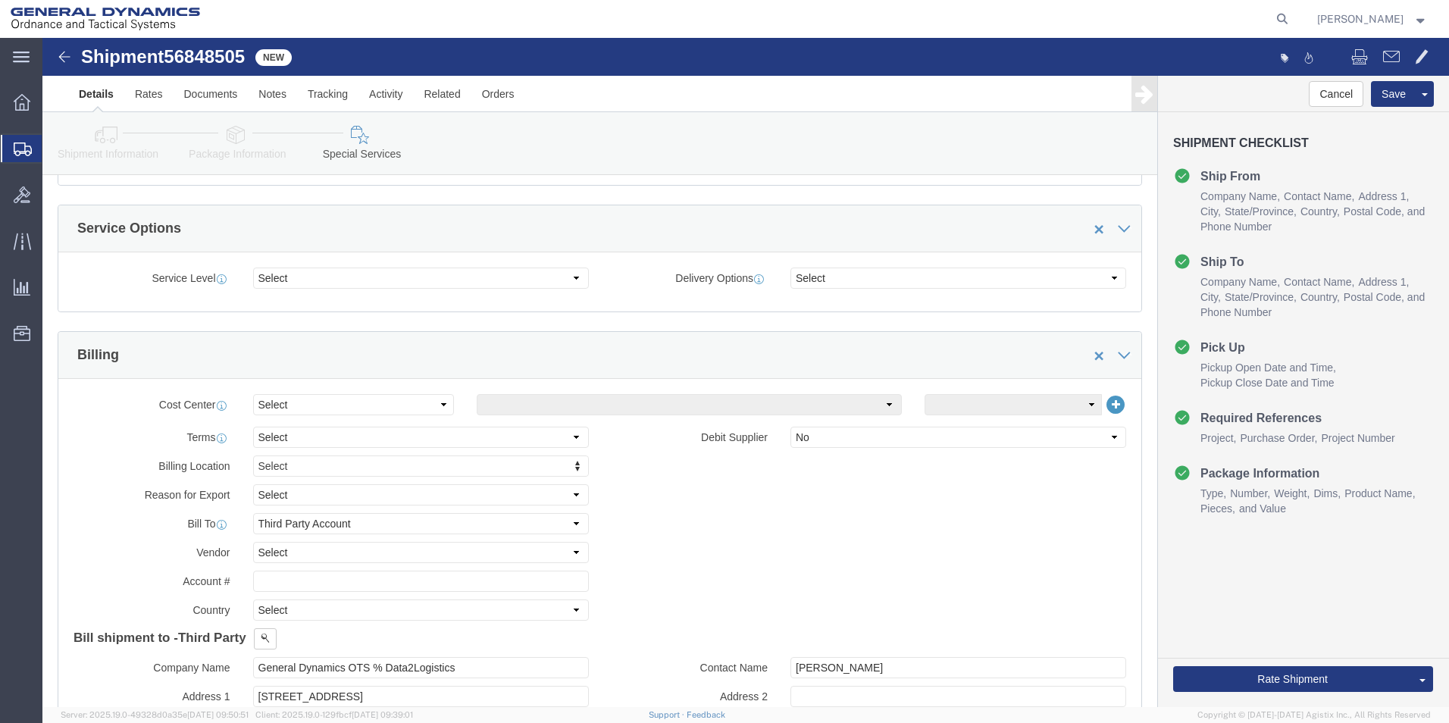
scroll to position [531, 0]
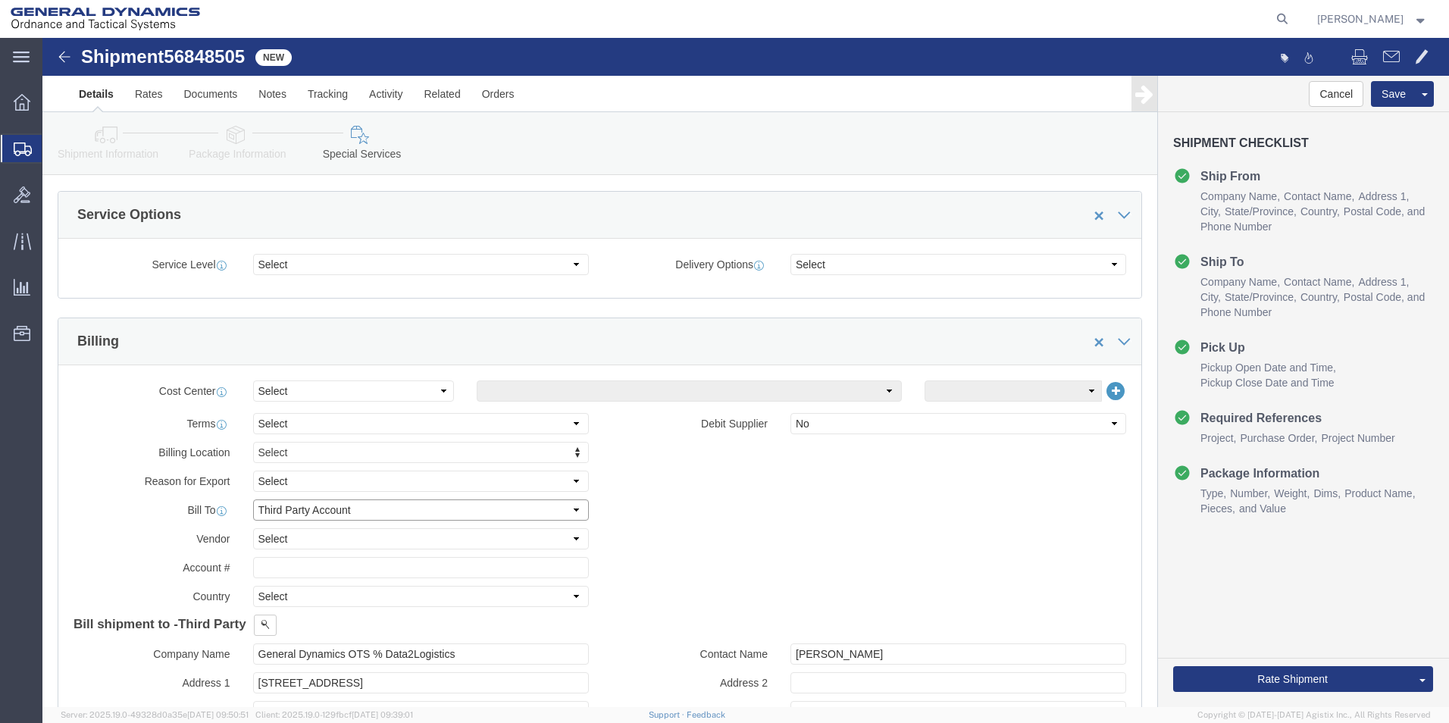
click select "Select Recipient Account Sender/Shipper Third Party Account"
select select "RCPN"
click select "Select Recipient Account Sender/Shipper Third Party Account"
type input "SUBCOM"
type input "[STREET_ADDRESS][PERSON_NAME]"
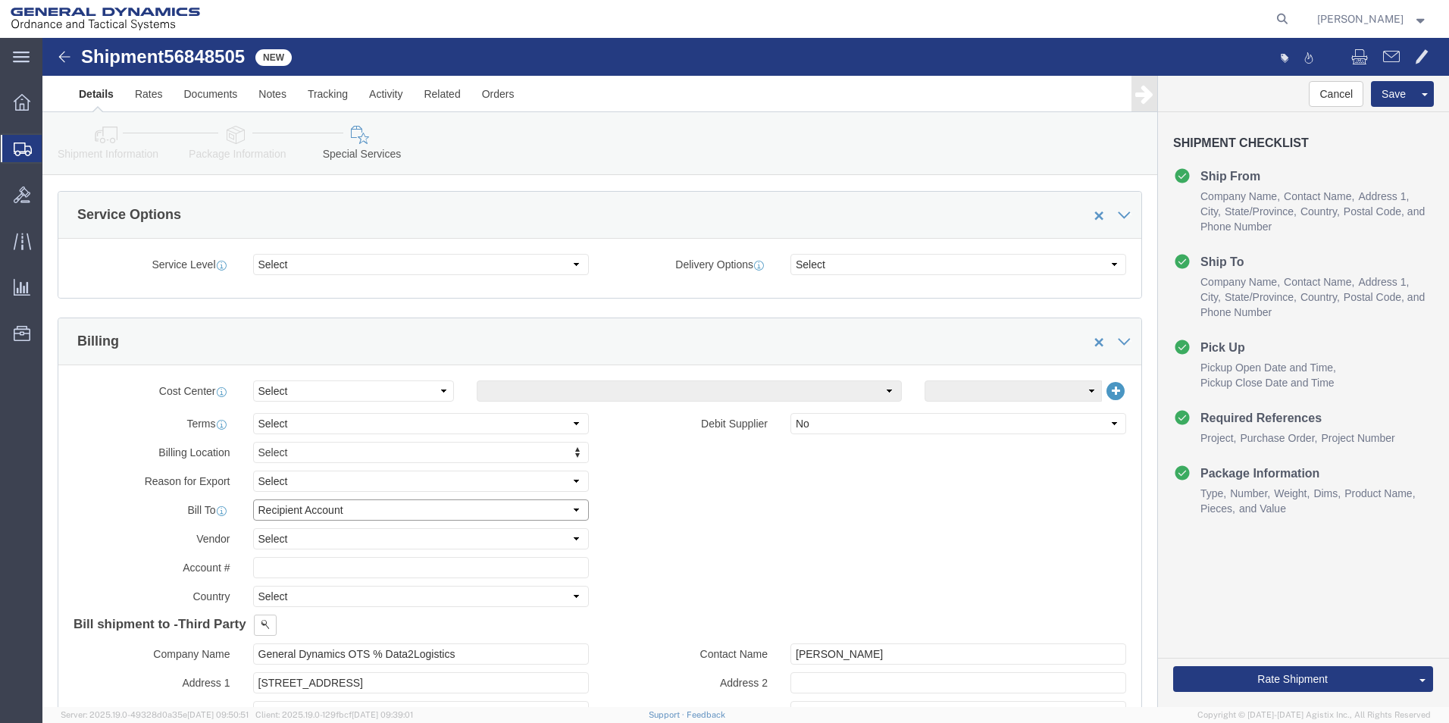
select select "US"
select select "NH"
type input "[PHONE_NUMBER]"
type input "[PERSON_NAME]"
type input "NEWINGTON"
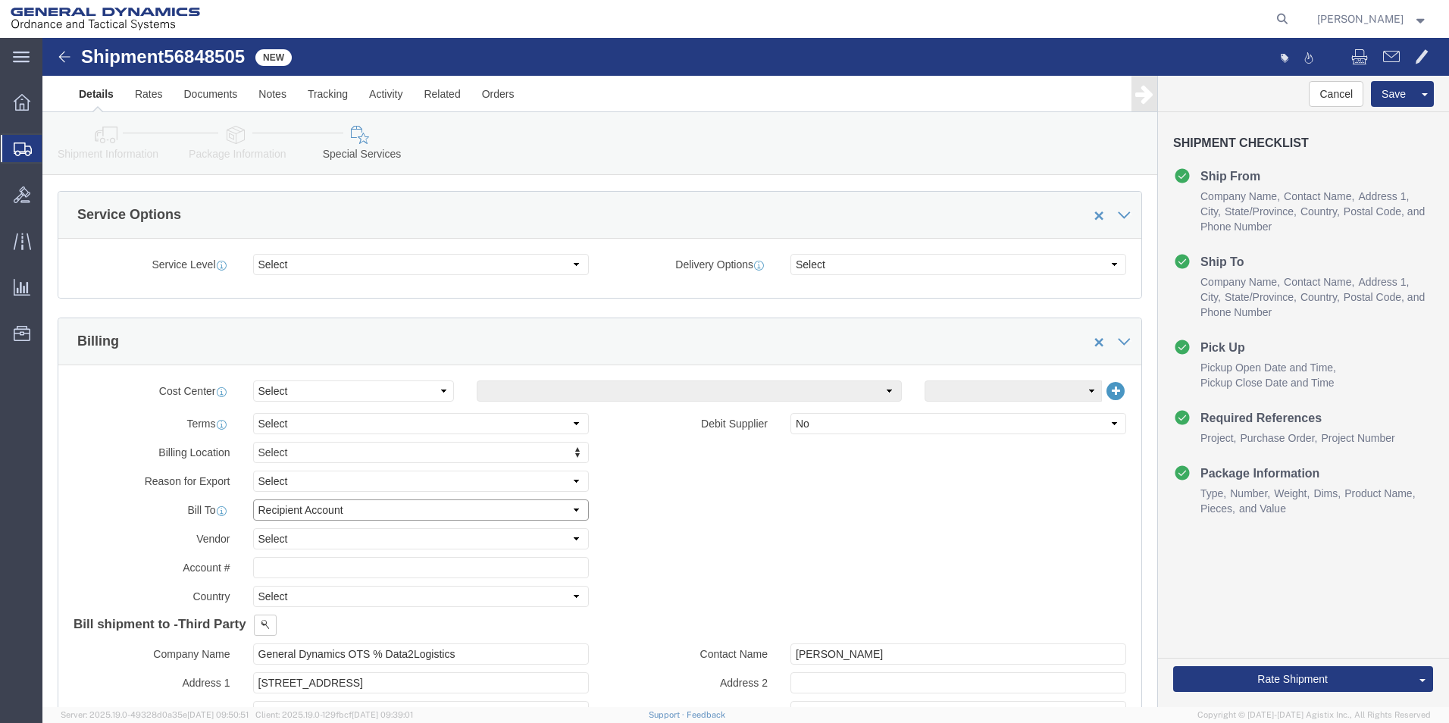
type input "03801"
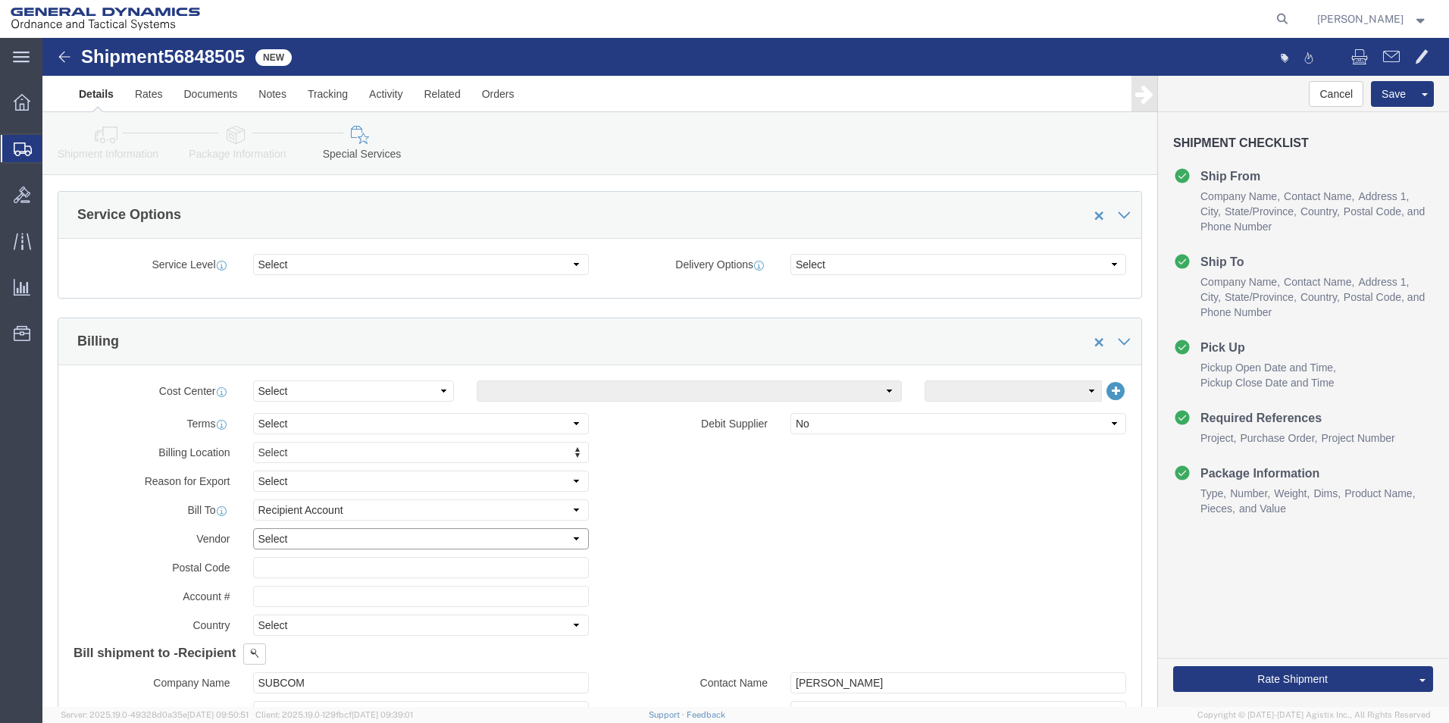
drag, startPoint x: 518, startPoint y: 494, endPoint x: 511, endPoint y: 500, distance: 9.1
click select "Select DHL FedEx Express UPS"
select select "FedEx Express"
click select "Select DHL FedEx Express UPS"
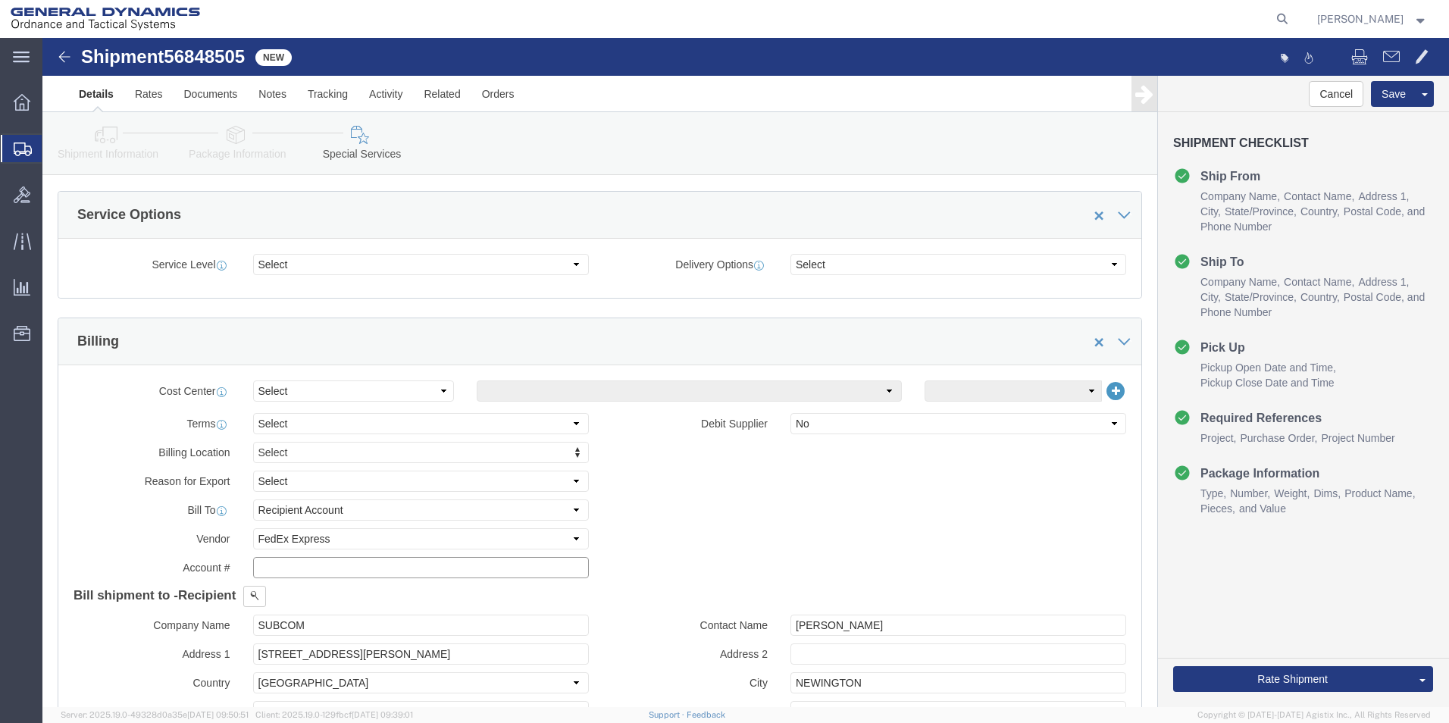
click input "text"
type input "00310593"
click div "Billing Location Select Select My Profile Location GD-OTS [GEOGRAPHIC_DATA] (Co…"
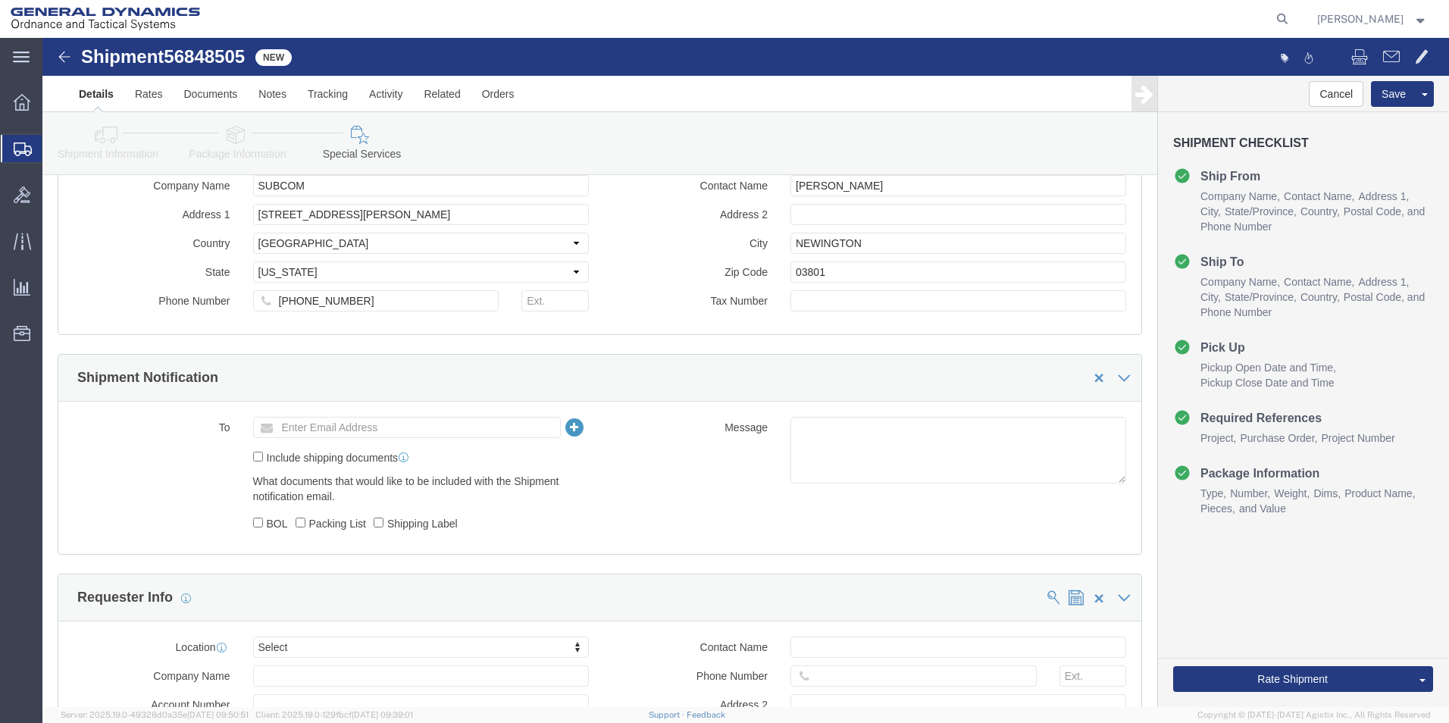
scroll to position [1137, 0]
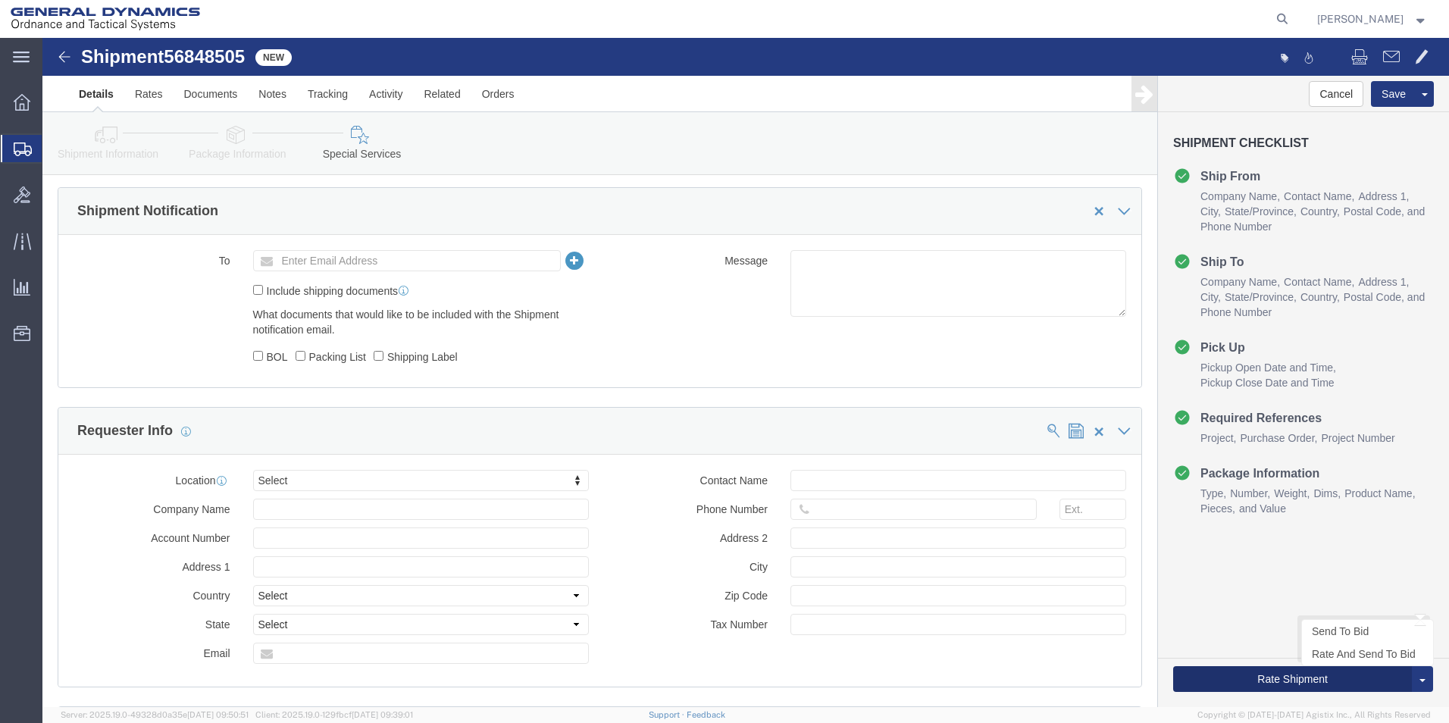
click button "Rate Shipment"
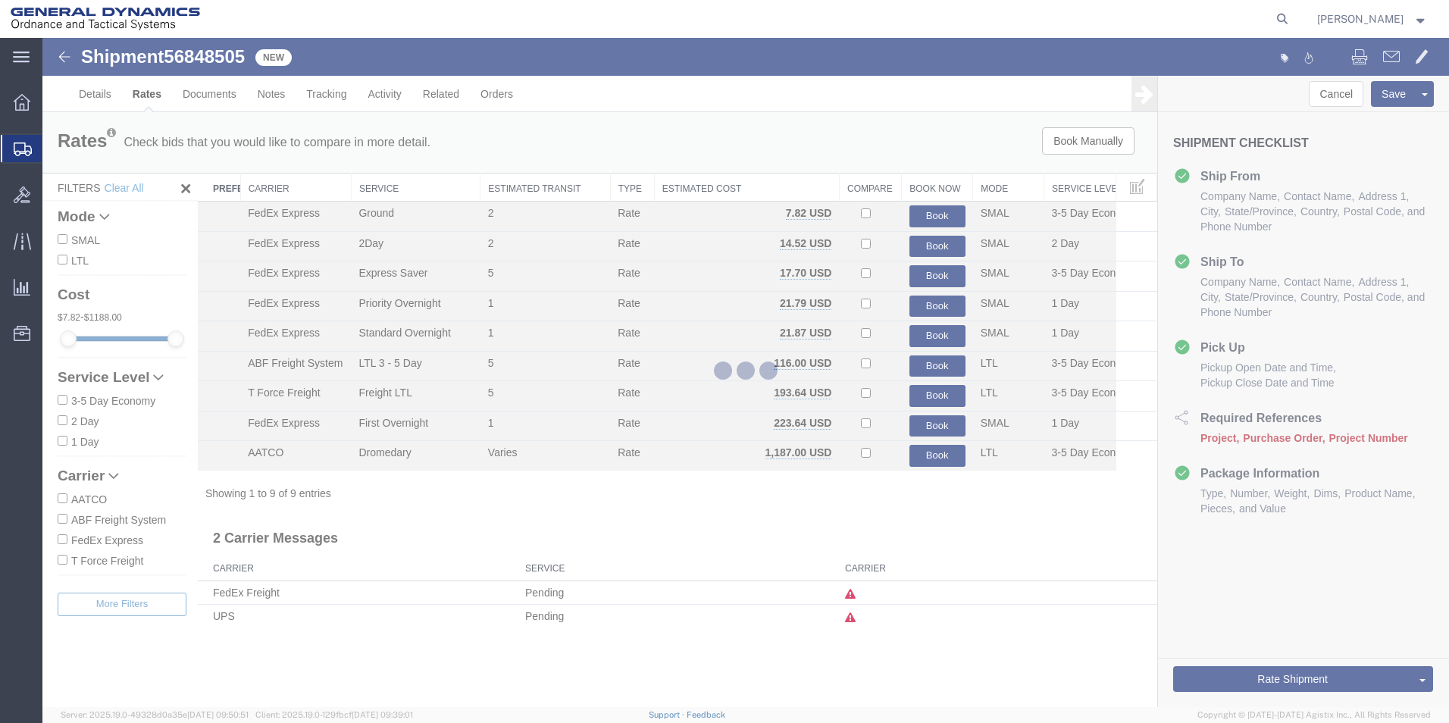
scroll to position [0, 0]
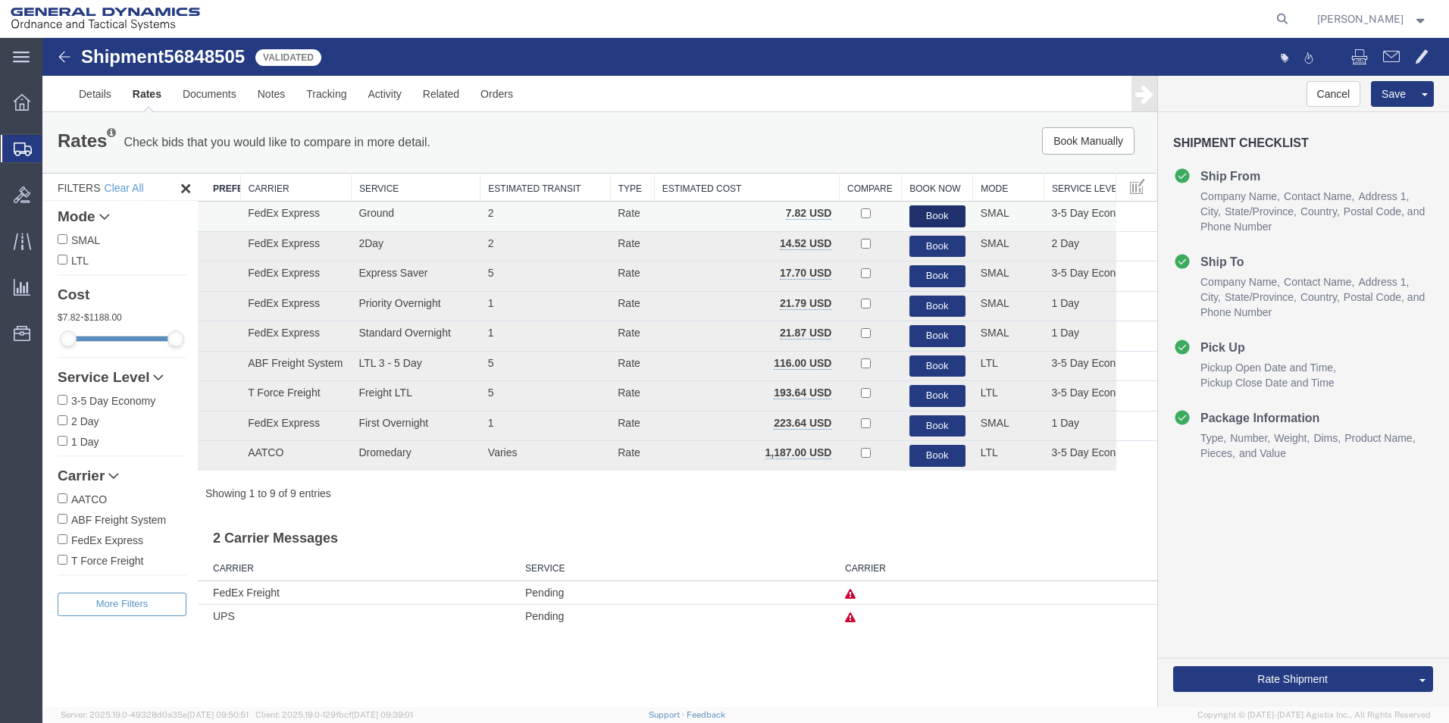
click at [939, 216] on button "Book" at bounding box center [938, 216] width 56 height 22
click at [923, 216] on button "Book" at bounding box center [938, 216] width 56 height 22
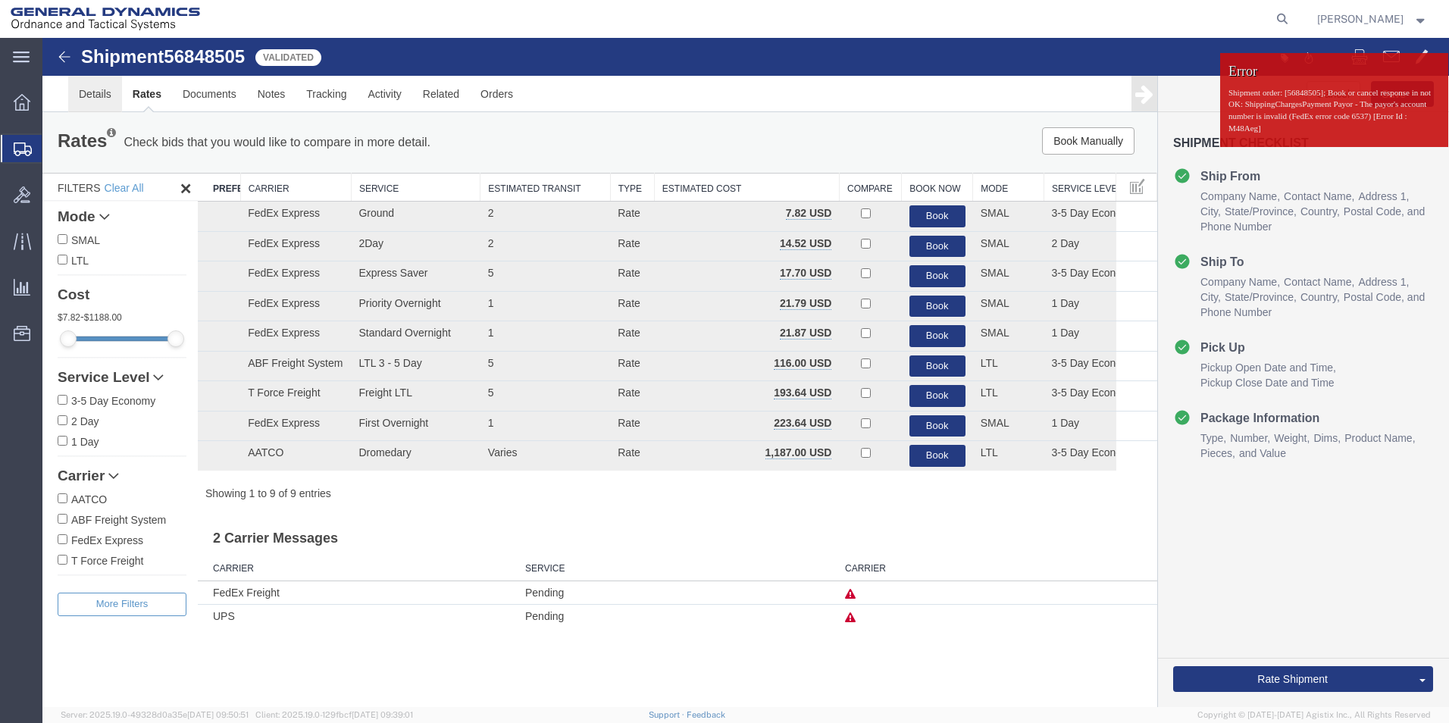
click at [90, 101] on link "Details" at bounding box center [95, 94] width 54 height 36
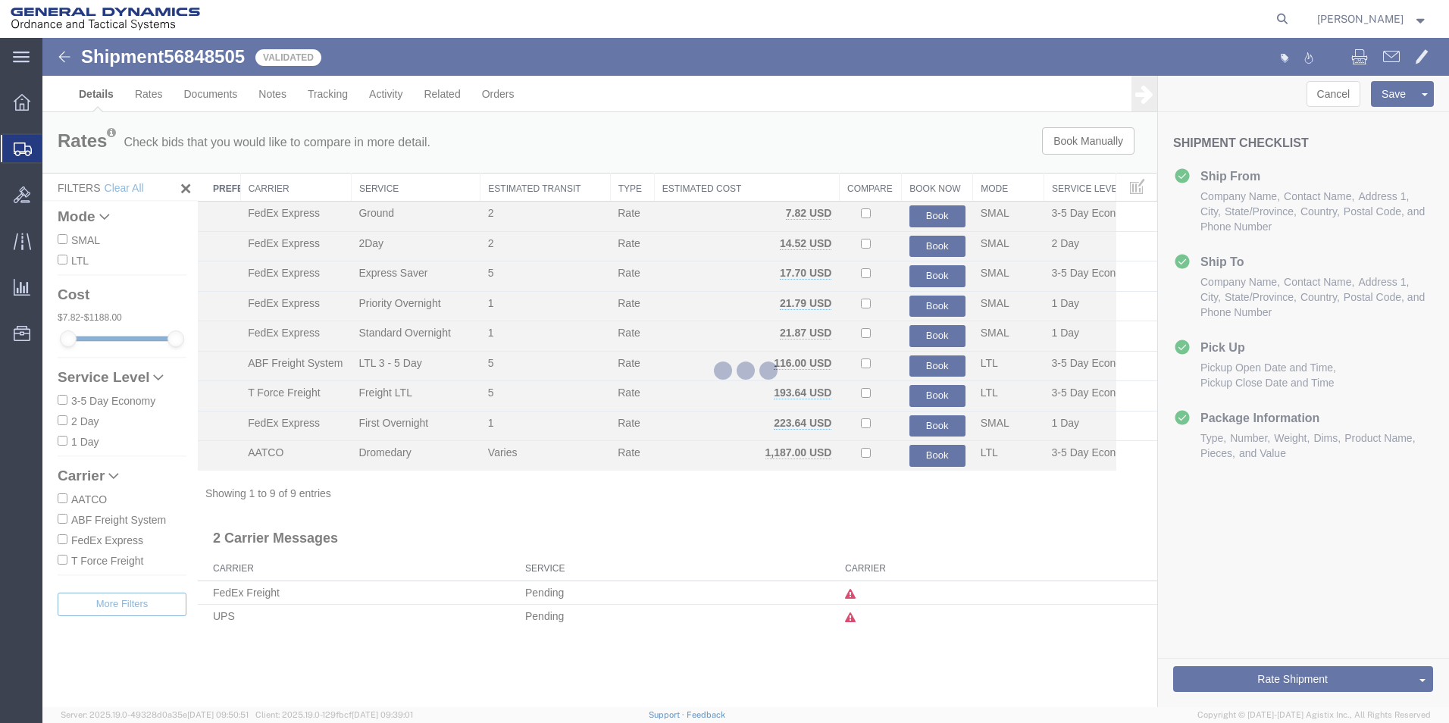
select select "310"
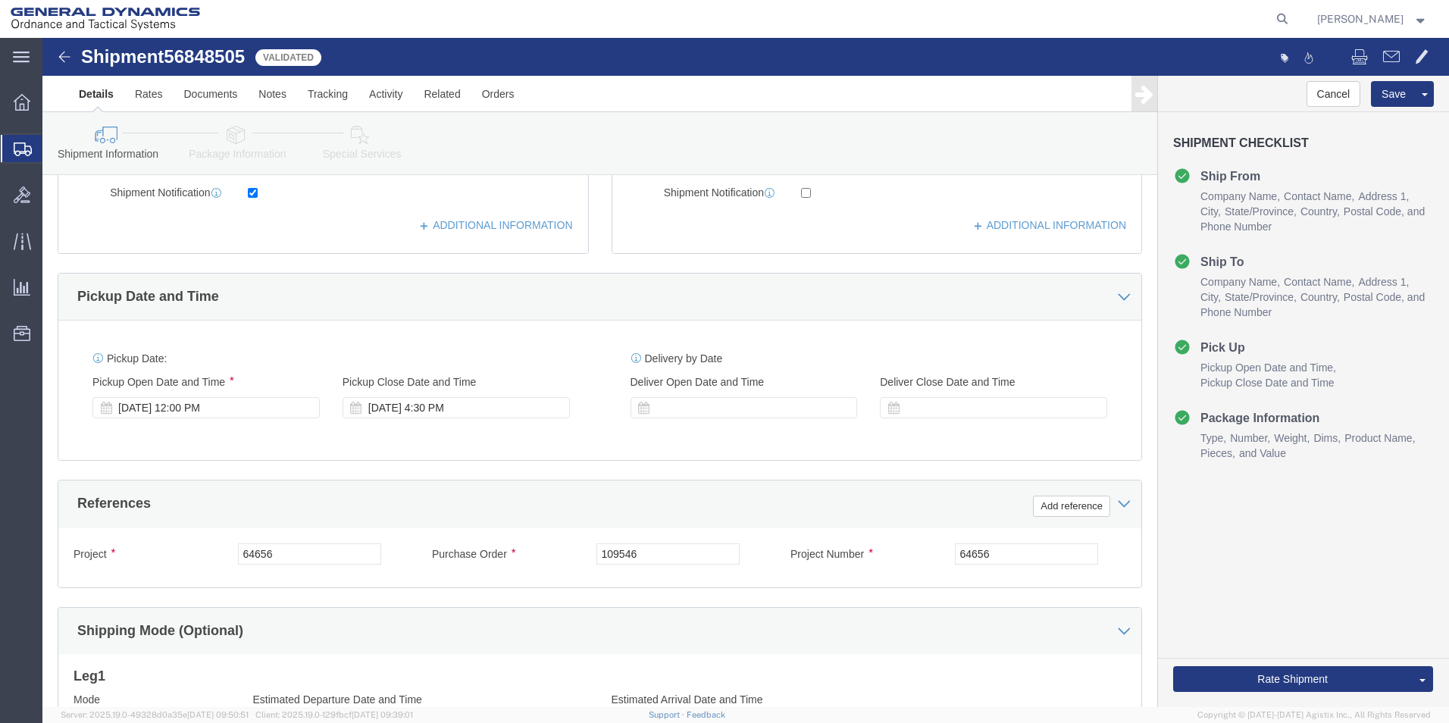
scroll to position [606, 0]
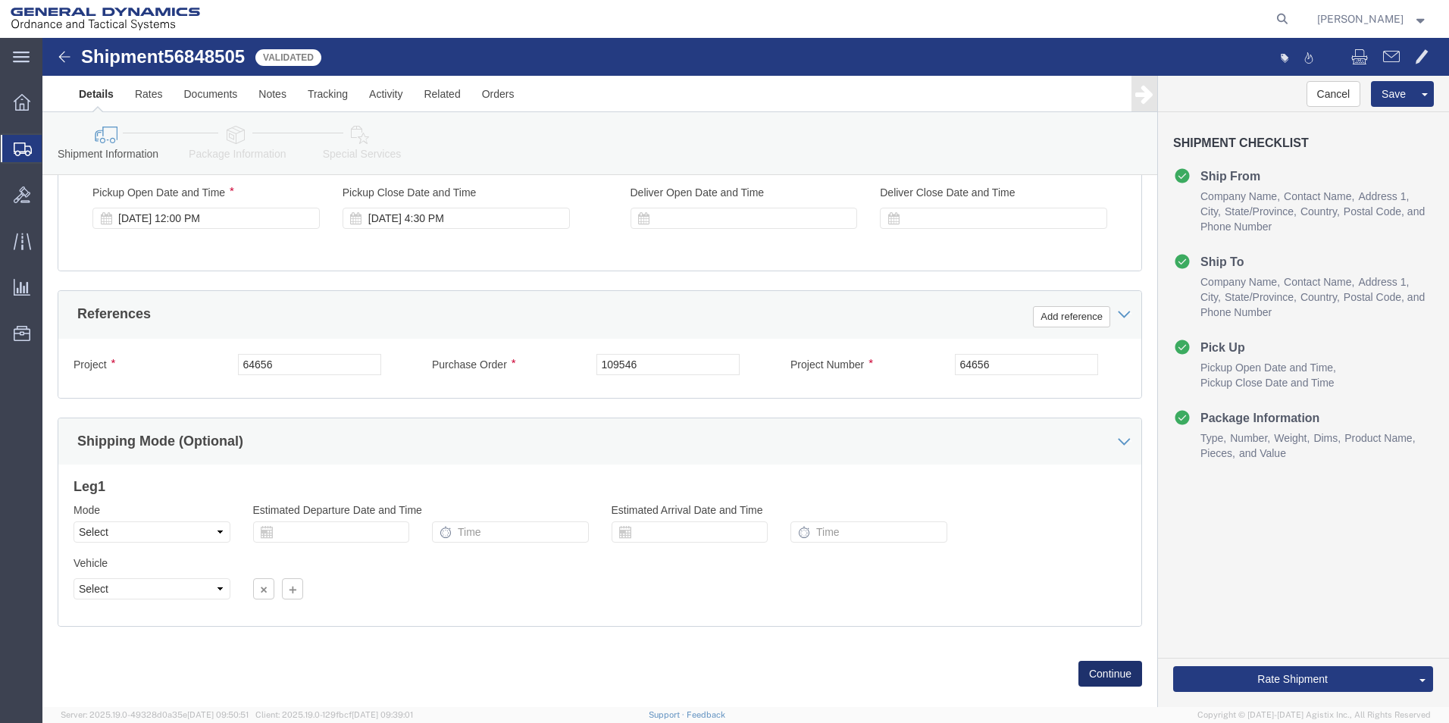
click button "Continue"
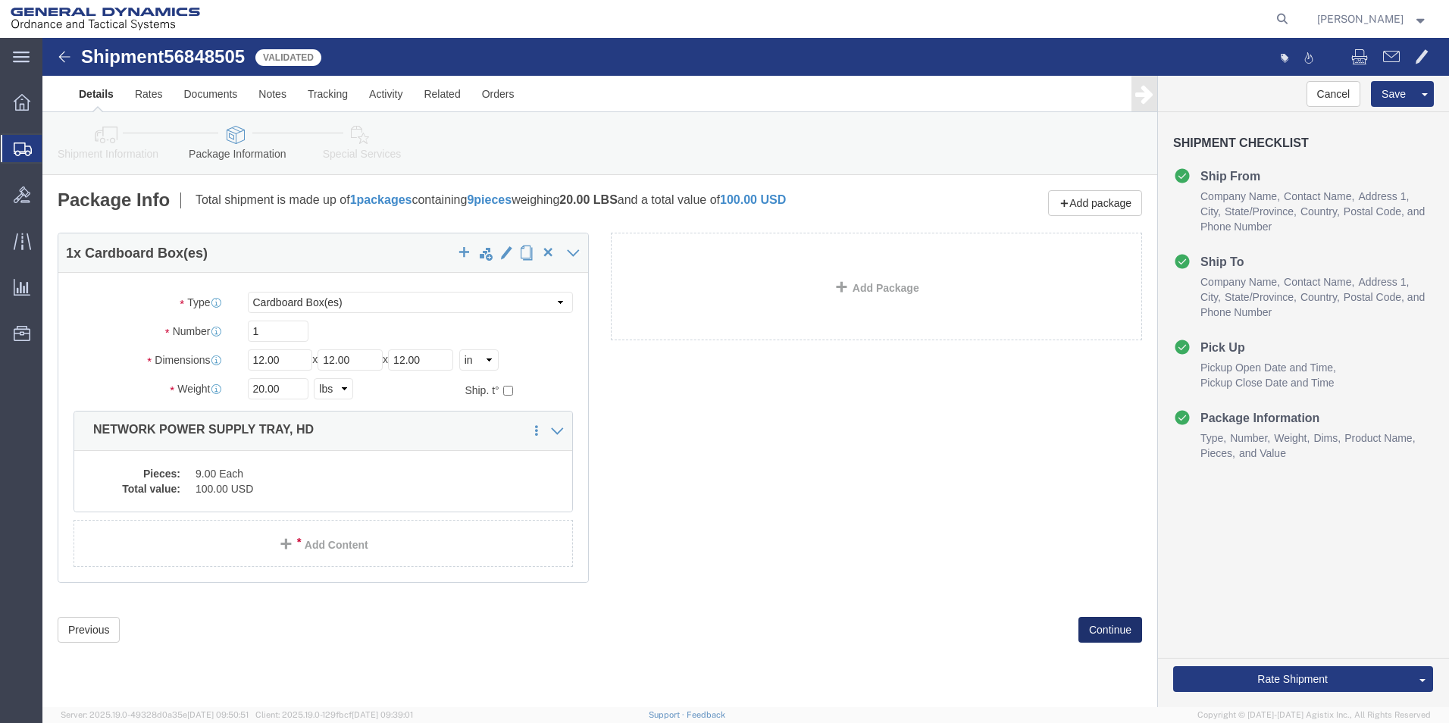
scroll to position [0, 0]
click button "Continue"
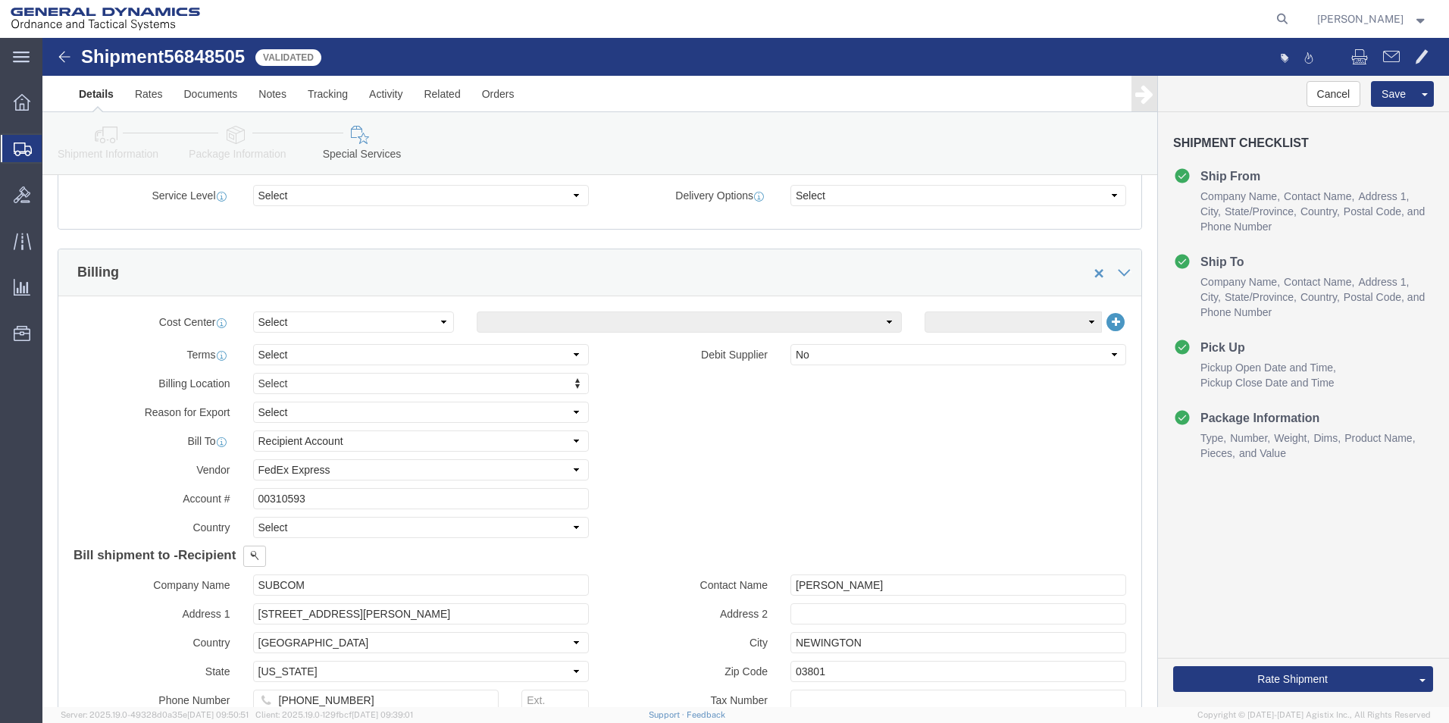
scroll to position [606, 0]
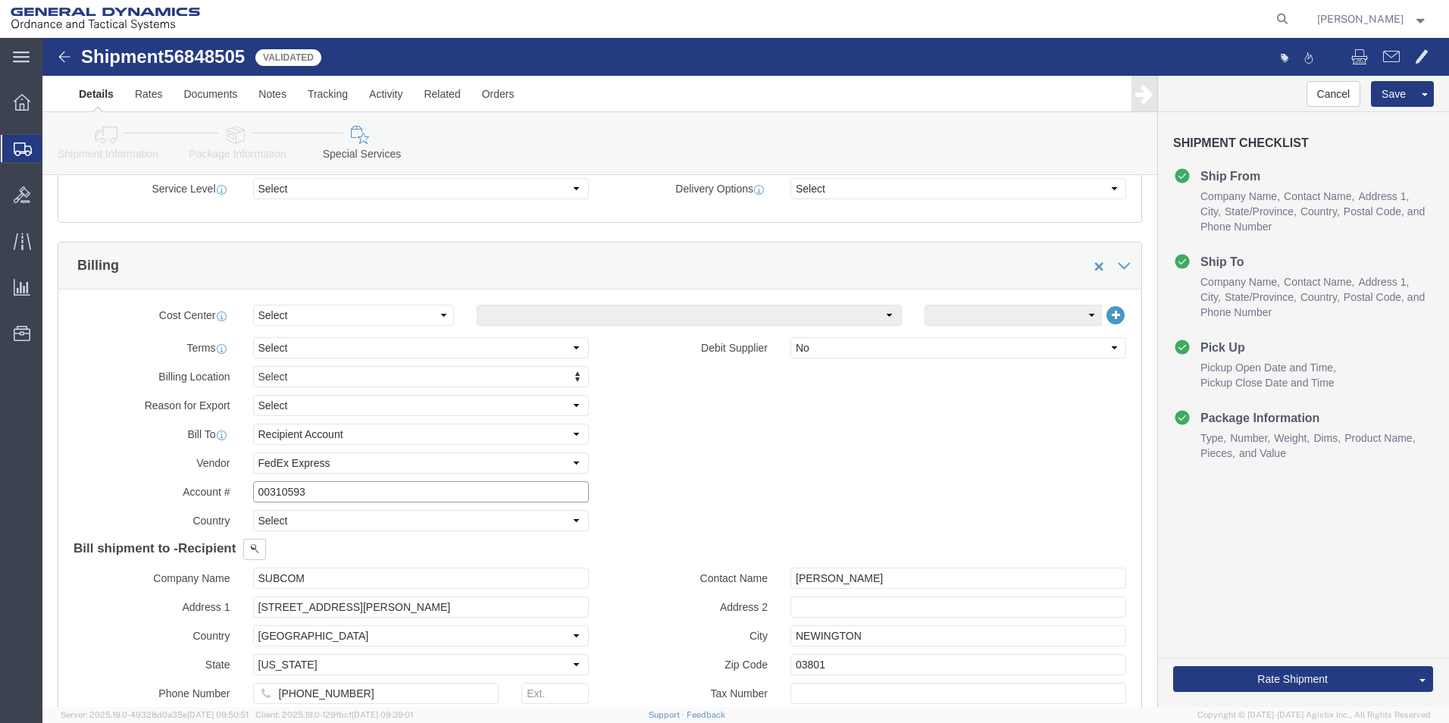
click input "00310593"
type input "003105903"
click button "Rate Shipment"
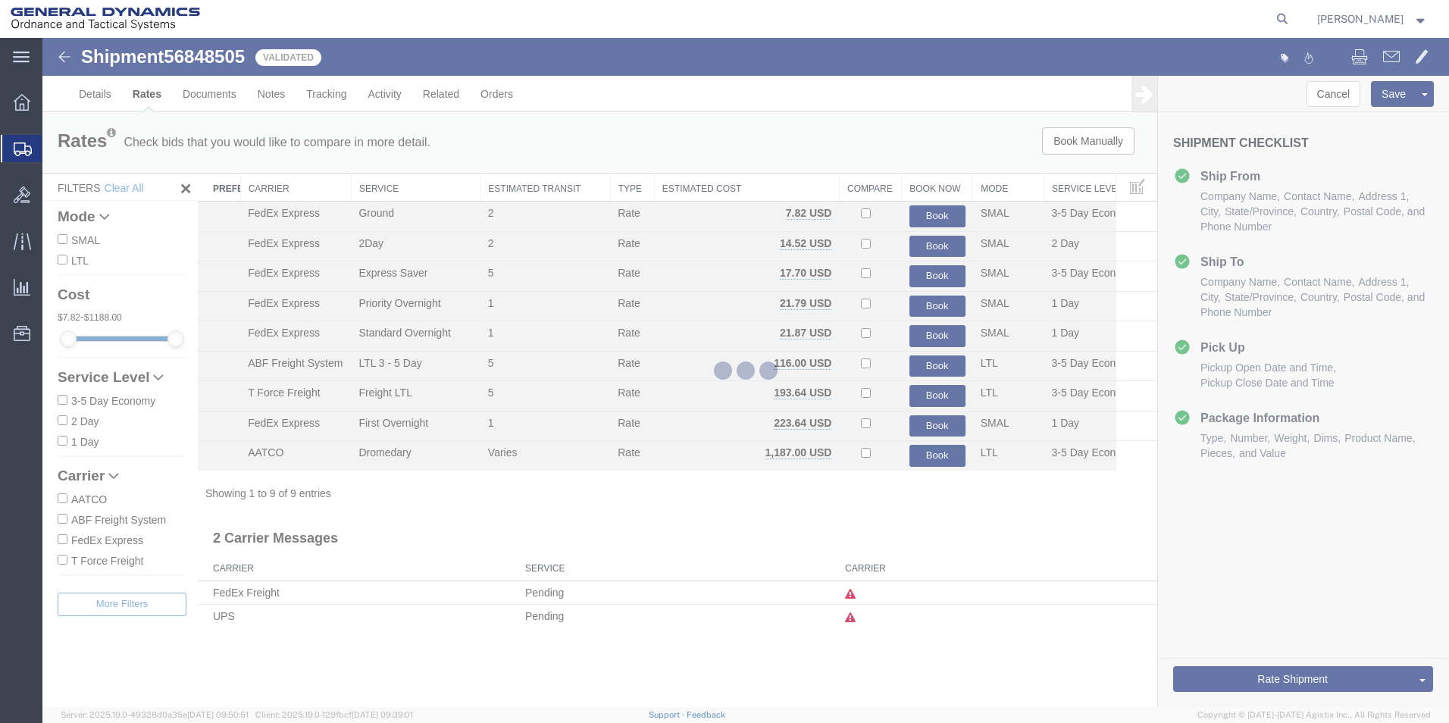
scroll to position [0, 0]
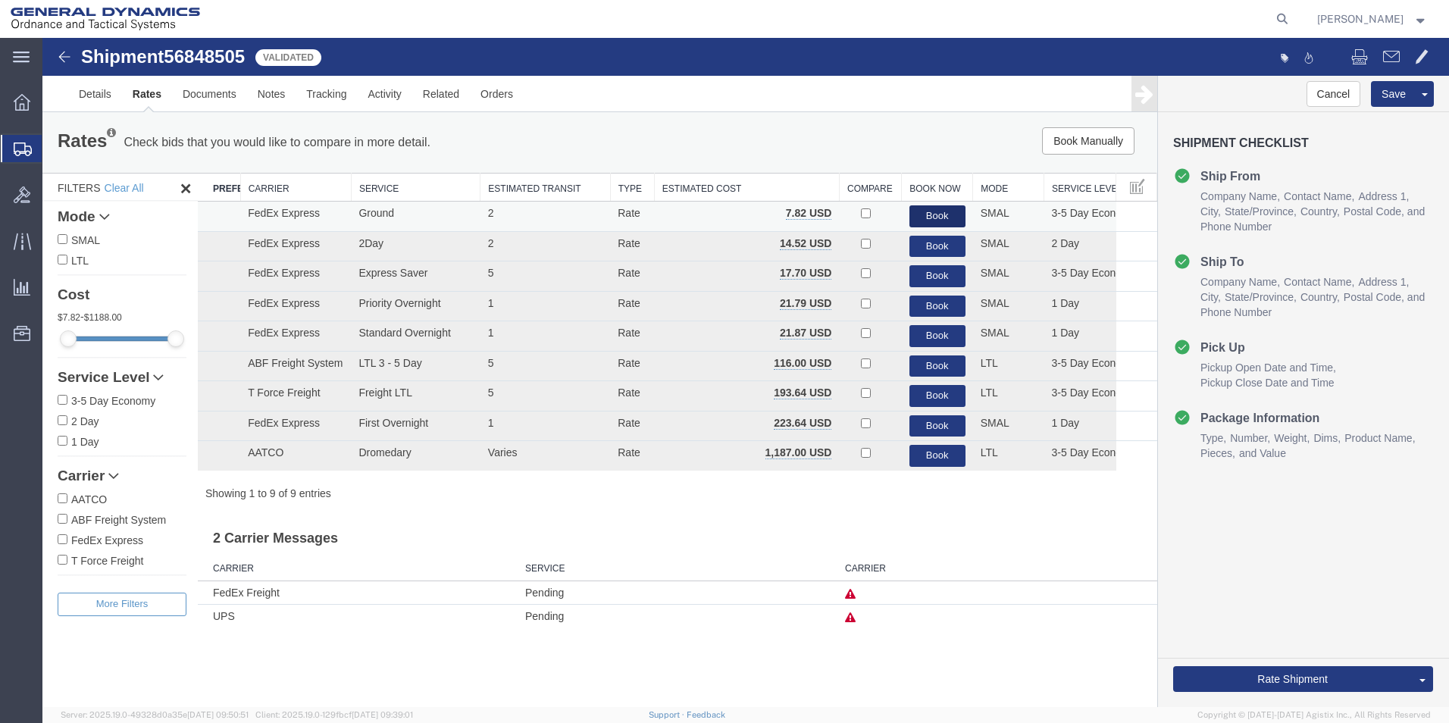
click at [937, 216] on button "Book" at bounding box center [938, 216] width 56 height 22
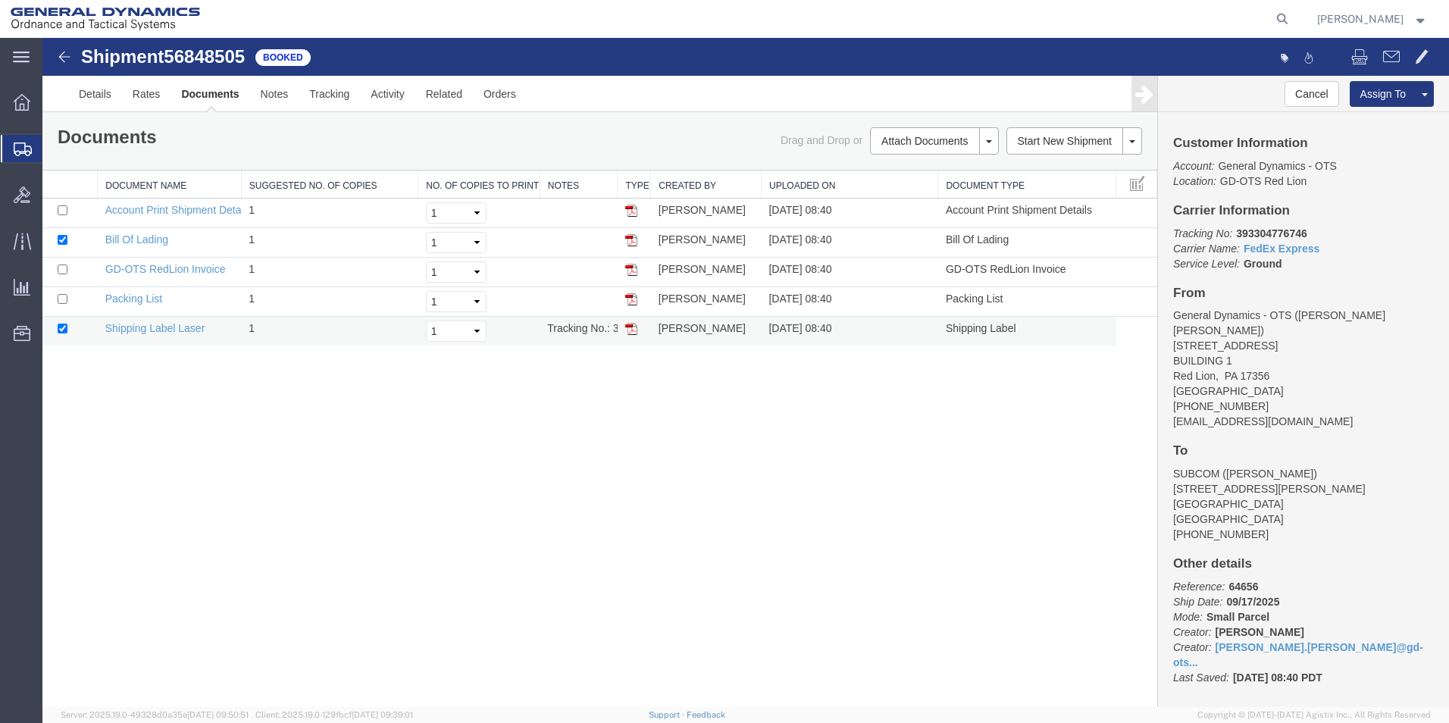
click at [633, 327] on img at bounding box center [631, 329] width 12 height 12
